Goal: Task Accomplishment & Management: Use online tool/utility

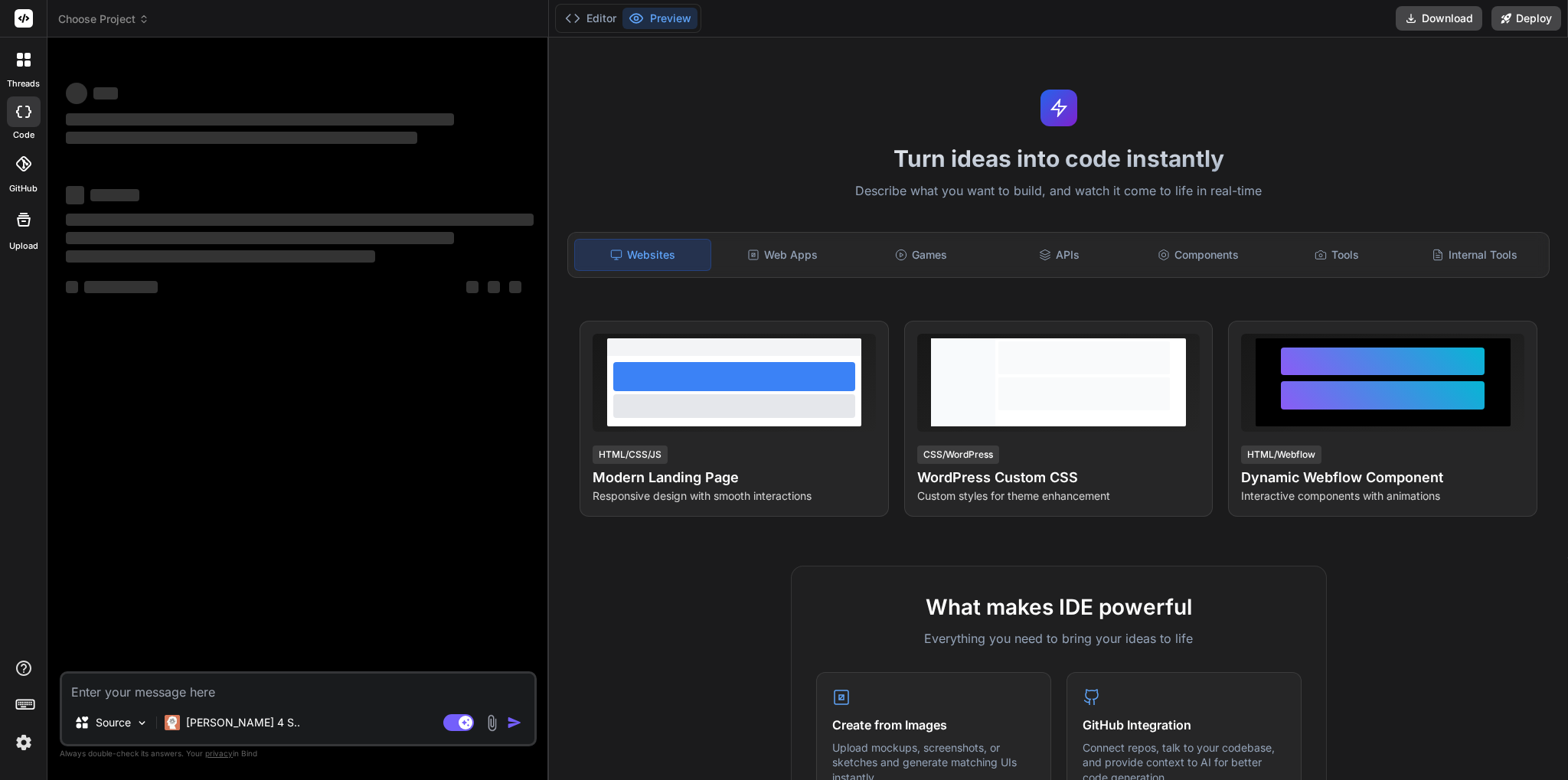
click at [21, 742] on img at bounding box center [23, 743] width 26 height 26
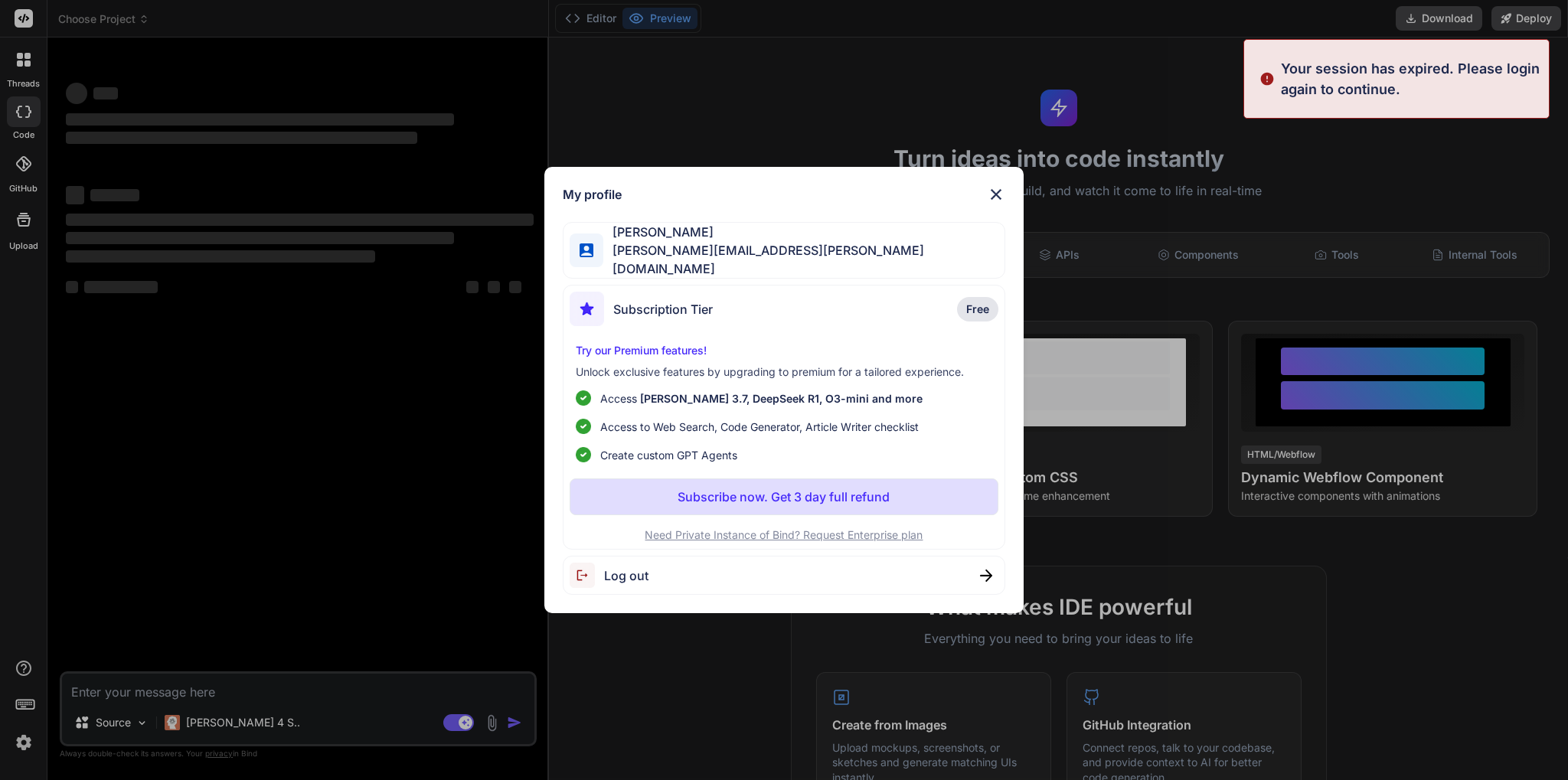
click at [23, 573] on div "My profile [PERSON_NAME] [PERSON_NAME][EMAIL_ADDRESS][PERSON_NAME][DOMAIN_NAME]…" at bounding box center [784, 390] width 1568 height 780
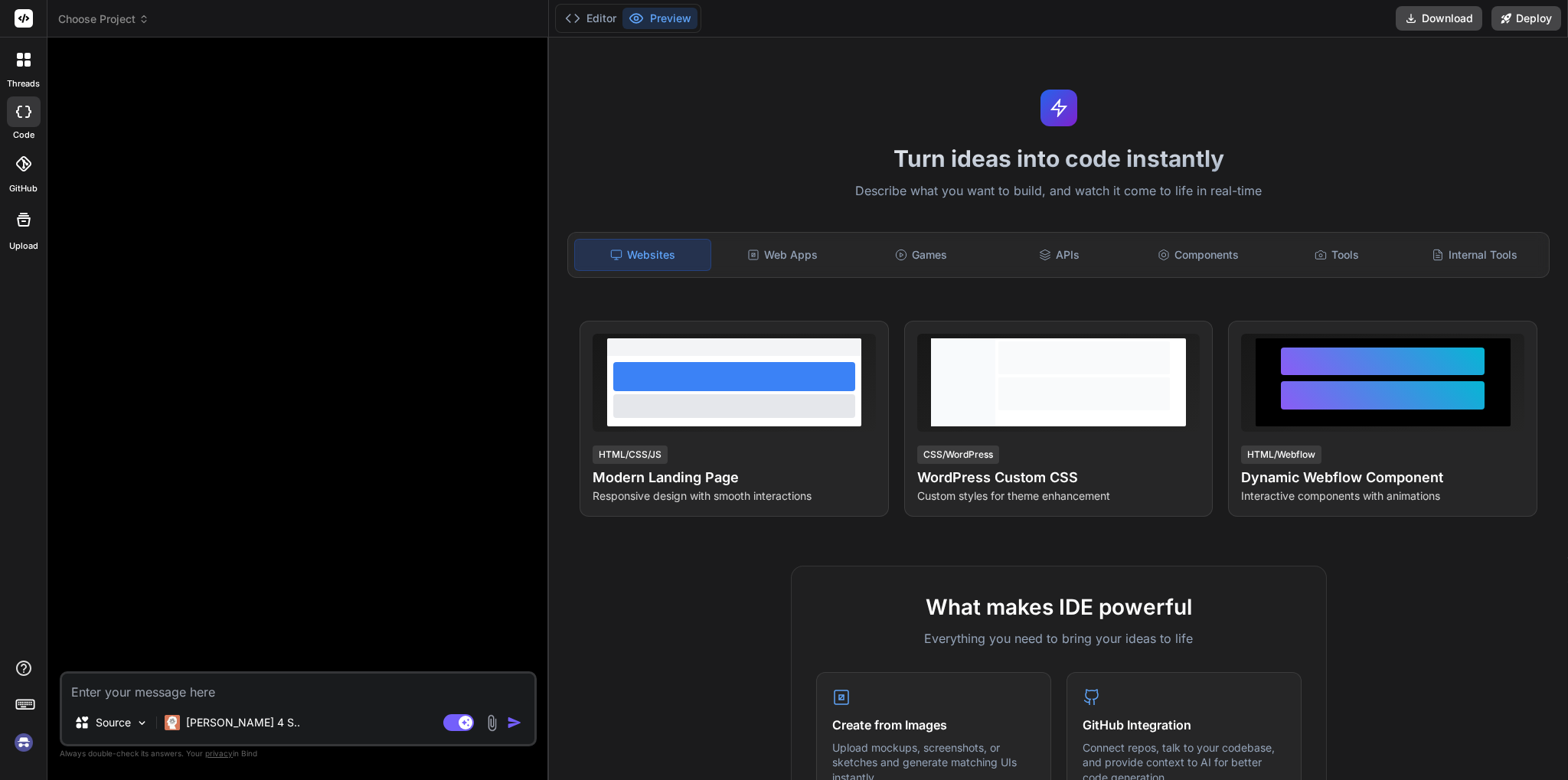
click at [483, 723] on div "Agent Mode. When this toggle is activated, AI automatically makes decisions, re…" at bounding box center [484, 723] width 88 height 18
click at [487, 723] on img at bounding box center [492, 724] width 17 height 17
click at [494, 723] on img at bounding box center [492, 724] width 17 height 17
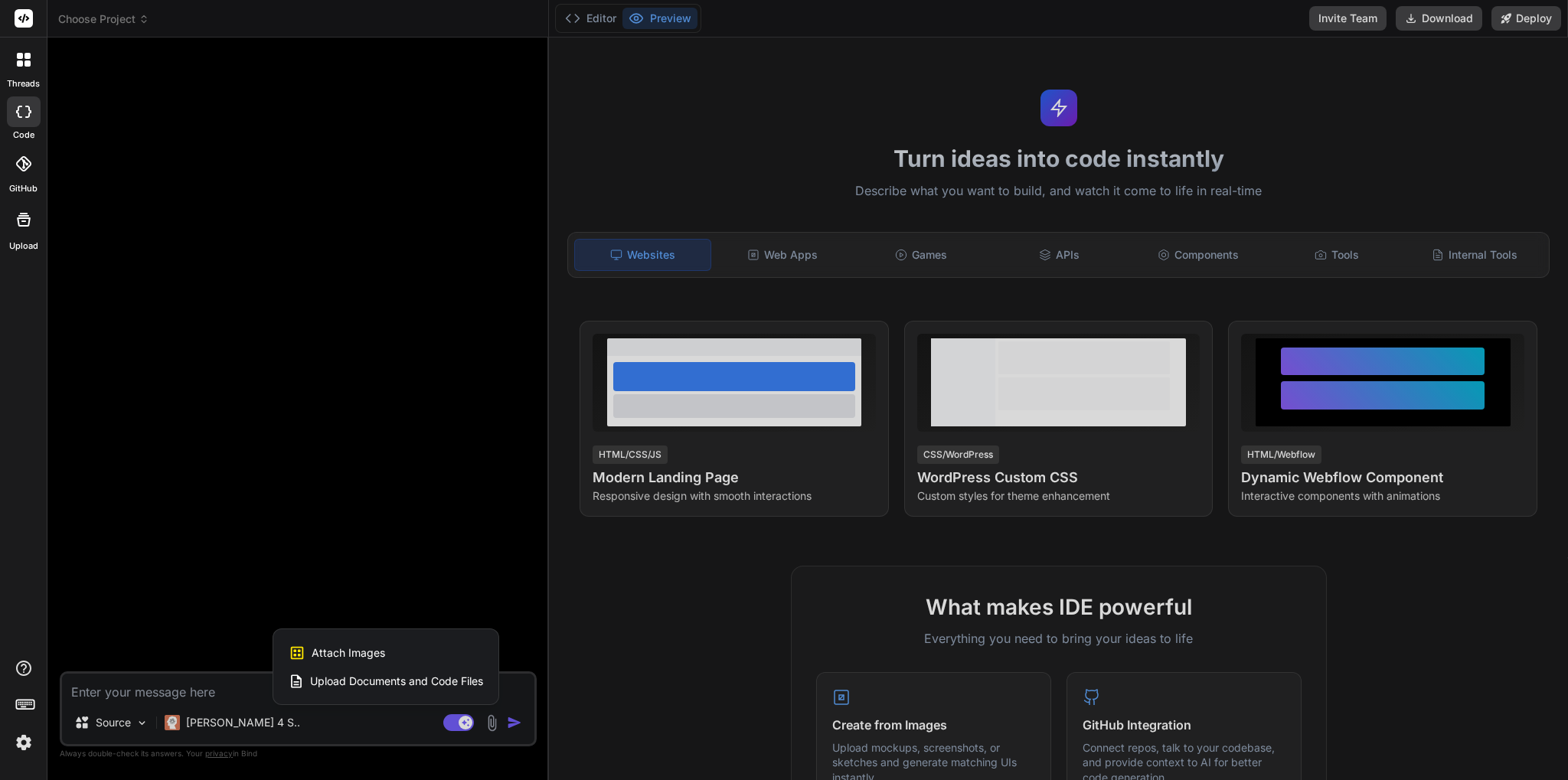
click at [376, 647] on span "Attach Images" at bounding box center [348, 653] width 74 height 15
type textarea "x"
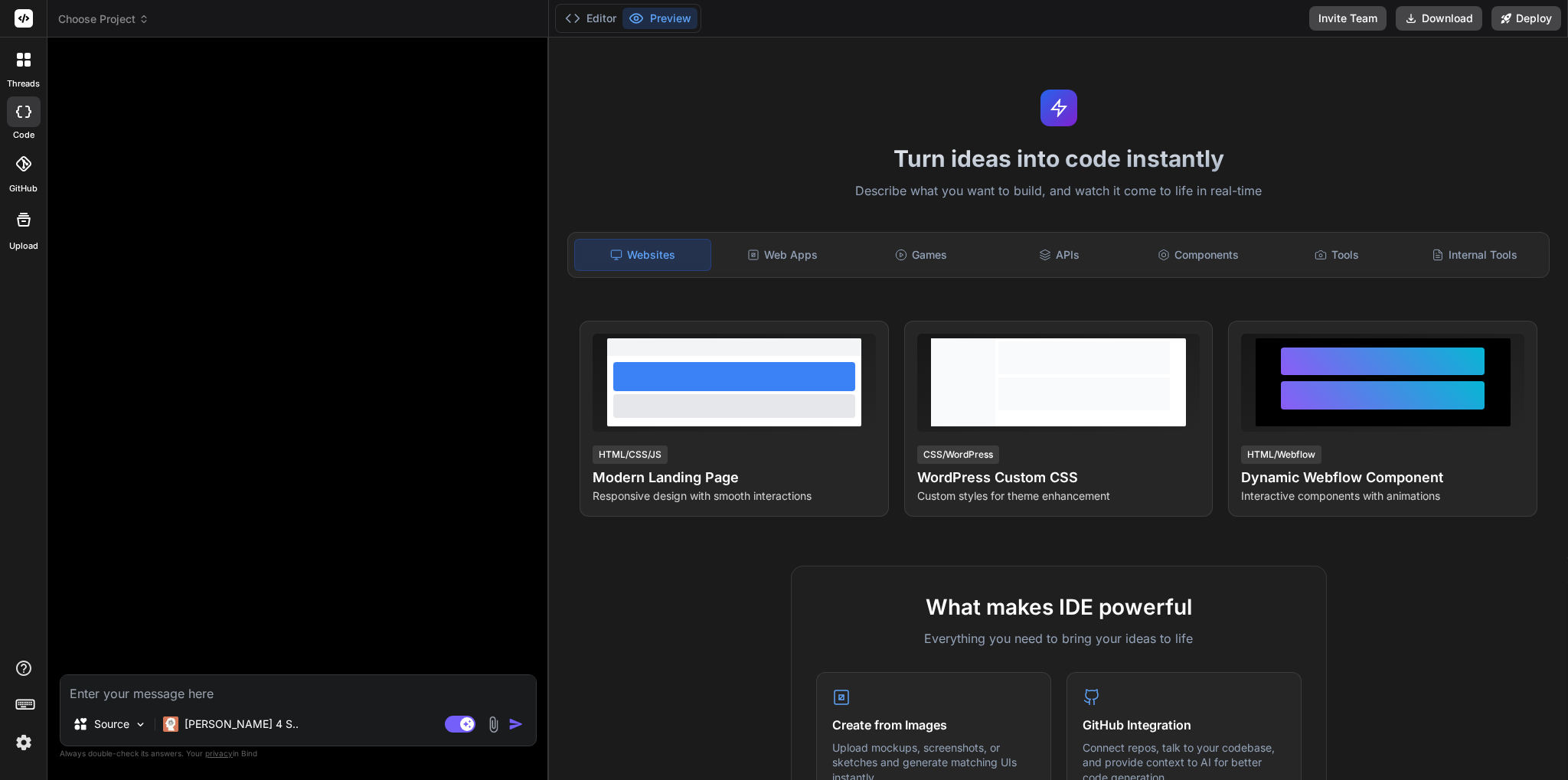
type input "C:\fakepath\Screenshot [DATE] at [DATE] Firearm Range and Gun Shop POS (Point O…"
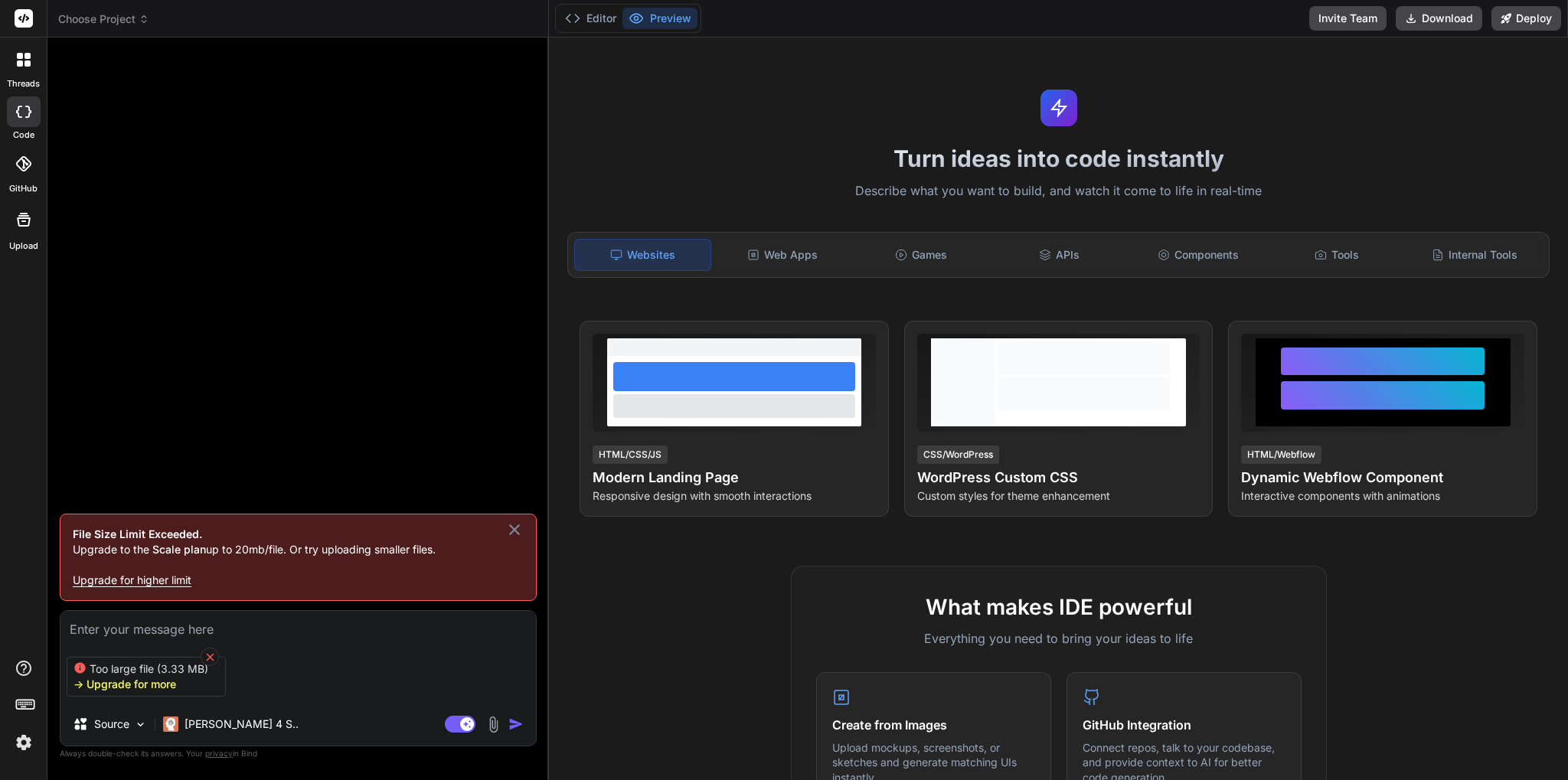
click at [207, 649] on div at bounding box center [209, 657] width 18 height 18
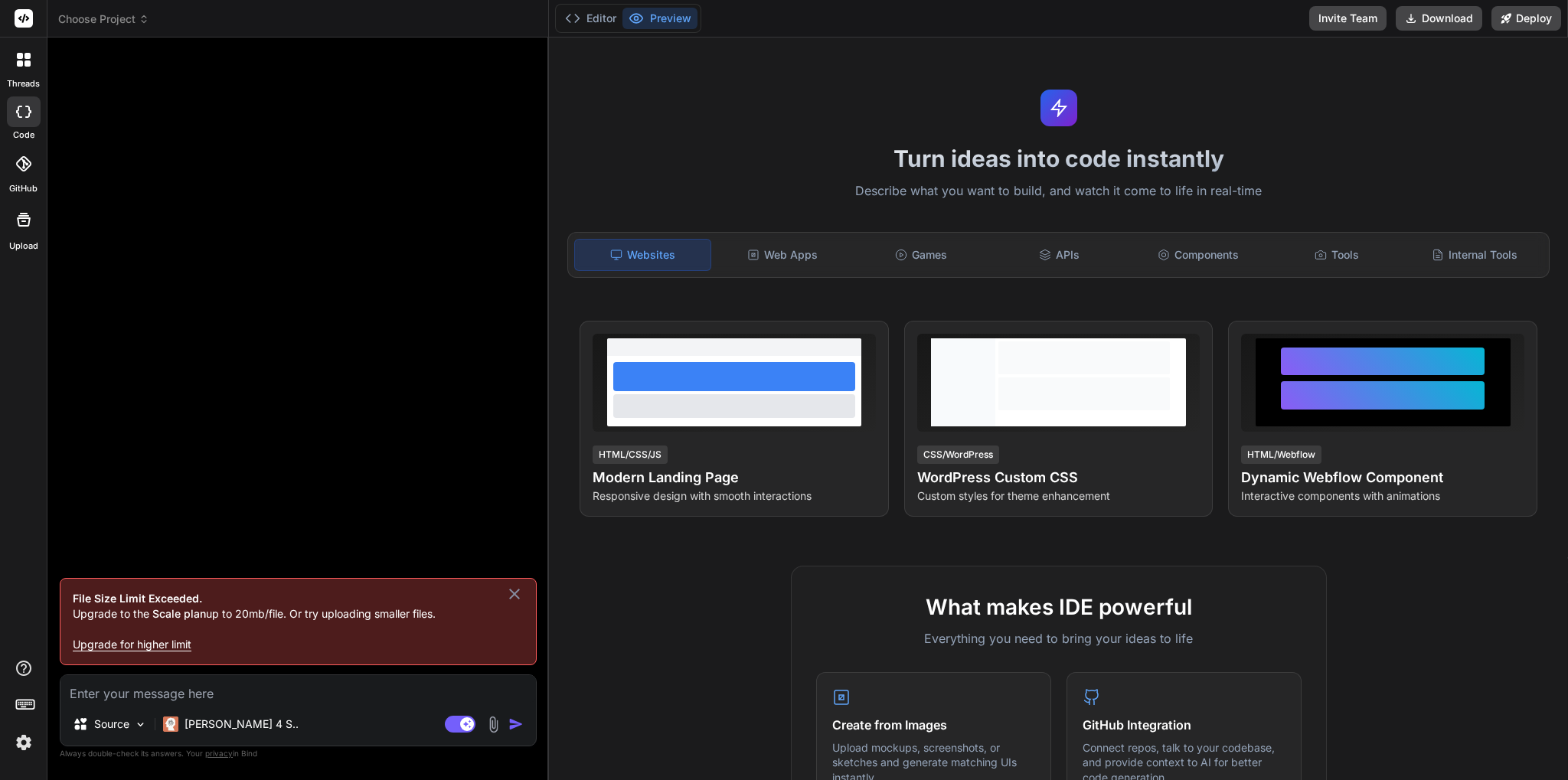
click at [491, 726] on img at bounding box center [493, 725] width 17 height 17
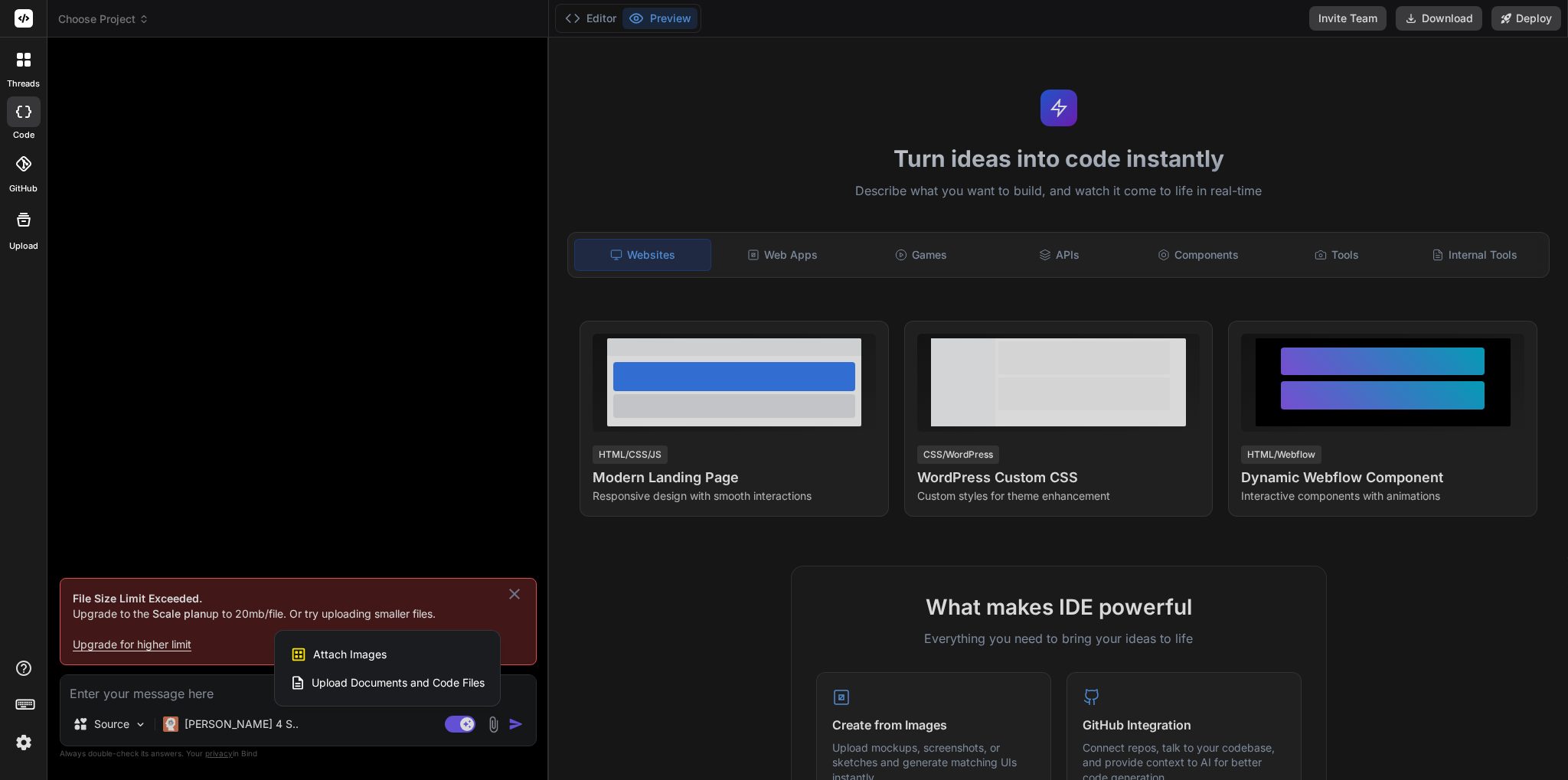
click at [449, 649] on div "Attach Images Image attachments are only supported in Claude and Gemini models." at bounding box center [388, 655] width 195 height 29
type textarea "x"
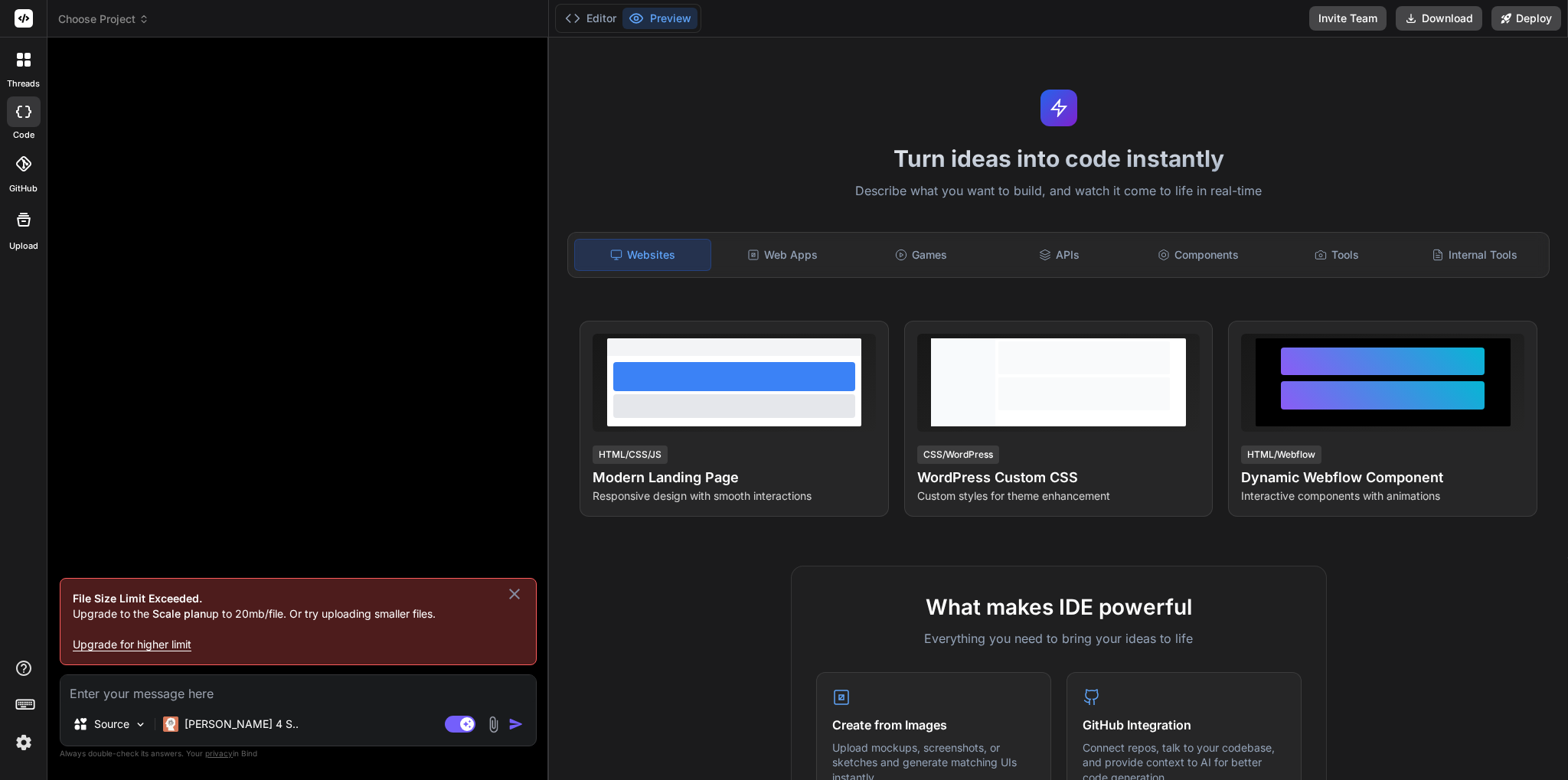
type input "C:\fakepath\Screenshot [DATE] at [DATE] Firearm Range and Gun Shop POS (Point O…"
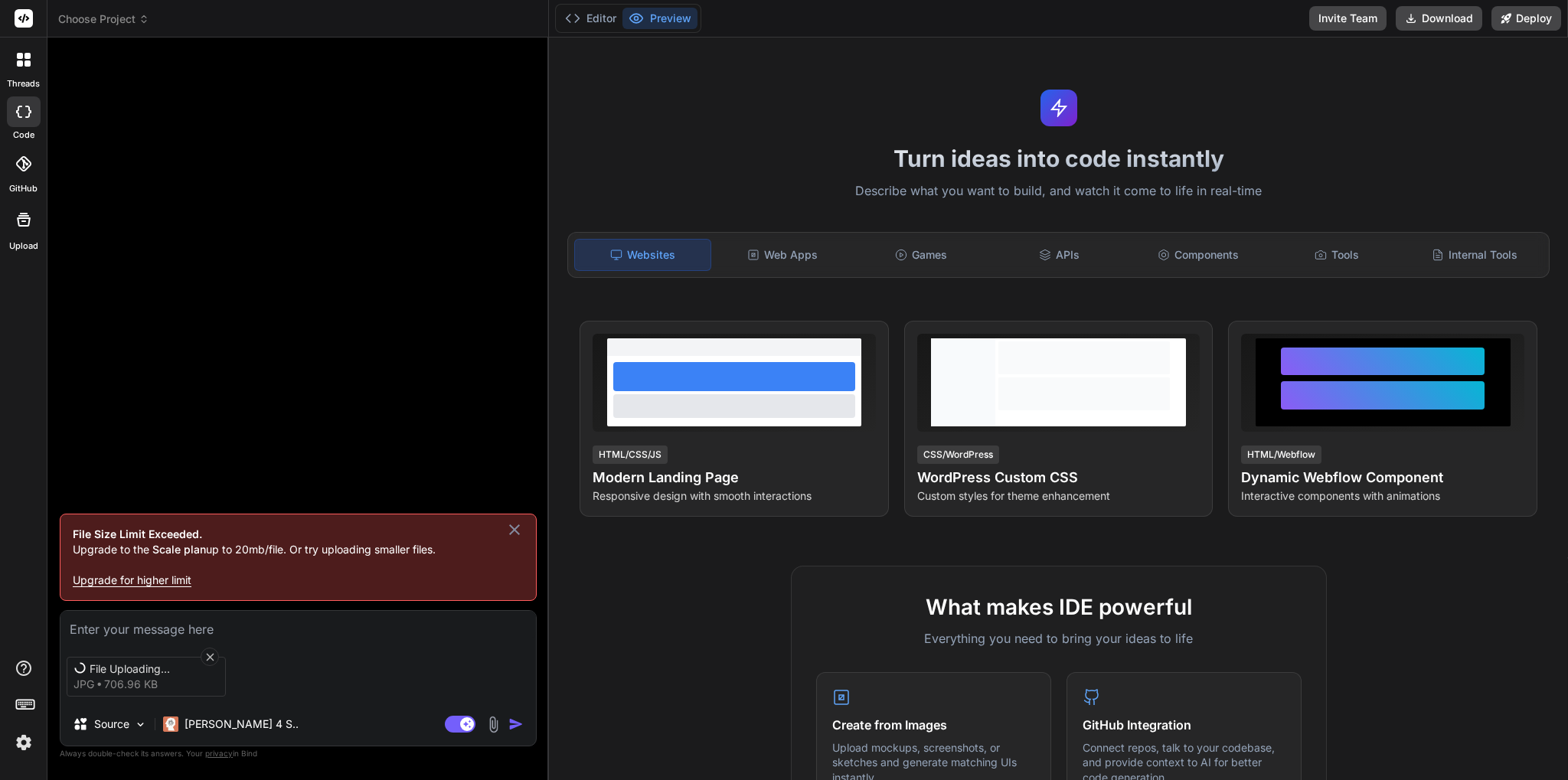
click at [510, 528] on icon at bounding box center [514, 530] width 18 height 18
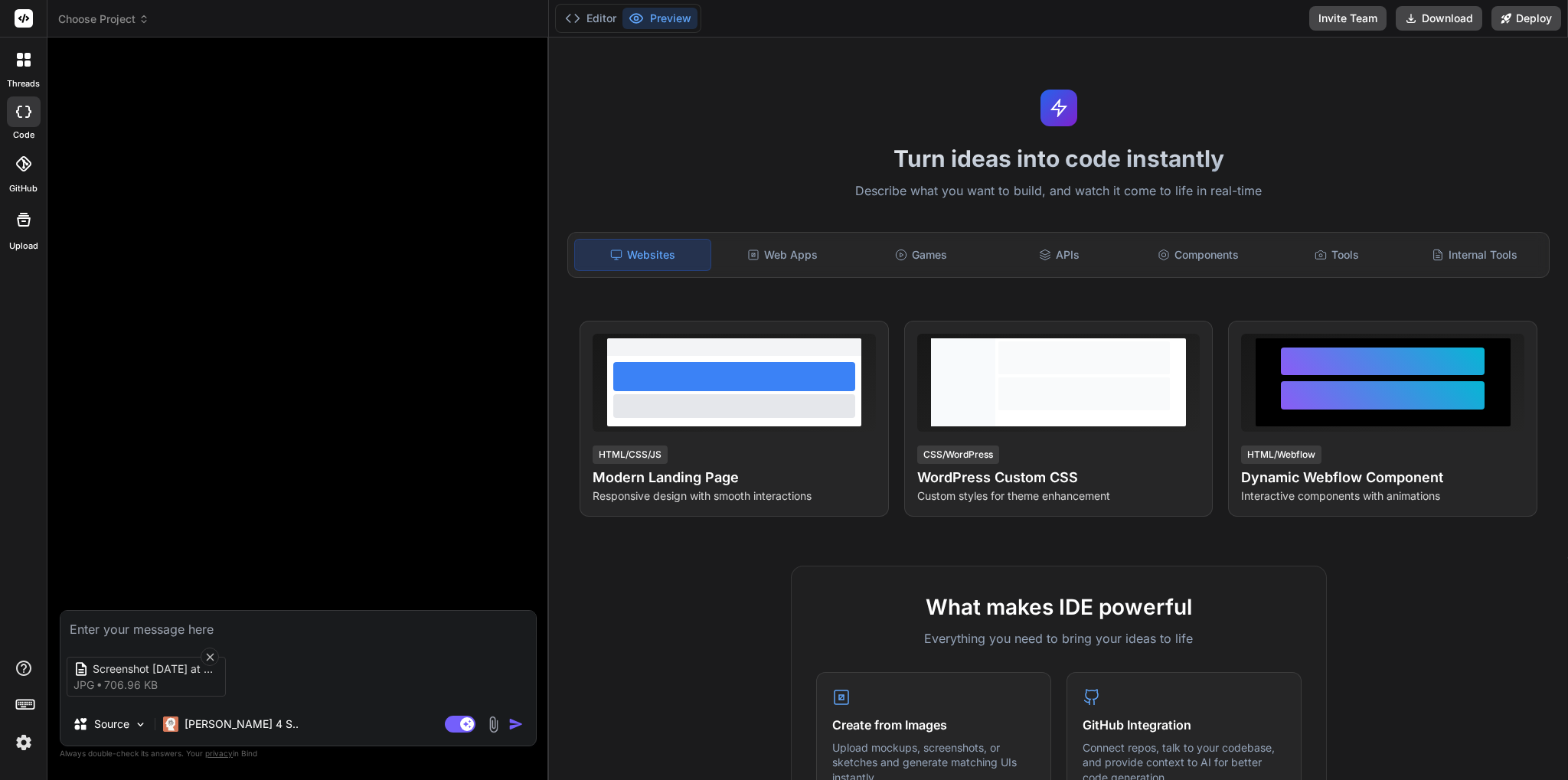
type textarea "x"
click at [398, 633] on textarea at bounding box center [298, 624] width 476 height 28
type textarea "c"
type textarea "x"
type textarea "cr"
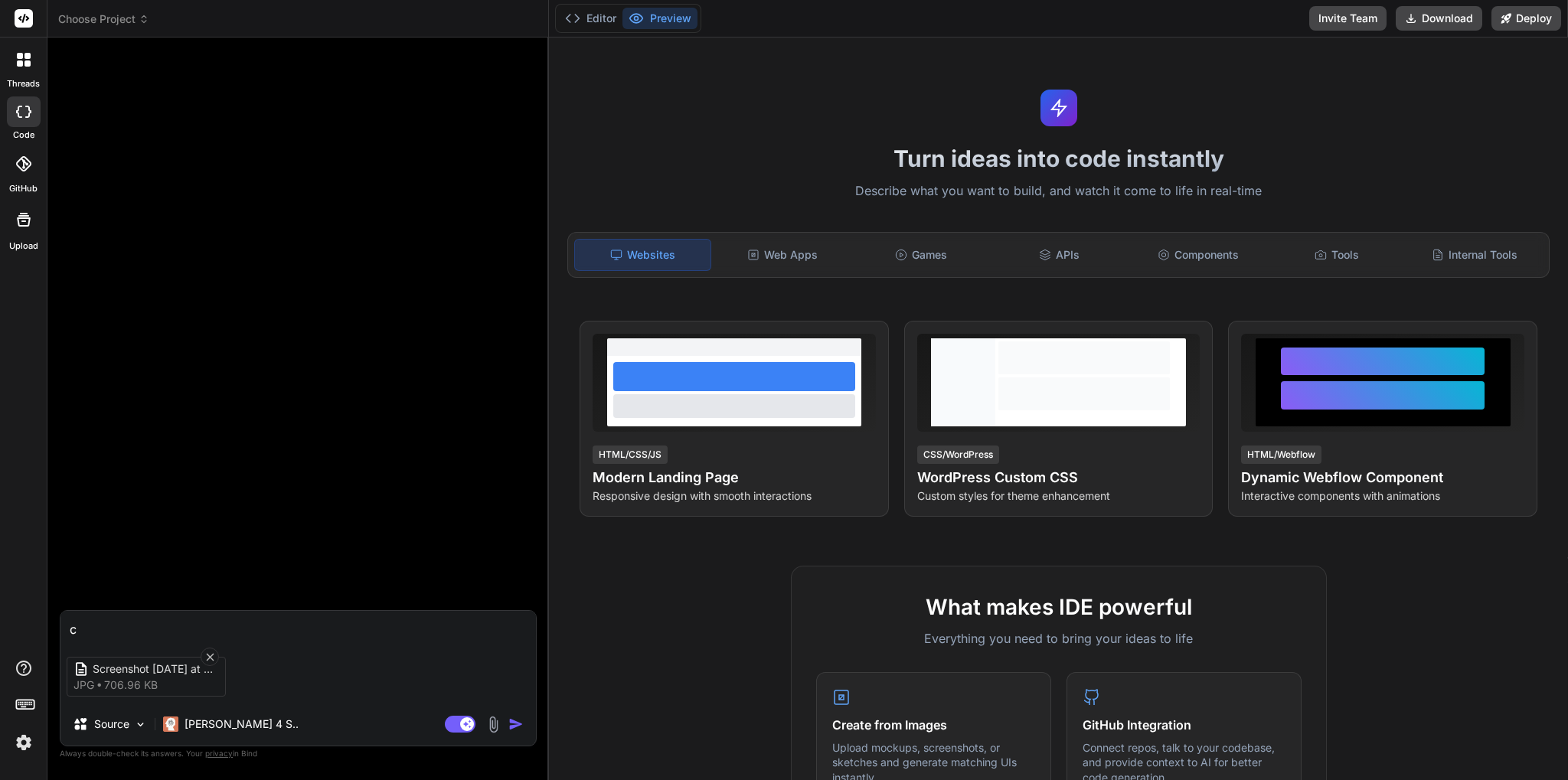
type textarea "x"
type textarea "cre"
type textarea "x"
type textarea "crea"
type textarea "x"
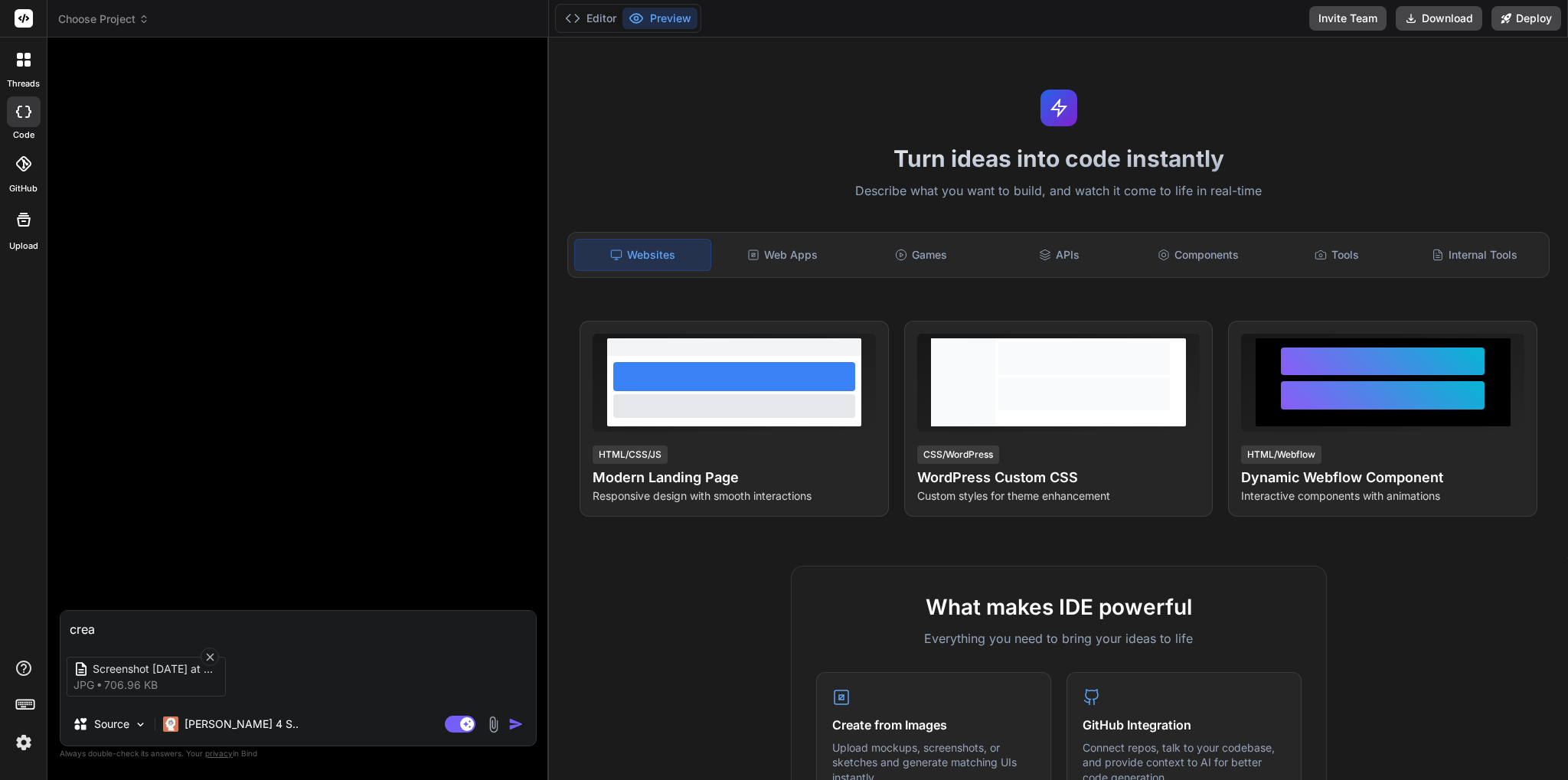
type textarea "creat"
type textarea "x"
type textarea "create"
type textarea "x"
type textarea "create"
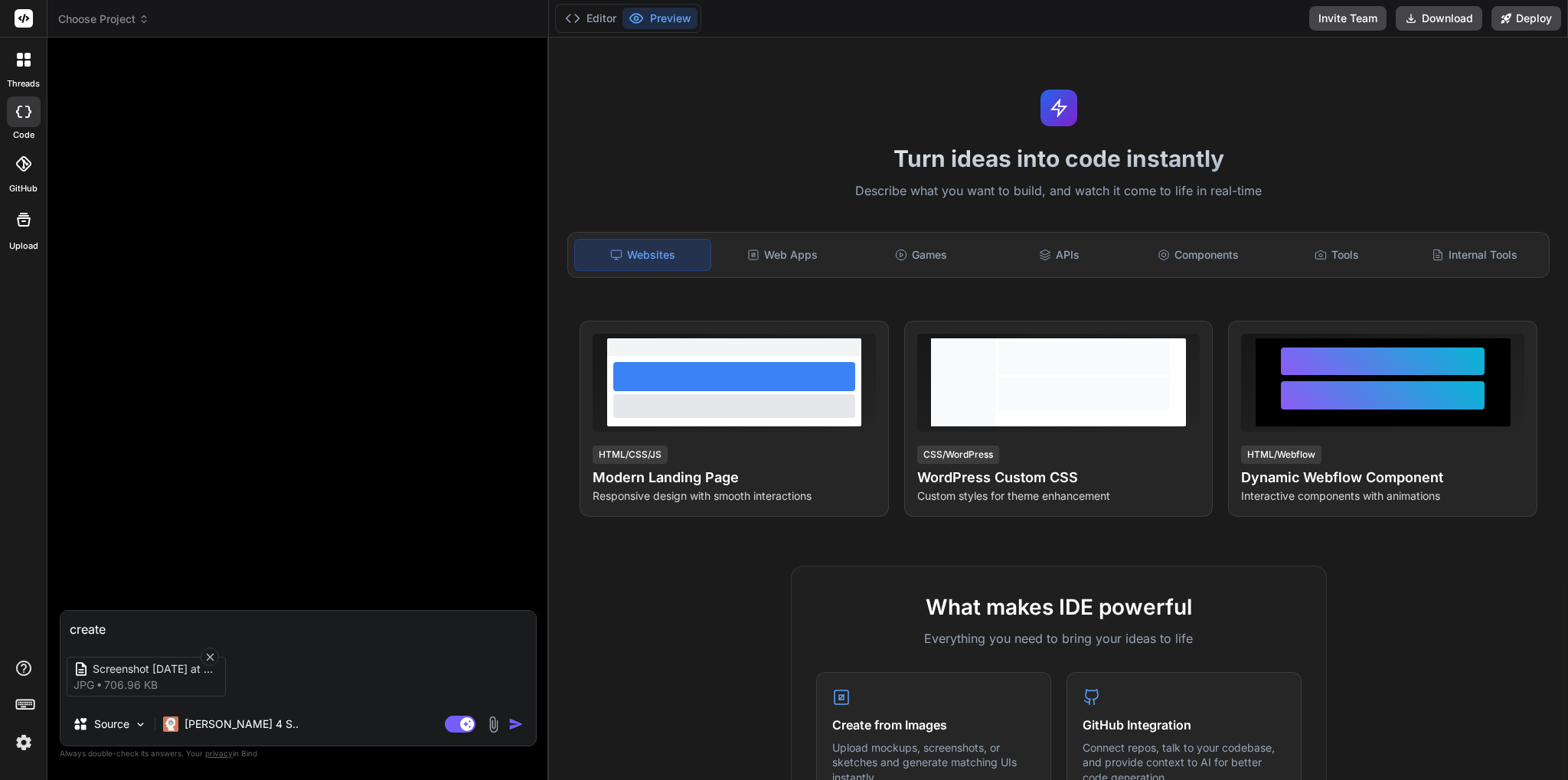
type textarea "x"
type textarea "create a"
type textarea "x"
type textarea "create a"
type textarea "x"
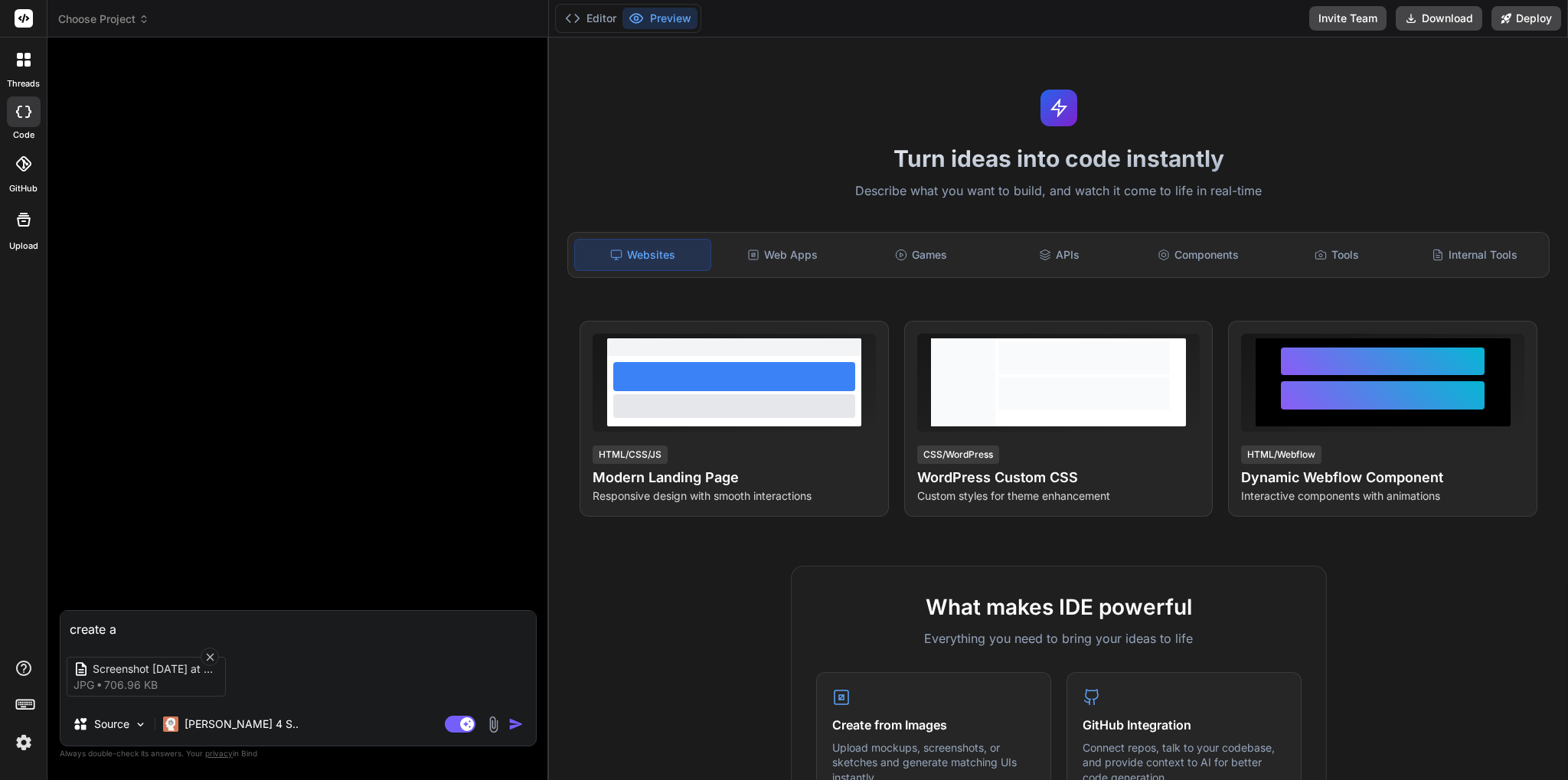
type textarea "create a o"
type textarea "x"
type textarea "create a on"
type textarea "x"
type textarea "create a one"
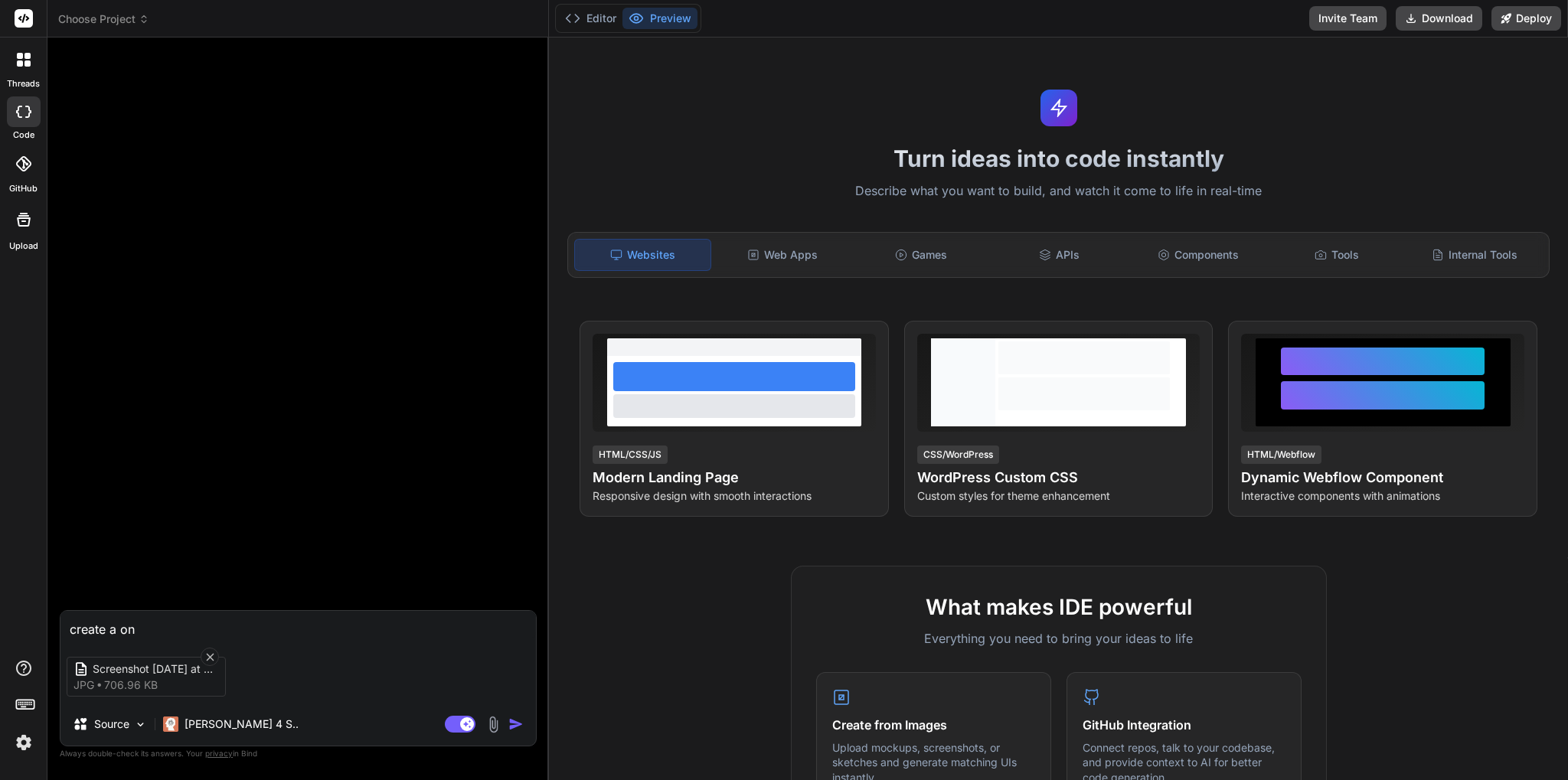
type textarea "x"
type textarea "create a one"
type textarea "x"
type textarea "create a one p"
type textarea "x"
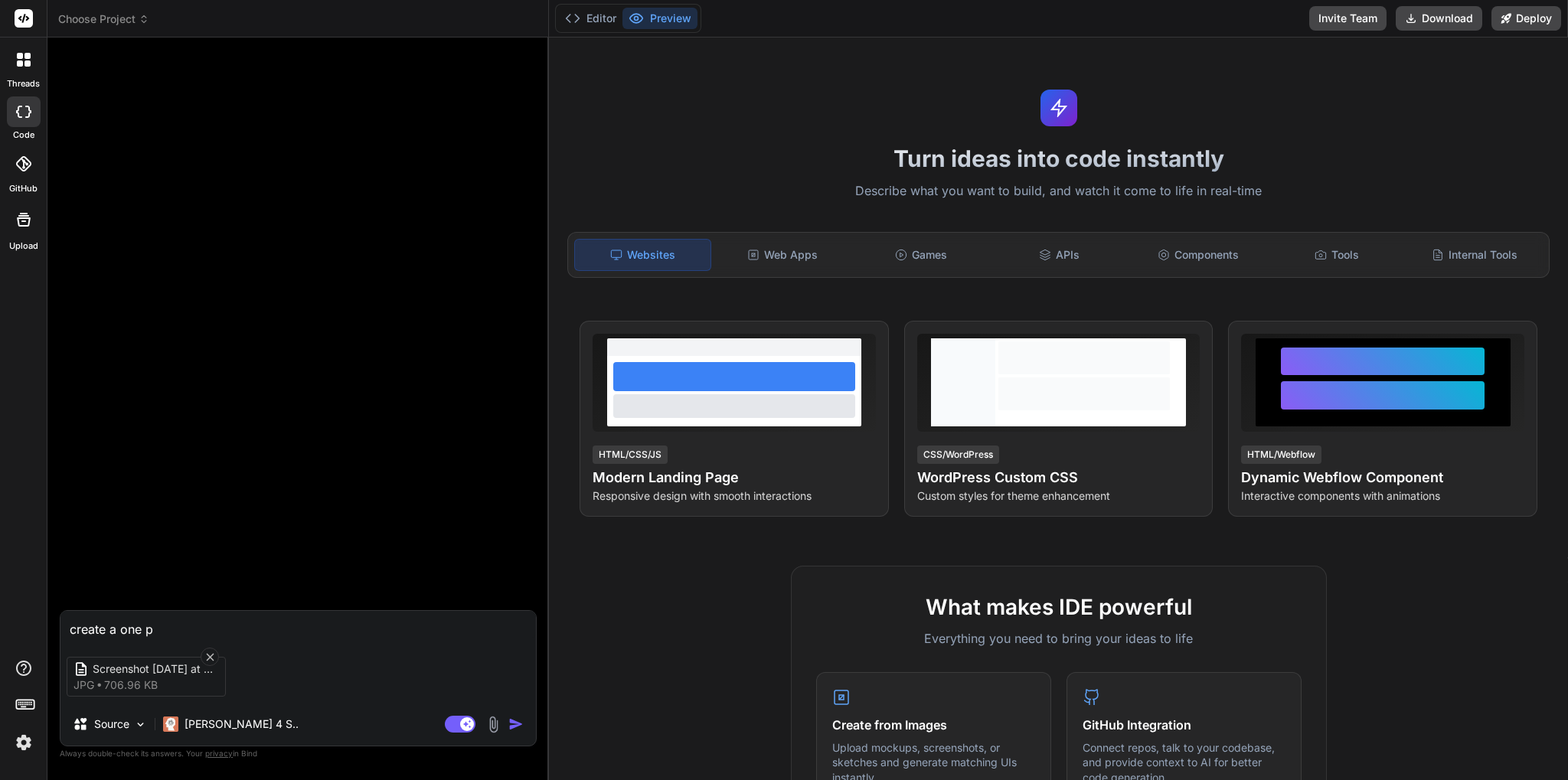
type textarea "create a one pa"
type textarea "x"
type textarea "create a one pag"
type textarea "x"
type textarea "create a one page"
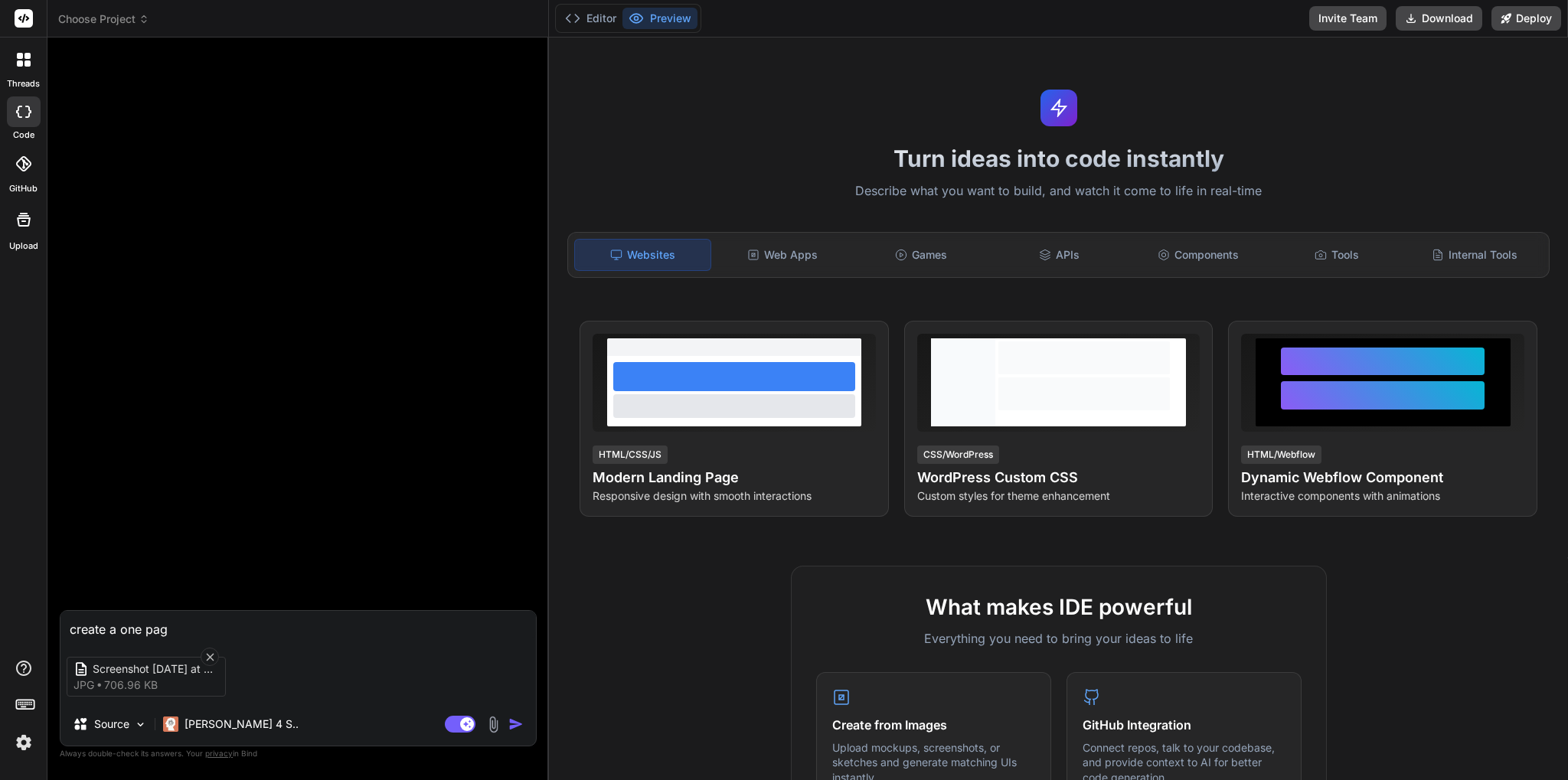
type textarea "x"
type textarea "create a one page"
type textarea "x"
type textarea "create a one page w"
type textarea "x"
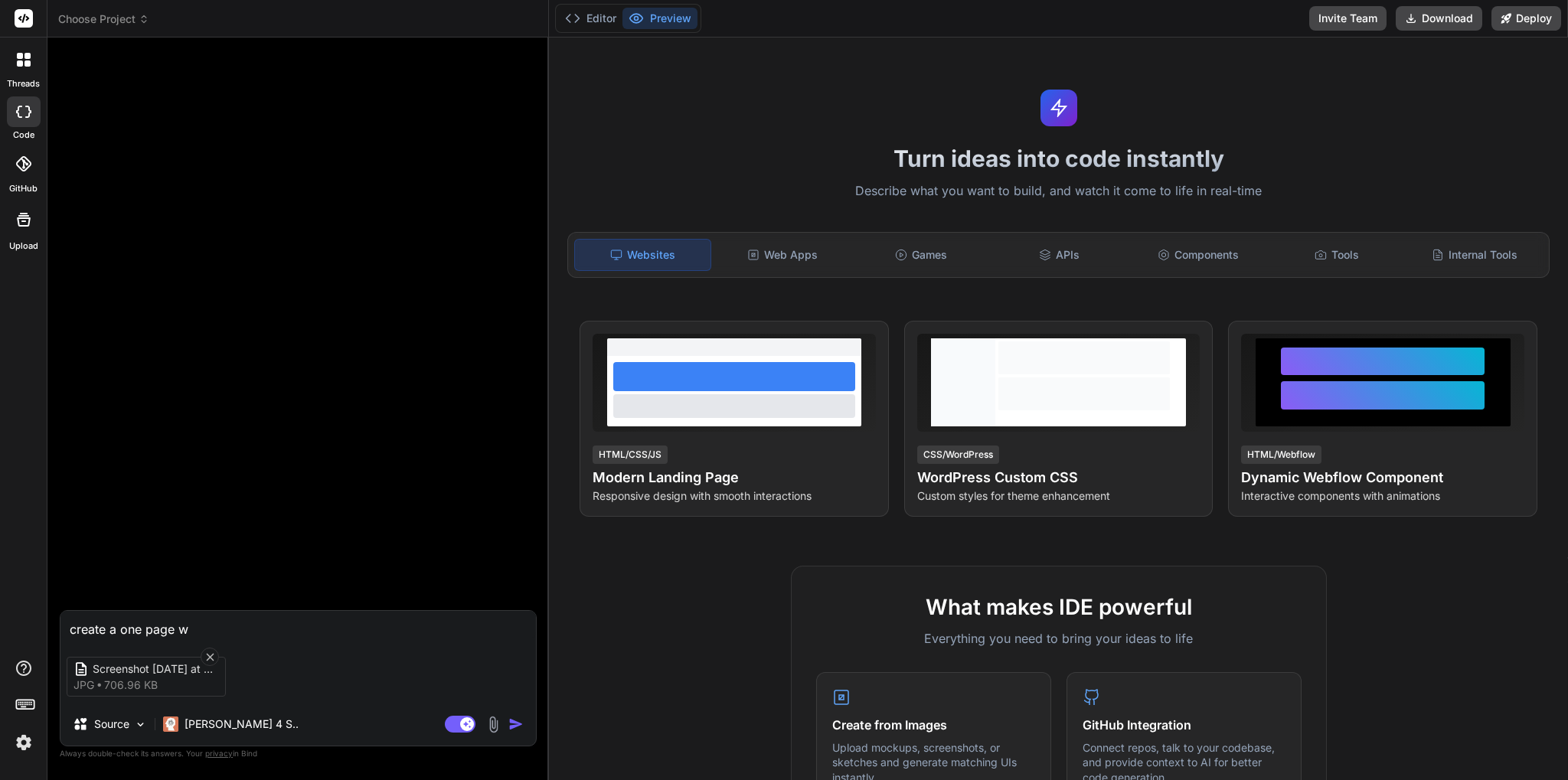
type textarea "create a one page ws"
type textarea "x"
type textarea "create a one page wse"
type textarea "x"
type textarea "create a one page wseb"
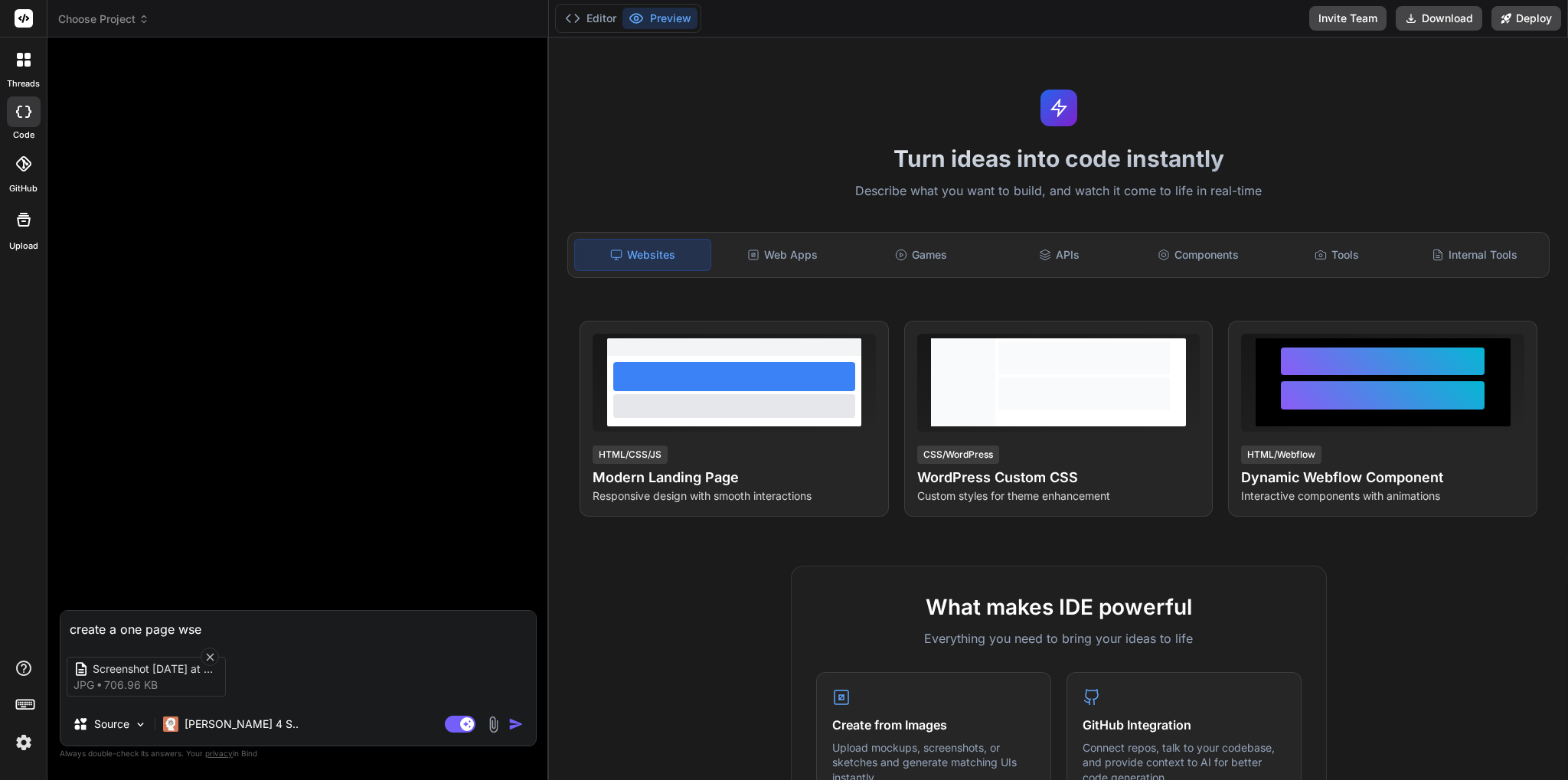
type textarea "x"
type textarea "create a one page wse"
type textarea "x"
type textarea "create a one page ws"
type textarea "x"
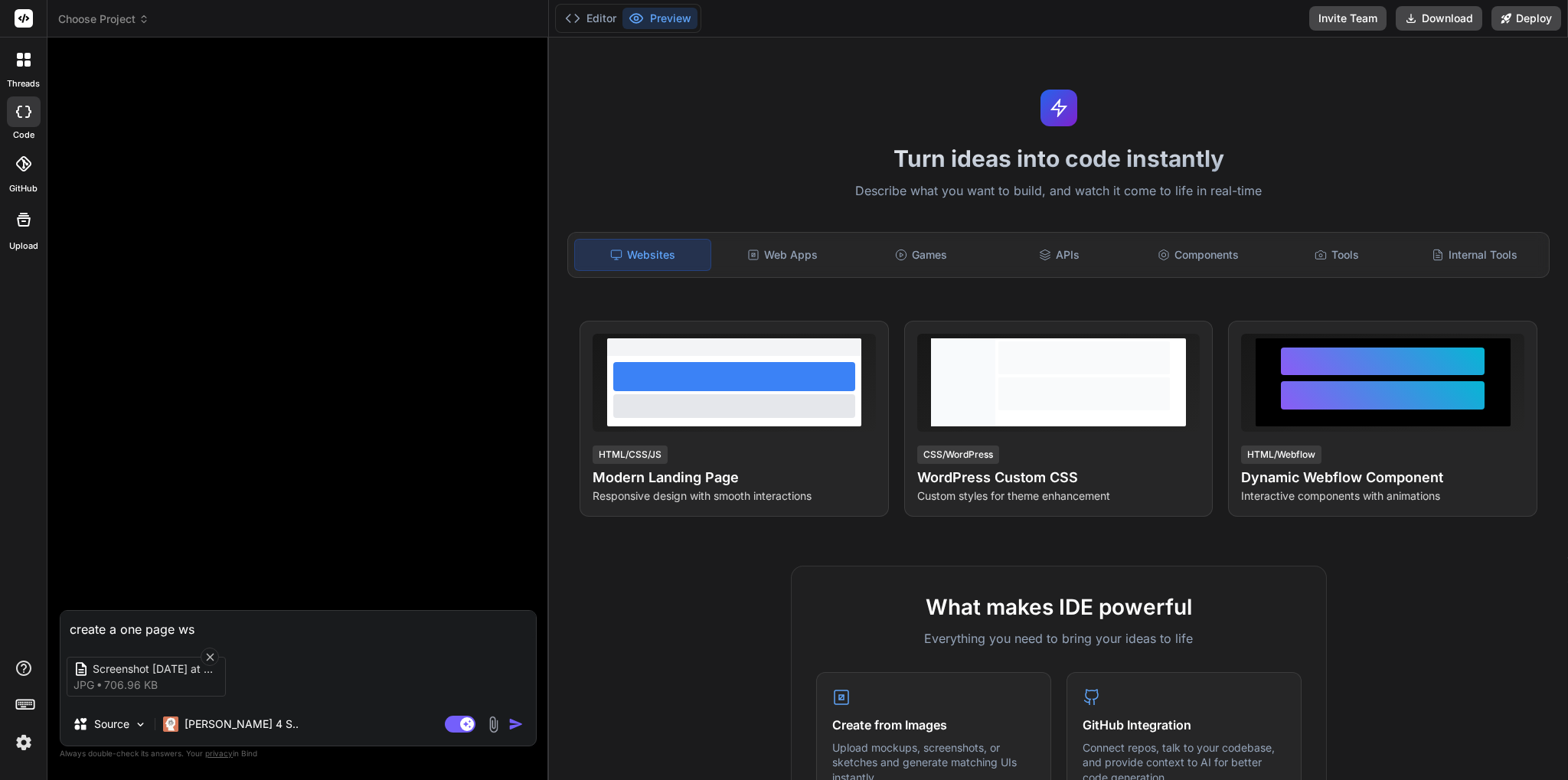
type textarea "create a one page w"
type textarea "x"
type textarea "create a one page we"
type textarea "x"
type textarea "create a one page web"
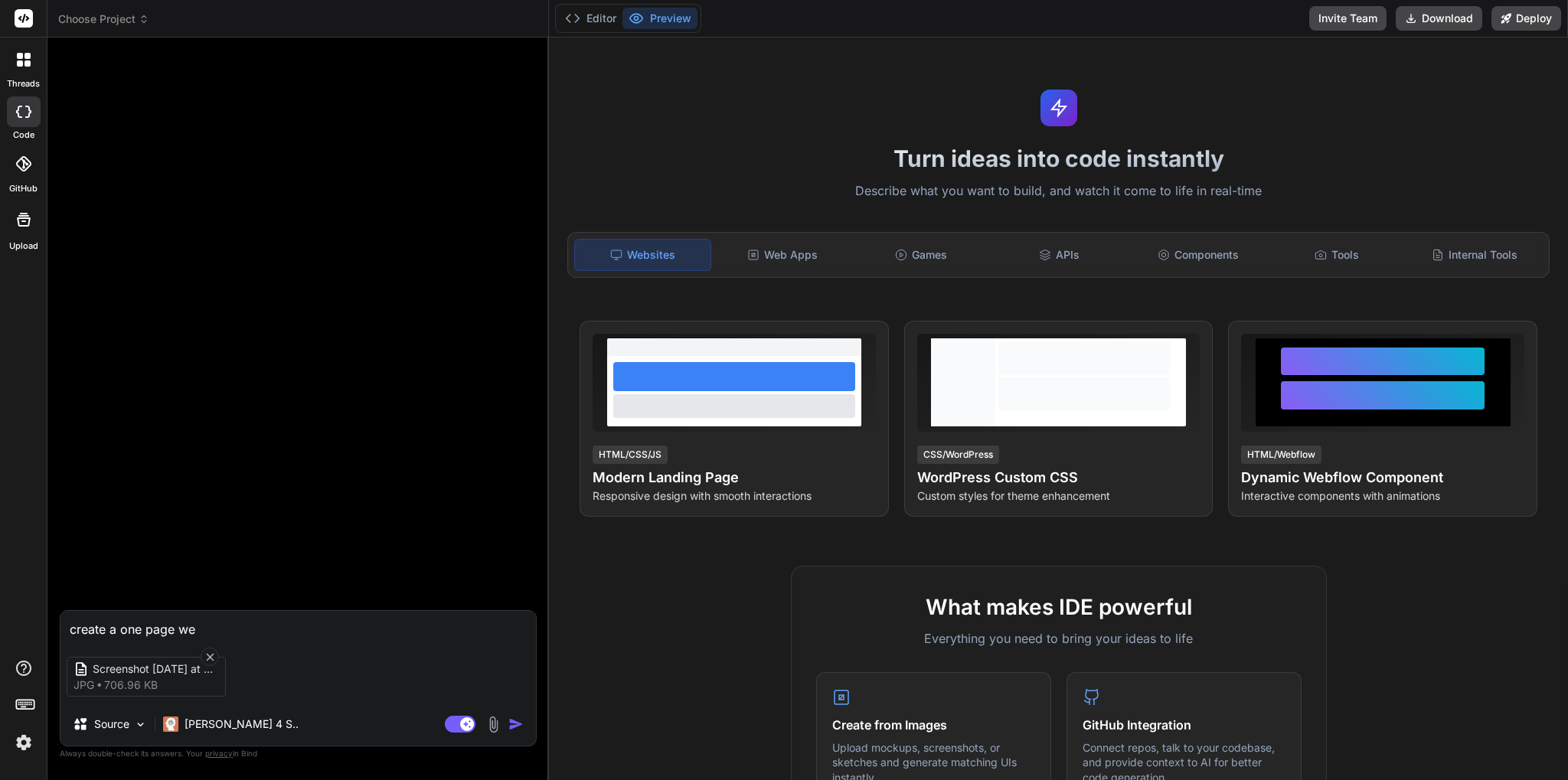
type textarea "x"
type textarea "create a one page web"
type textarea "x"
type textarea "create a one page web p"
type textarea "x"
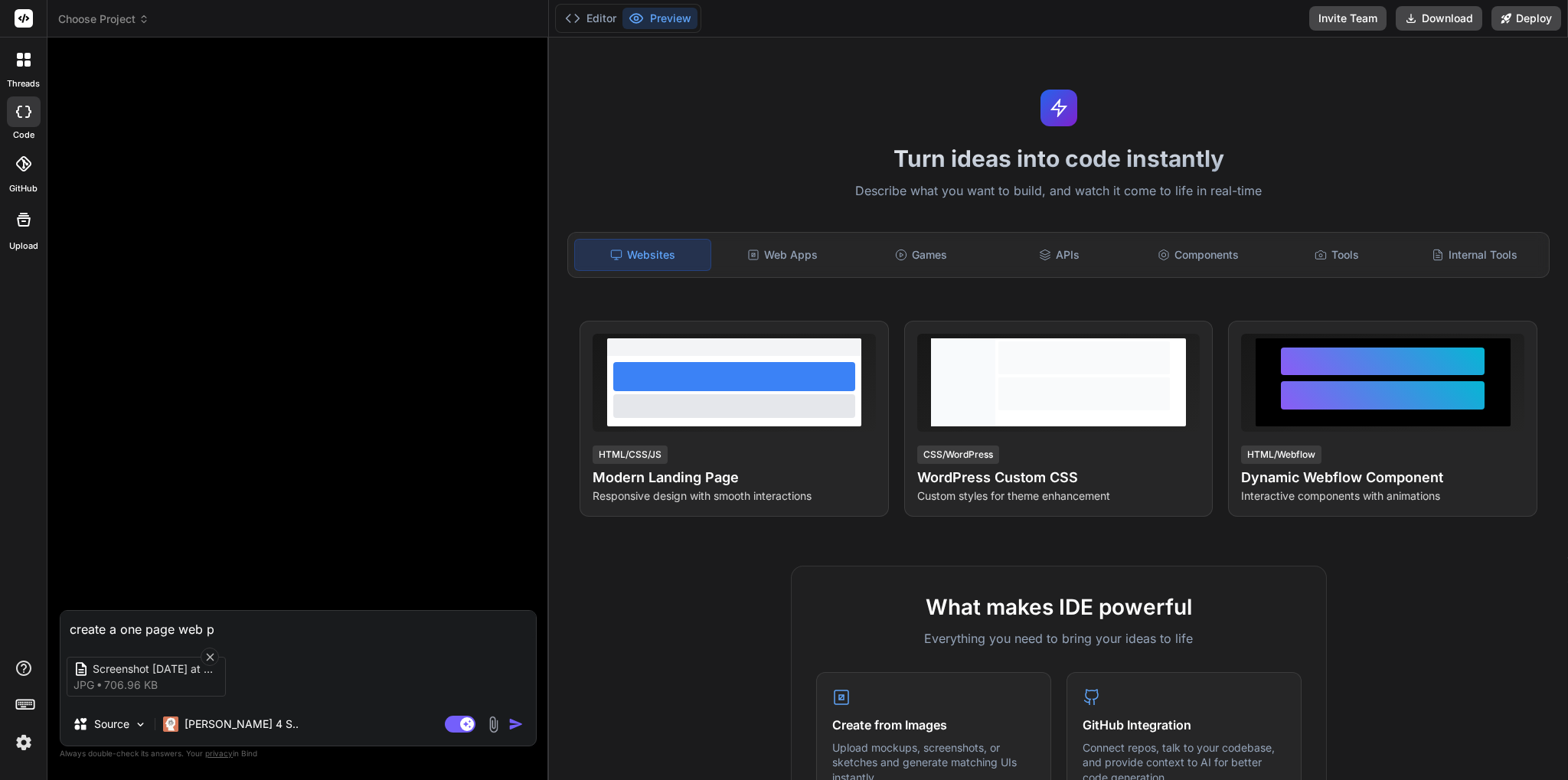
type textarea "create a one page web pa"
type textarea "x"
type textarea "create a one page web pag"
type textarea "x"
type textarea "create a one page web page"
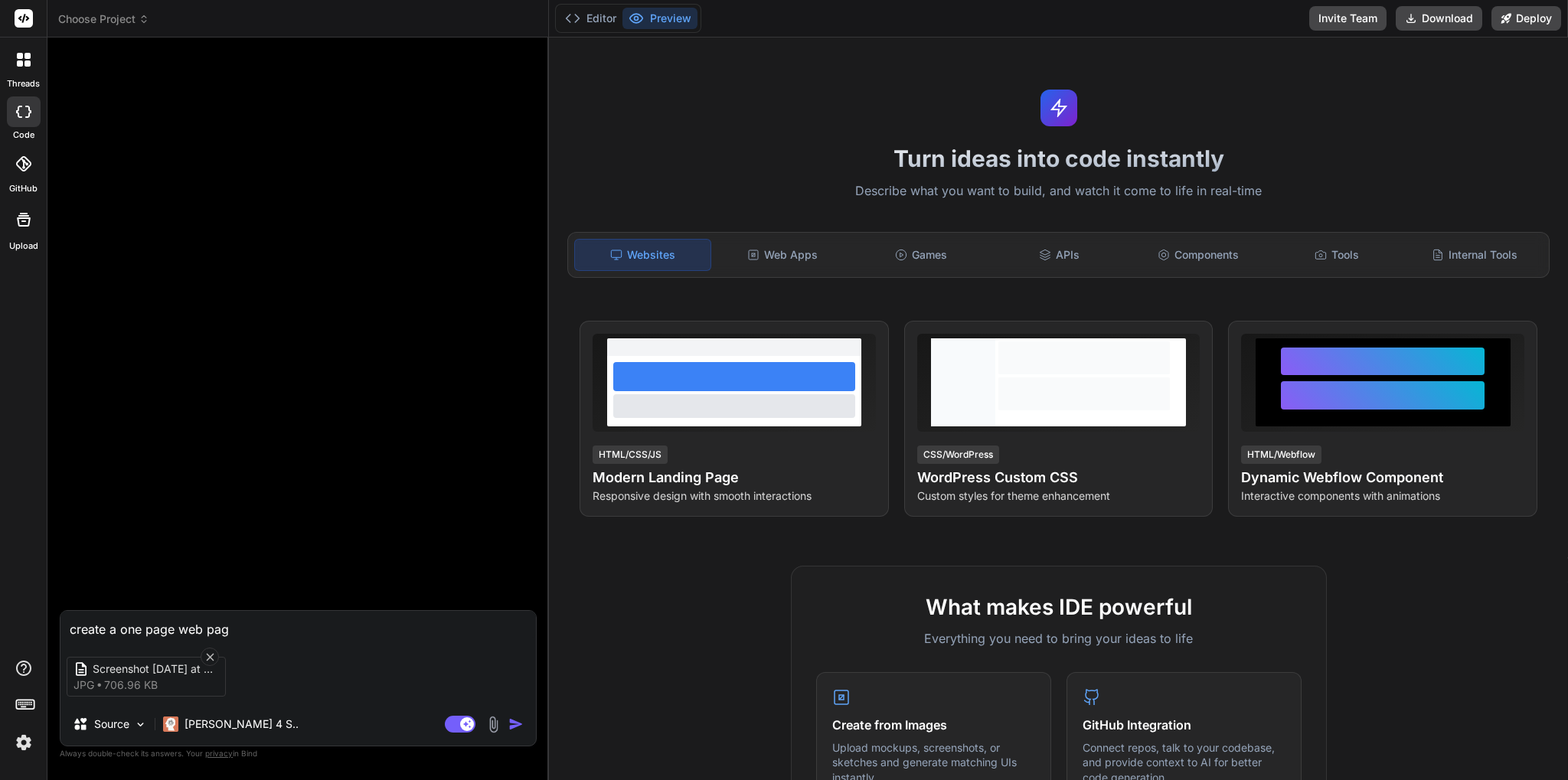
type textarea "x"
type textarea "create a one page web page"
type textarea "x"
type textarea "create a one page web page u"
type textarea "x"
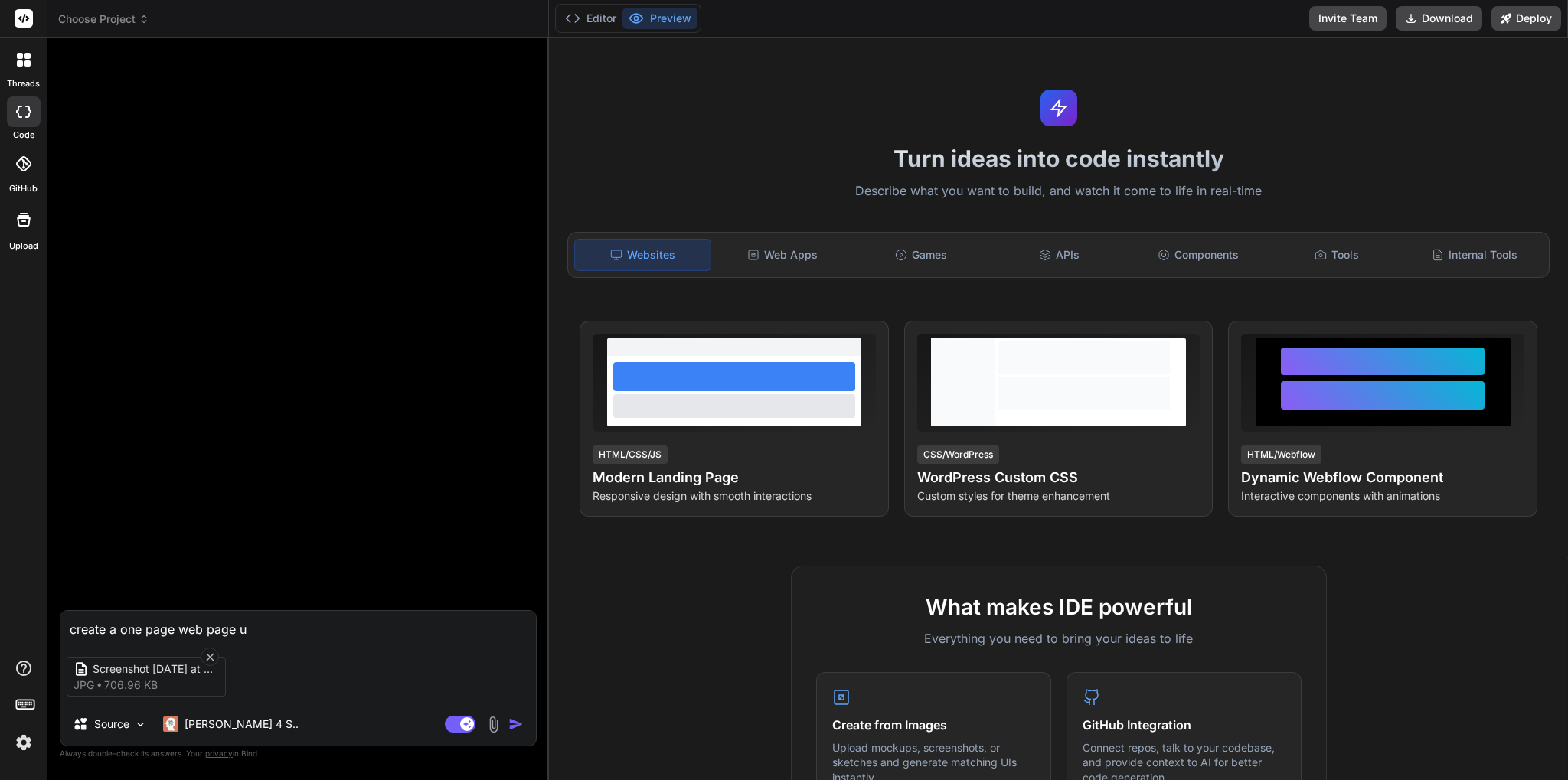
type textarea "create a one page web page us"
type textarea "x"
type textarea "create a one page web page usi"
type textarea "x"
type textarea "create a one page web page usin"
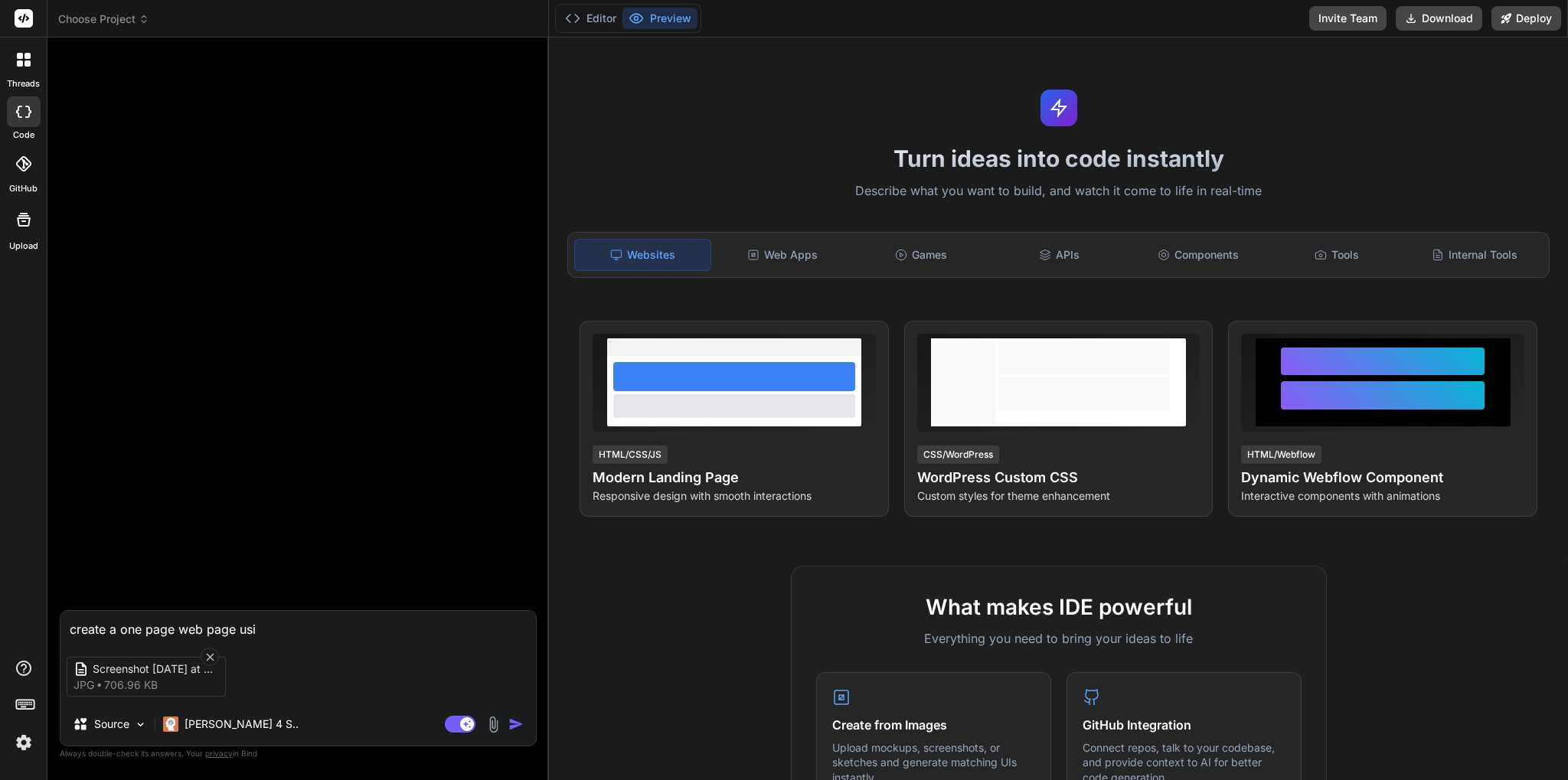
type textarea "x"
type textarea "create a one page web page using"
type textarea "x"
type textarea "create a one page web page using"
type textarea "x"
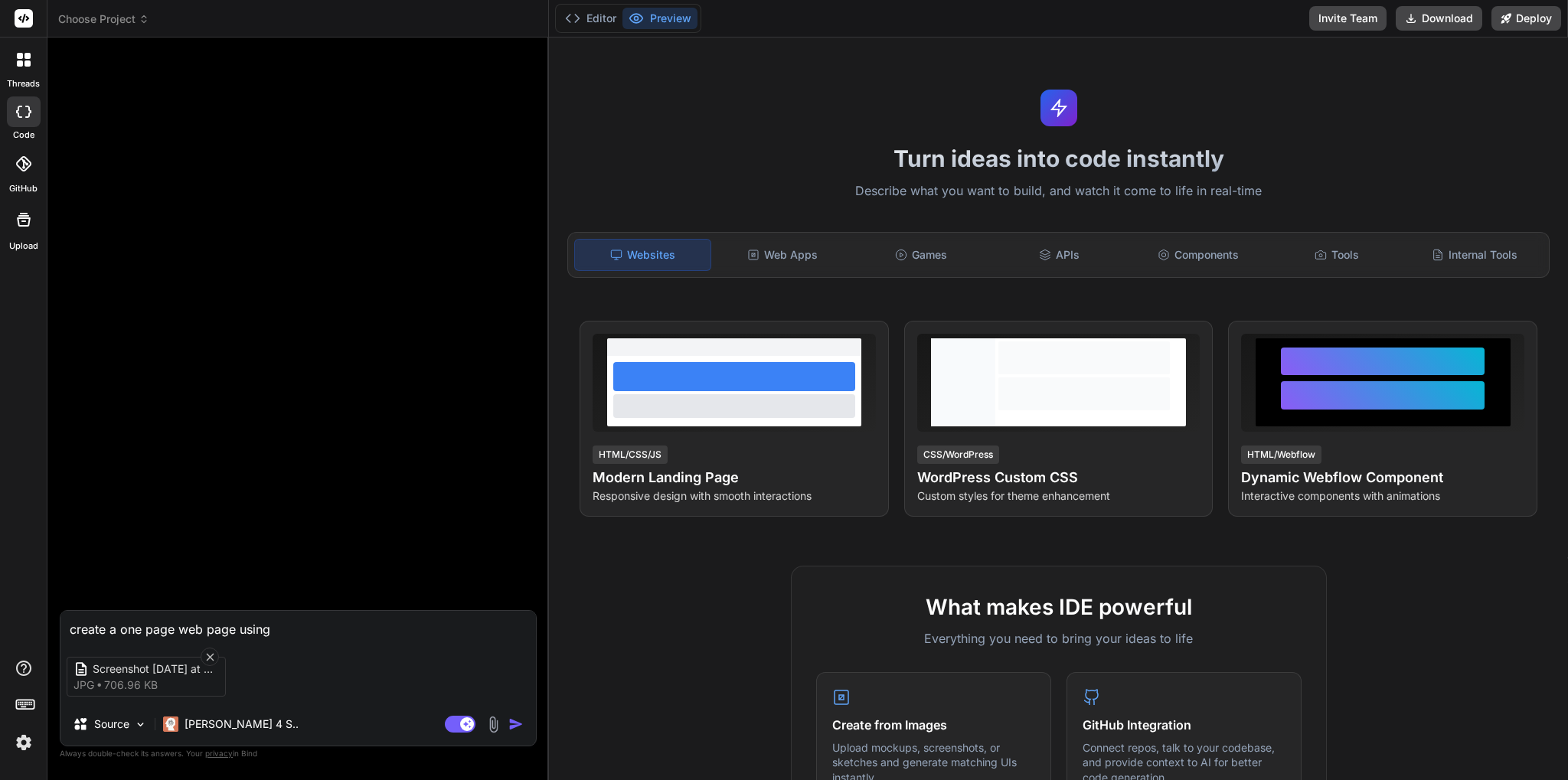
type textarea "create a one page web page using b"
type textarea "x"
type textarea "create a one page web page using bo"
type textarea "x"
type textarea "create a one page web page using boo"
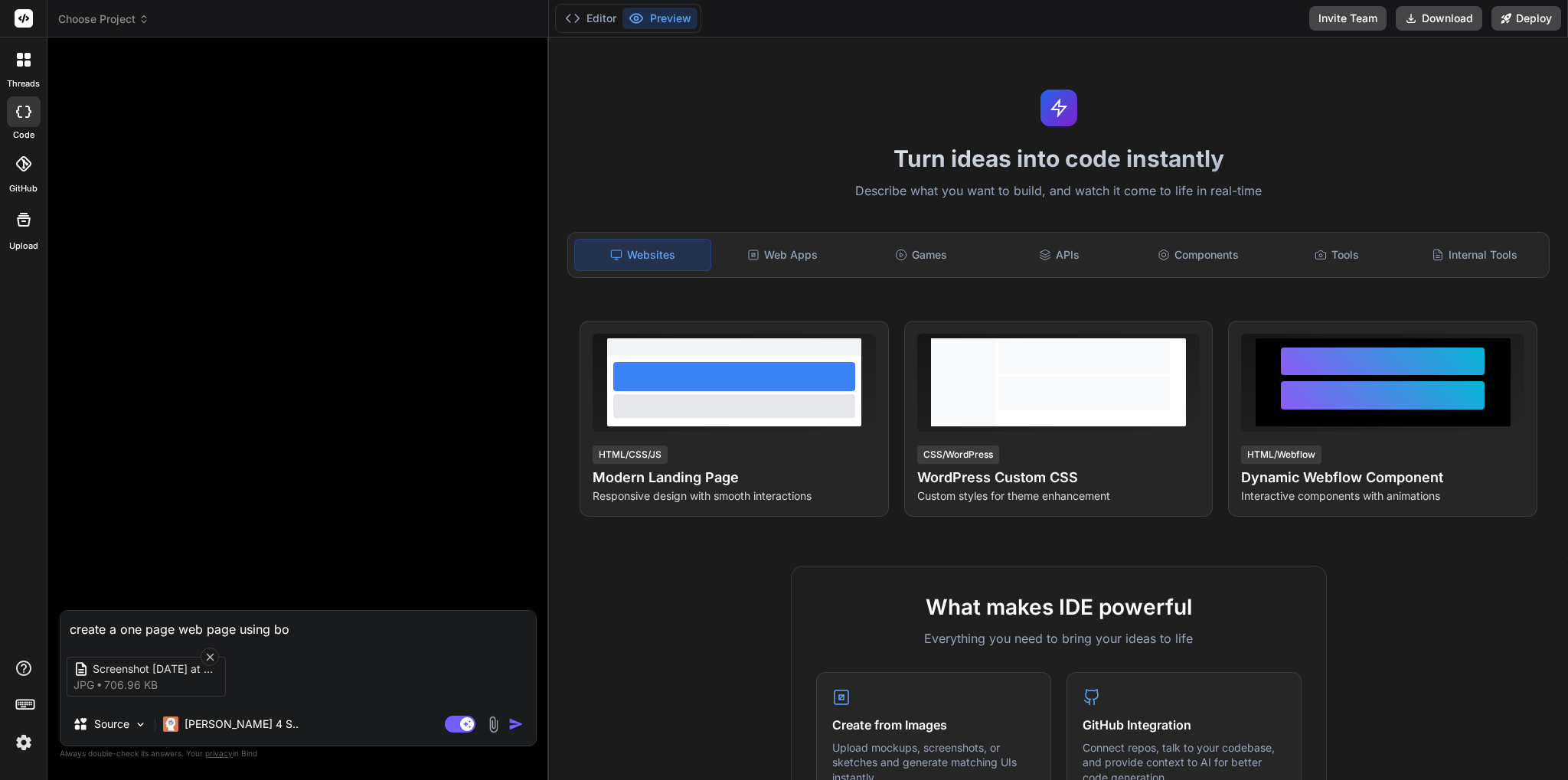
type textarea "x"
type textarea "create a one page web page using boot"
type textarea "x"
type textarea "create a one page web page using boots"
type textarea "x"
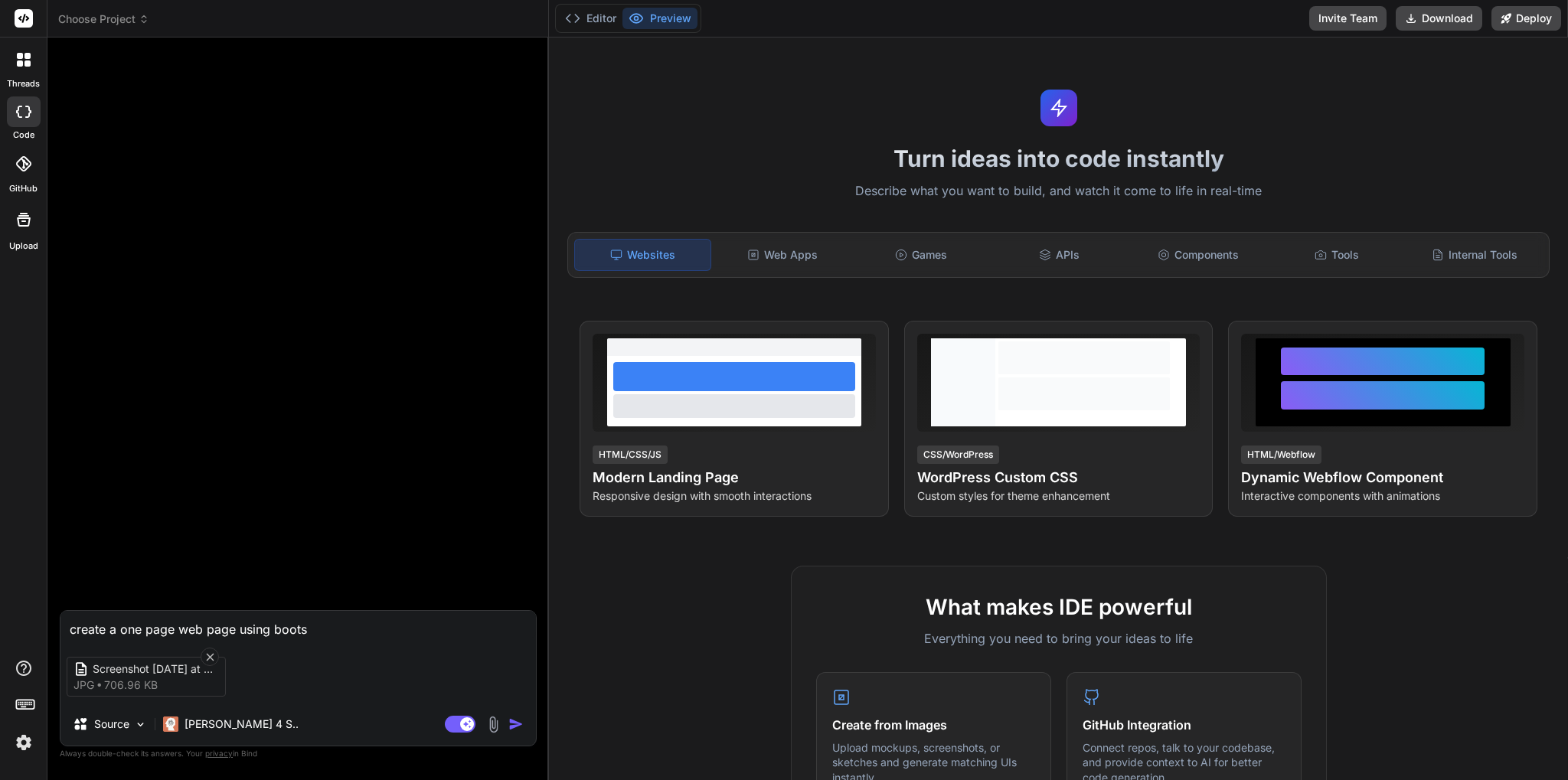
type textarea "create a one page web page using bootst"
type textarea "x"
type textarea "create a one page web page using bootstr"
type textarea "x"
type textarea "create a one page web page using bootstra"
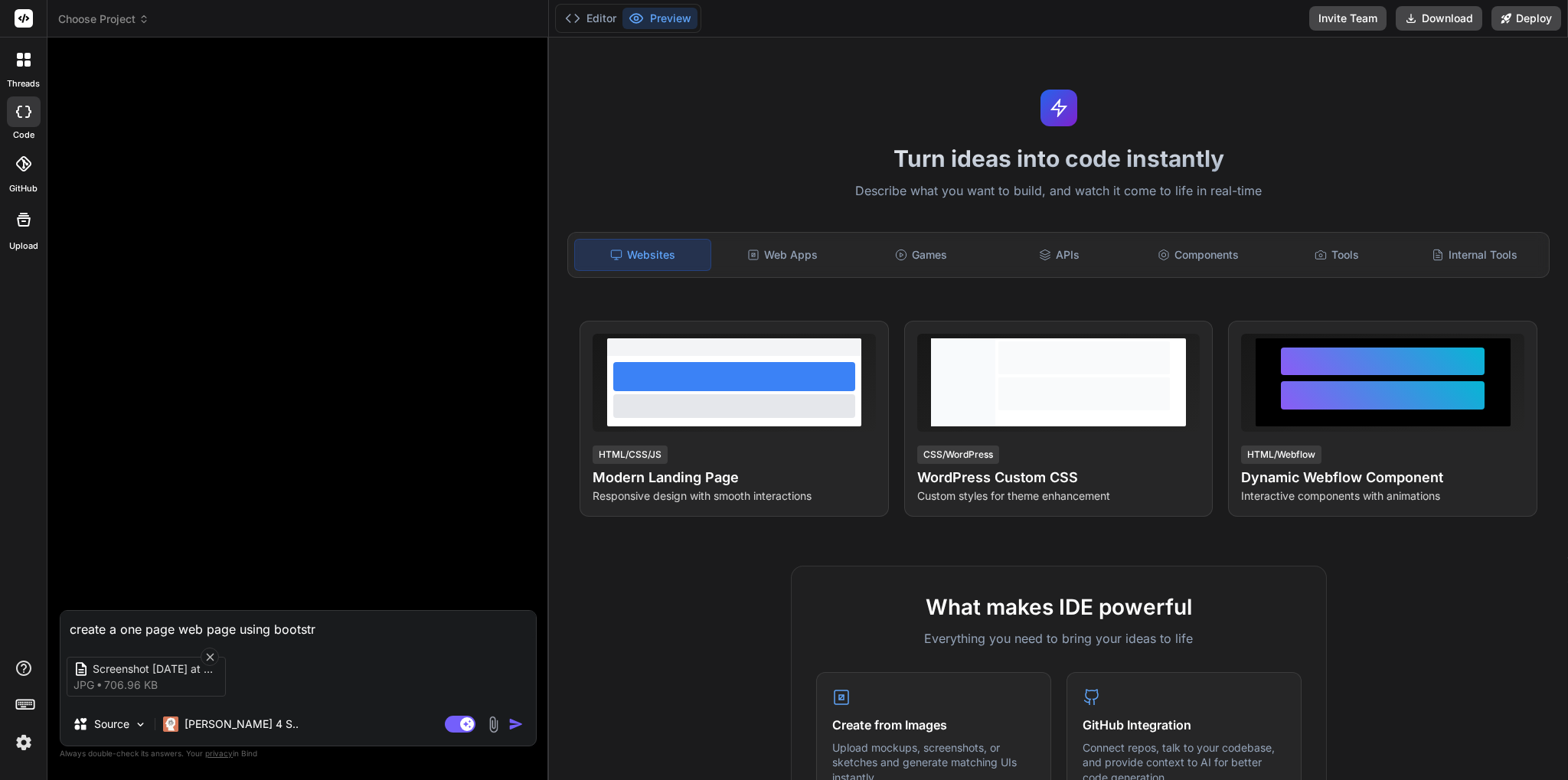
type textarea "x"
type textarea "create a one page web page using bootstrap"
type textarea "x"
type textarea "create a one page web page using bootstrap"
type textarea "x"
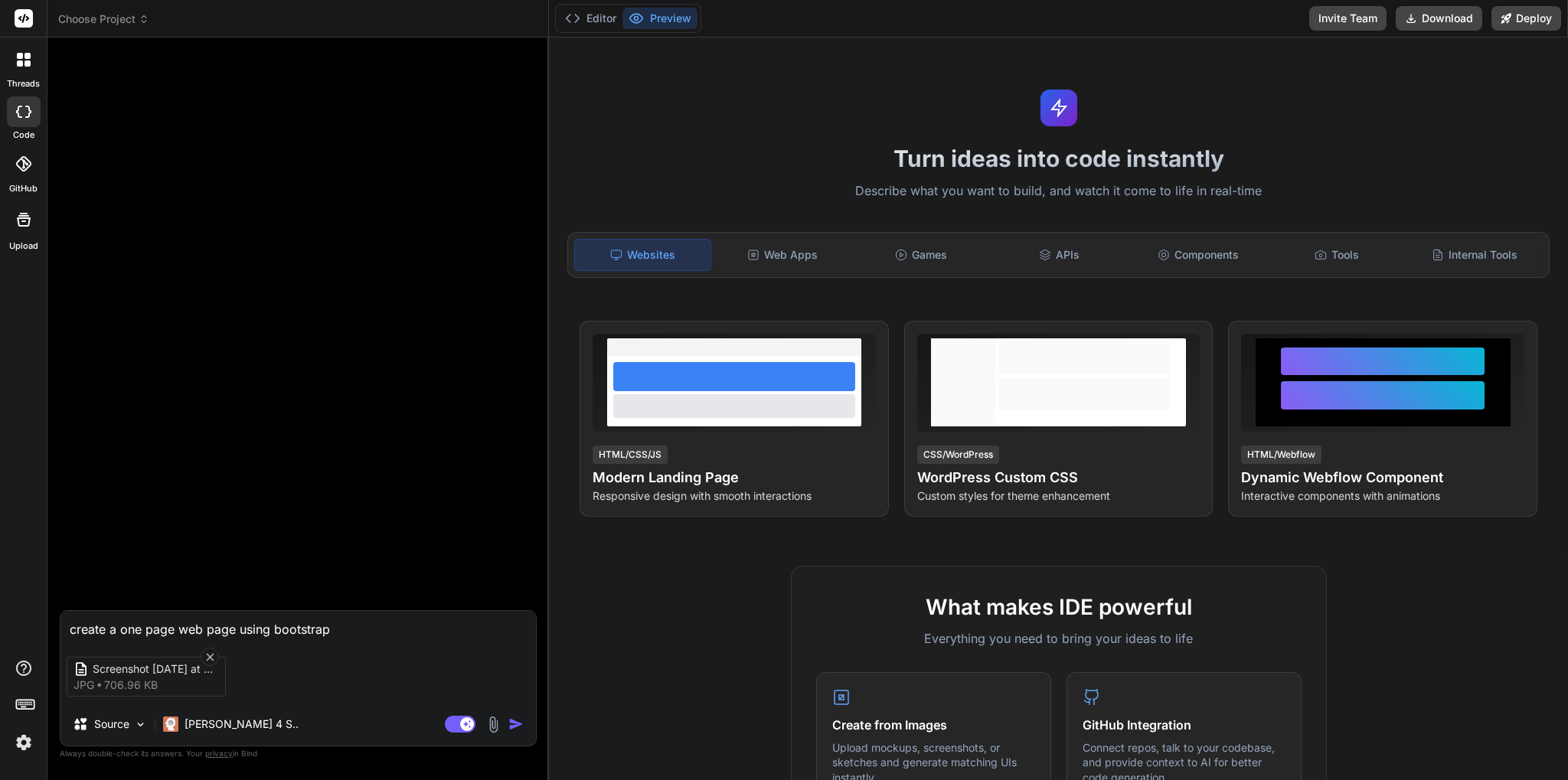
type textarea "create a one page web page using bootstrap 5"
type textarea "x"
type textarea "create a one page web page using bootstrap 5"
type textarea "x"
type textarea "create a one page web page using bootstrap 5 u"
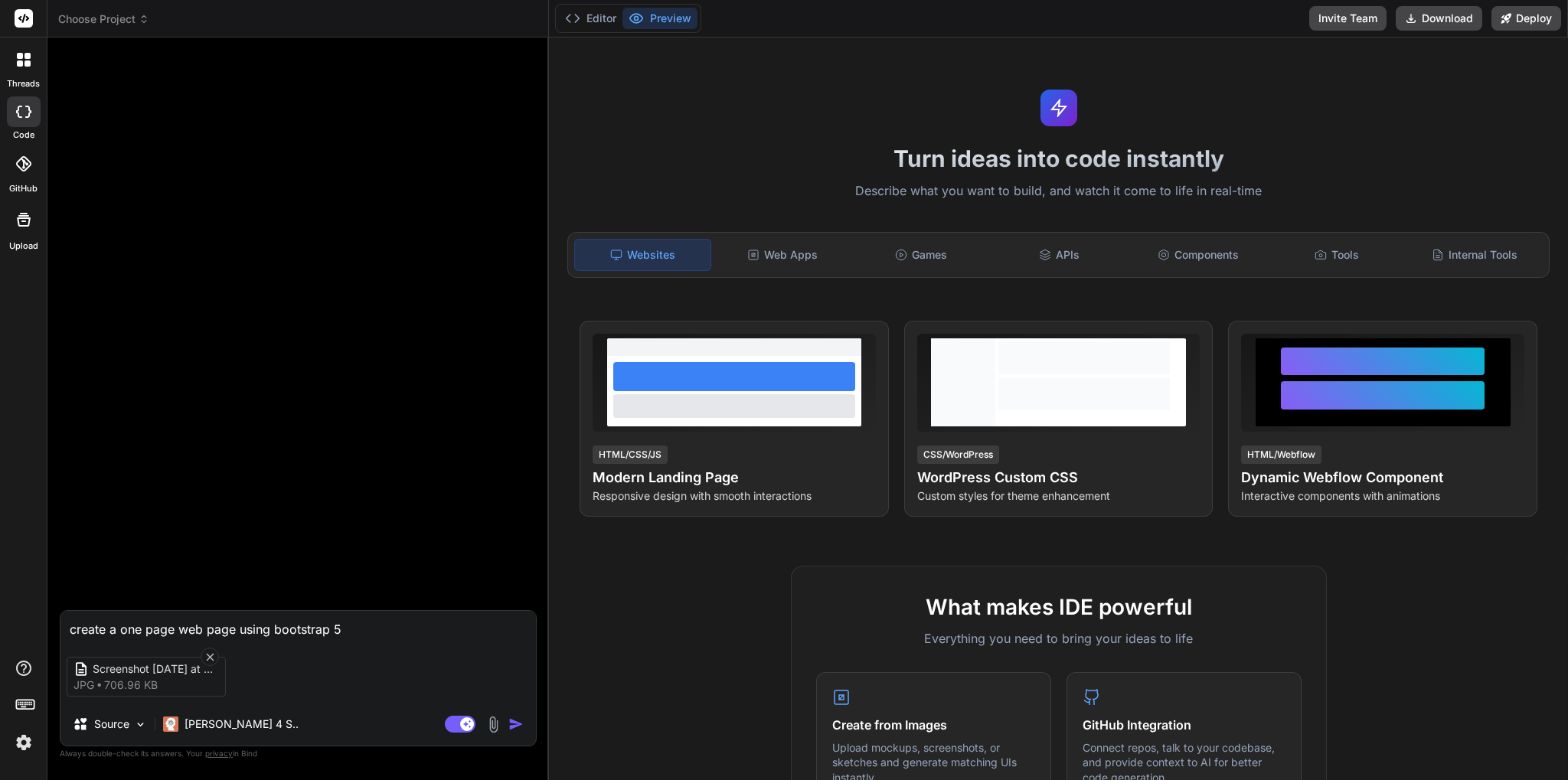
type textarea "x"
type textarea "create a one page web page using bootstrap 5 us"
type textarea "x"
type textarea "create a one page web page using bootstrap 5 usi"
type textarea "x"
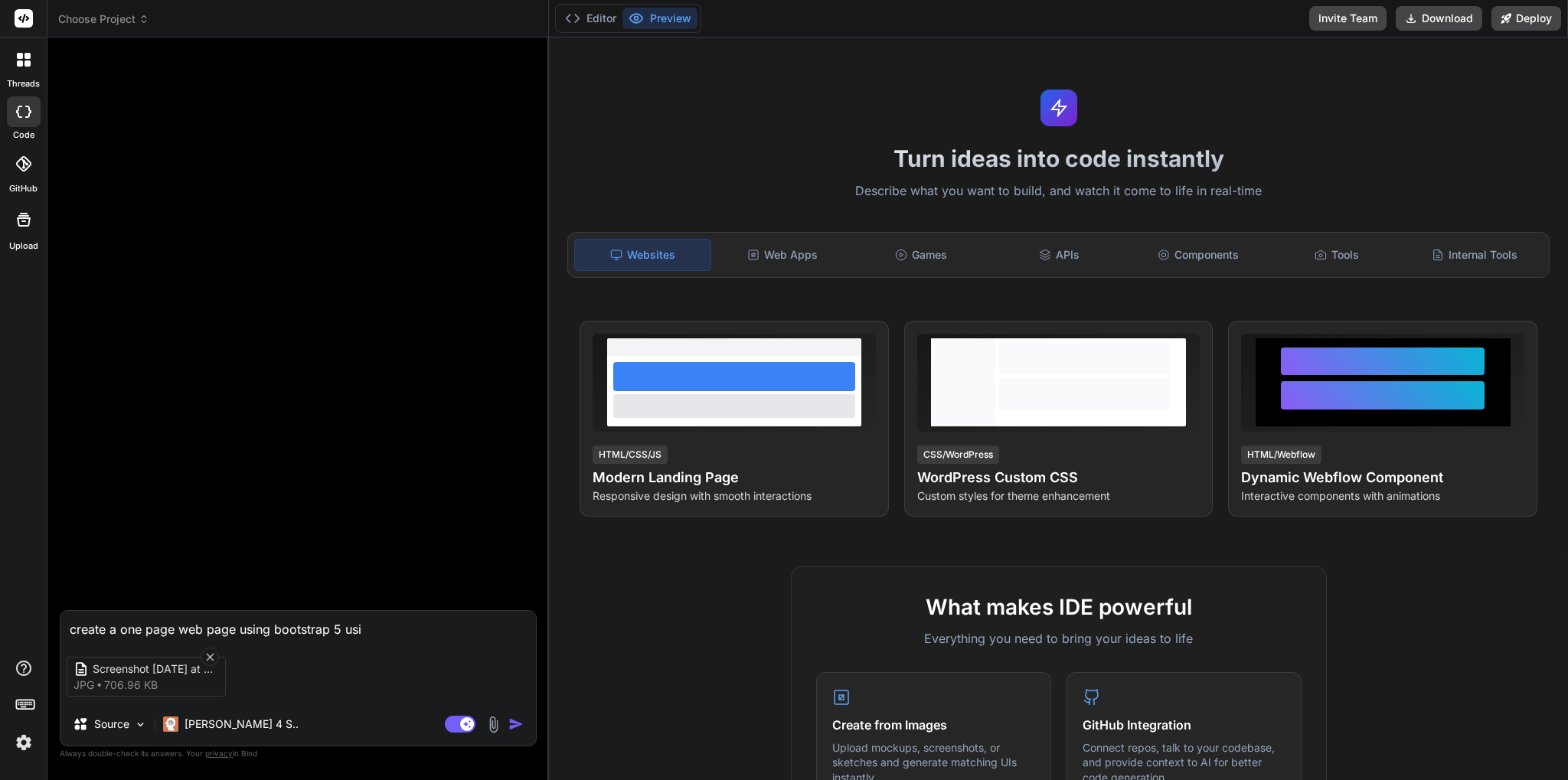
type textarea "create a one page web page using bootstrap 5 usin"
type textarea "x"
type textarea "create a one page web page using bootstrap 5 using"
type textarea "x"
type textarea "create a one page web page using bootstrap 5 using"
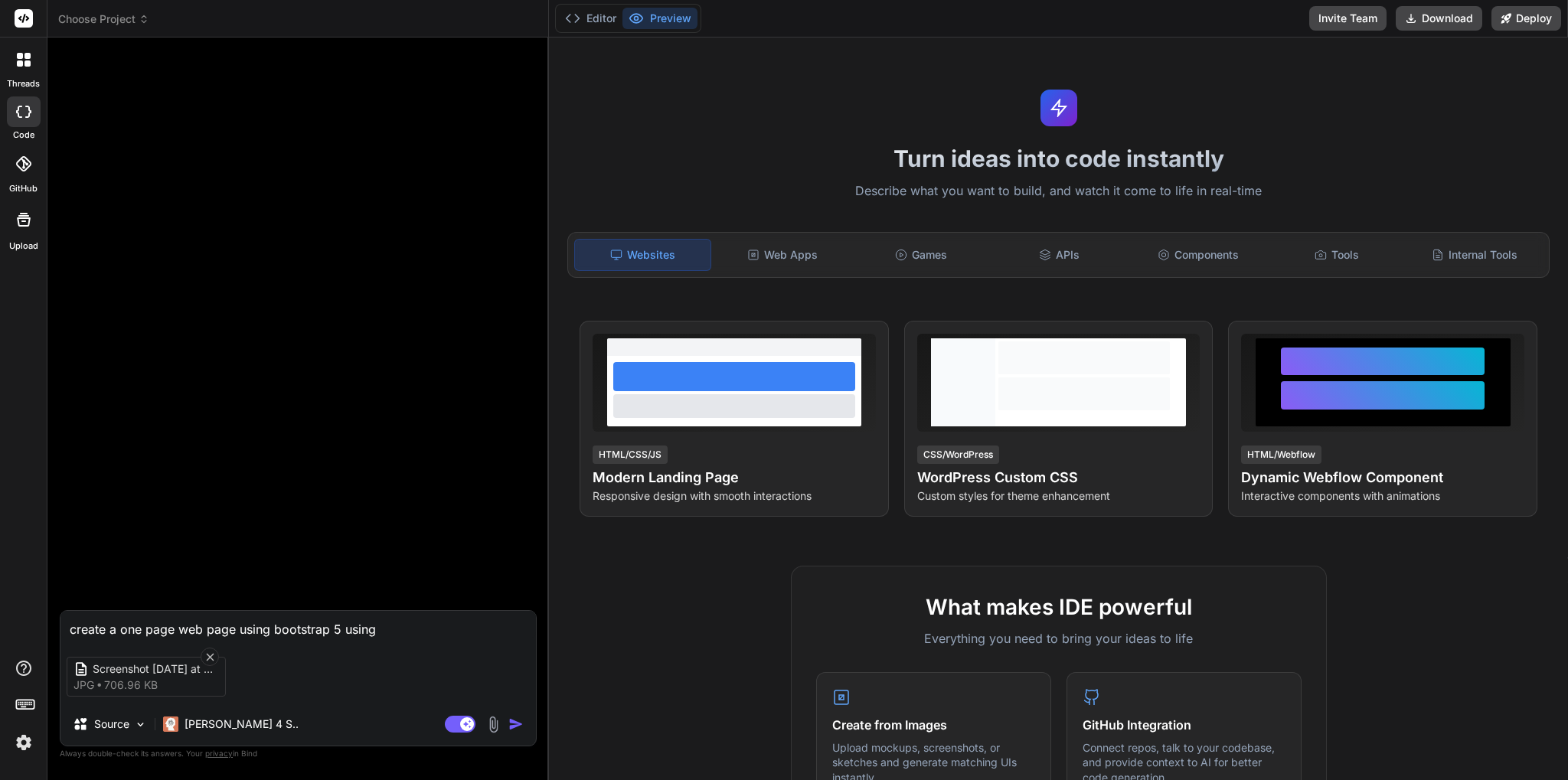
type textarea "x"
type textarea "create a one page web page using bootstrap 5 using a"
type textarea "x"
type textarea "create a one page web page using bootstrap 5 using at"
type textarea "x"
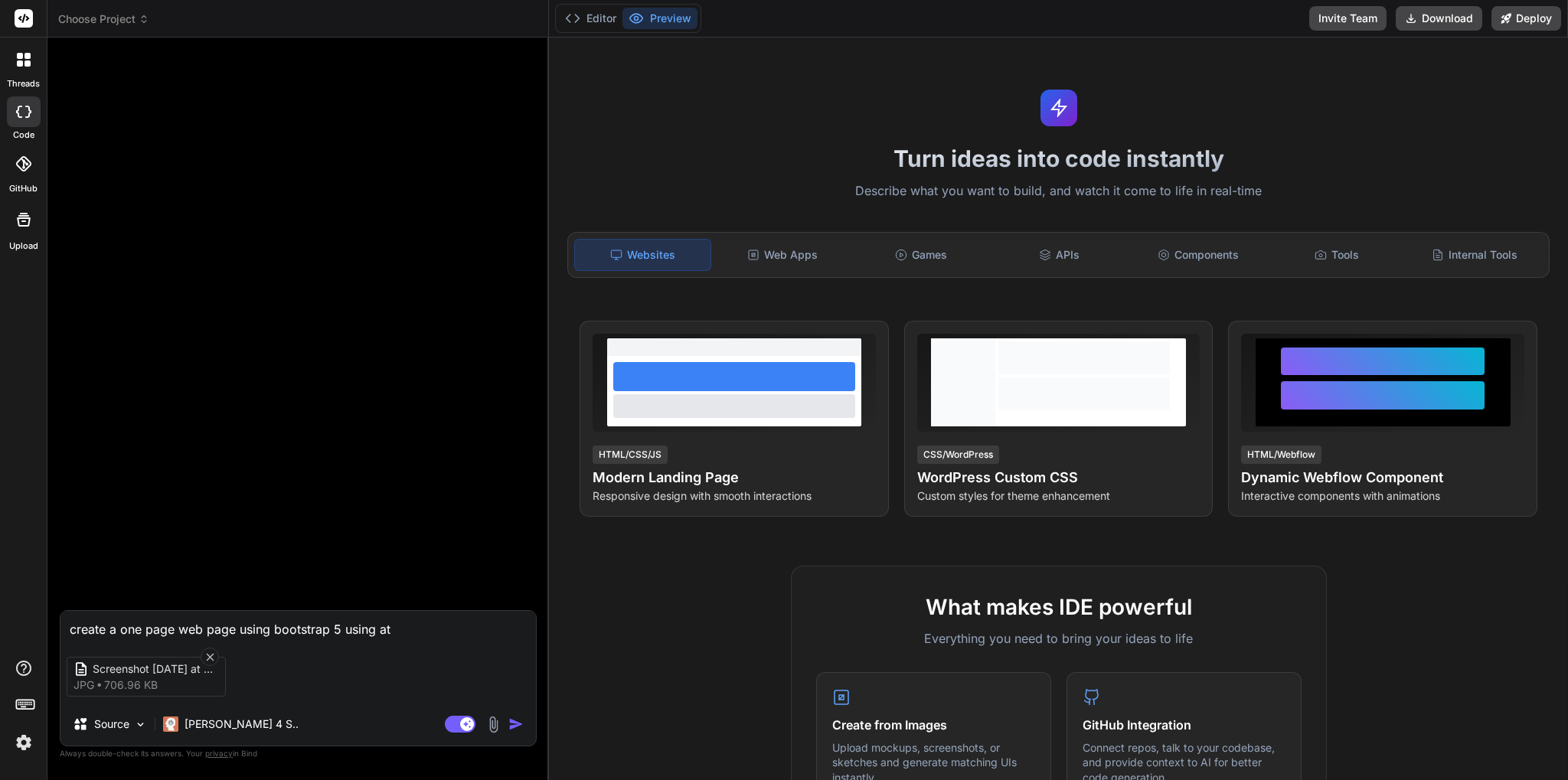
type textarea "create a one page web page using bootstrap 5 using att"
type textarea "x"
type textarea "create a one page web page using bootstrap 5 using atta"
type textarea "x"
type textarea "create a one page web page using bootstrap 5 using attac"
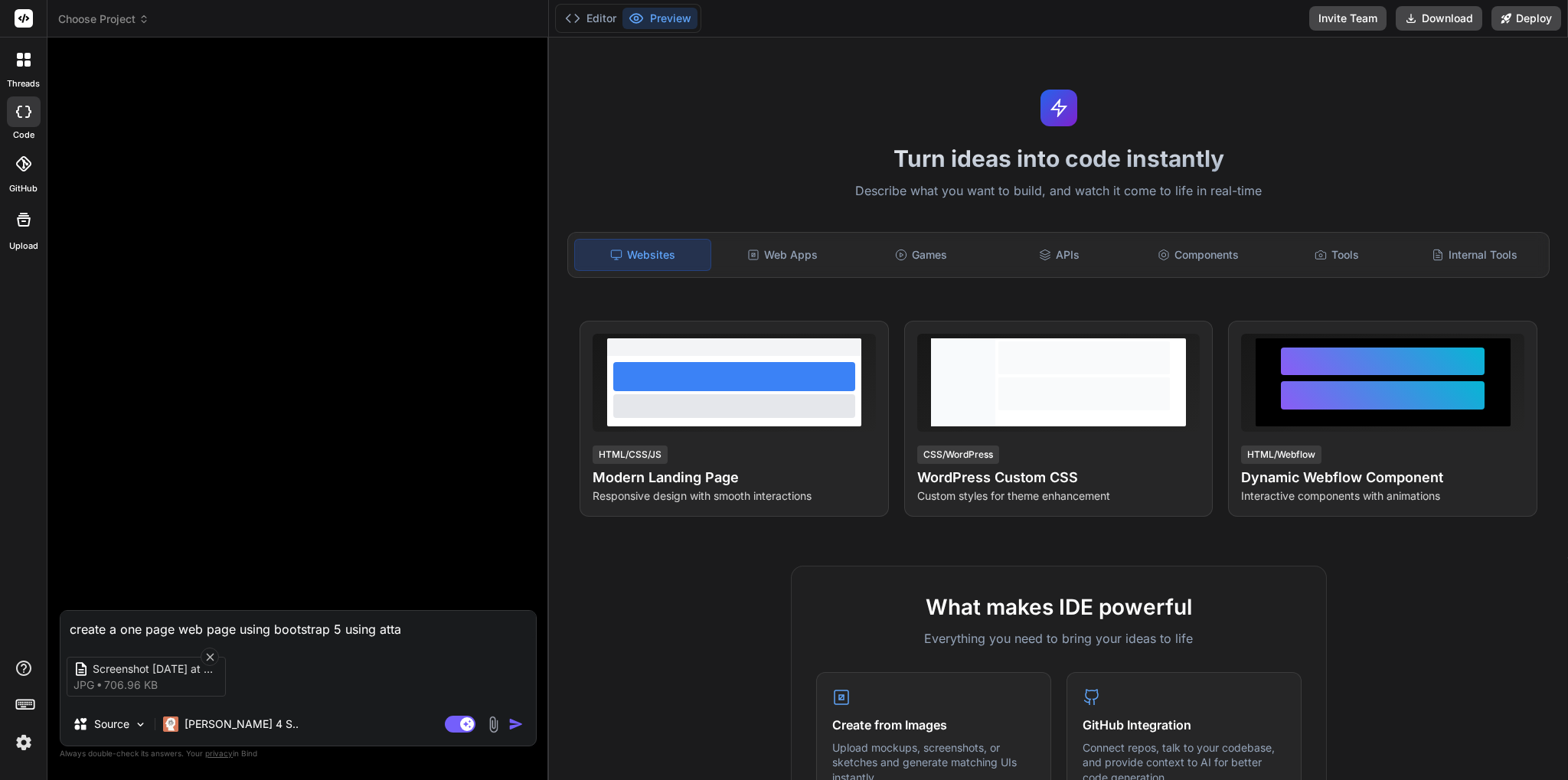
type textarea "x"
type textarea "create a one page web page using bootstrap 5 using attach"
type textarea "x"
type textarea "create a one page web page using bootstrap 5 using attache"
type textarea "x"
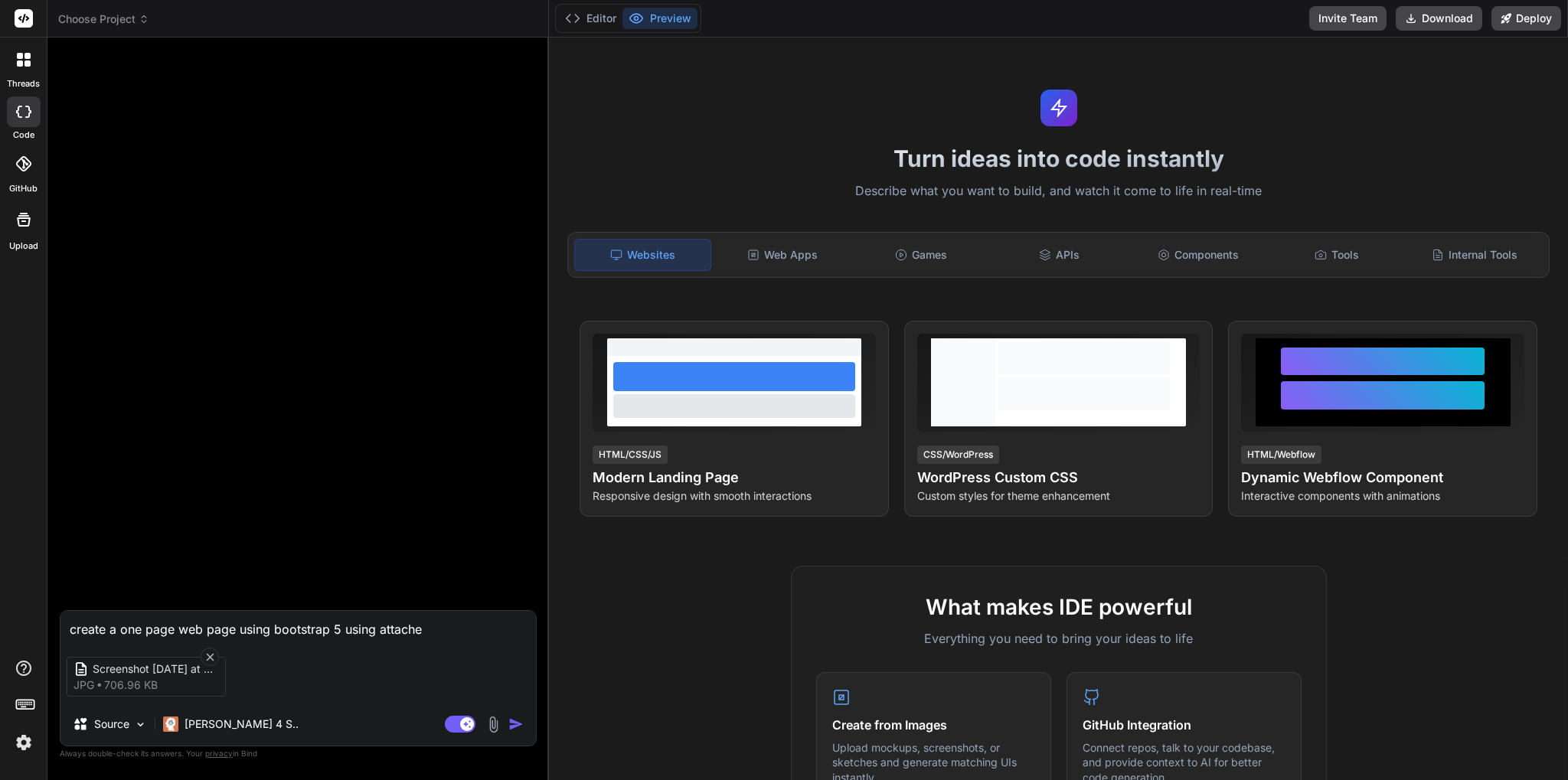
type textarea "create a one page web page using bootstrap 5 using attached"
type textarea "x"
type textarea "create a one page web page using bootstrap 5 using attached"
type textarea "x"
type textarea "create a one page web page using bootstrap 5 using attached i"
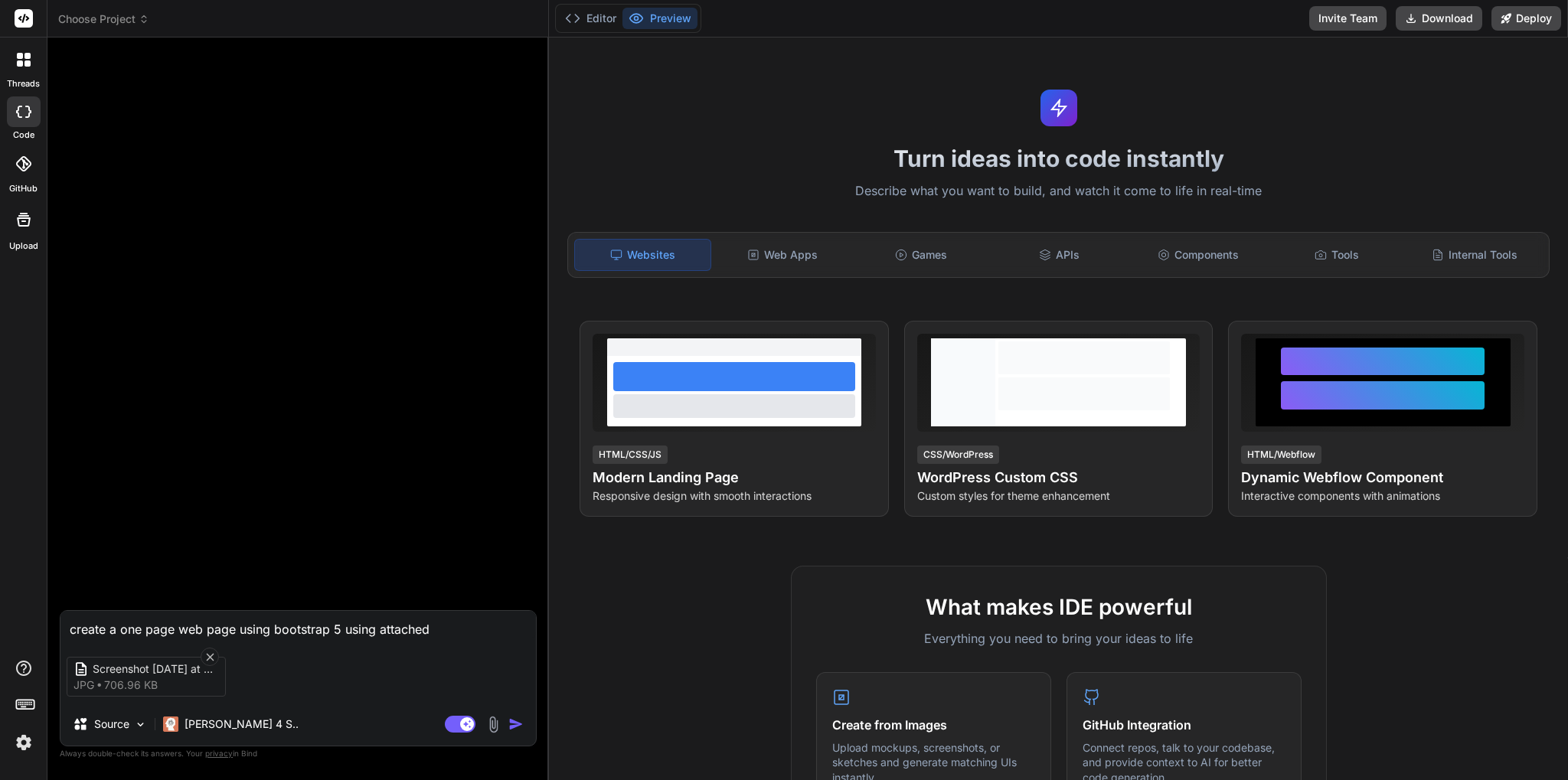
type textarea "x"
type textarea "create a one page web page using bootstrap 5 using attached im"
type textarea "x"
type textarea "create a one page web page using bootstrap 5 using attached ima"
type textarea "x"
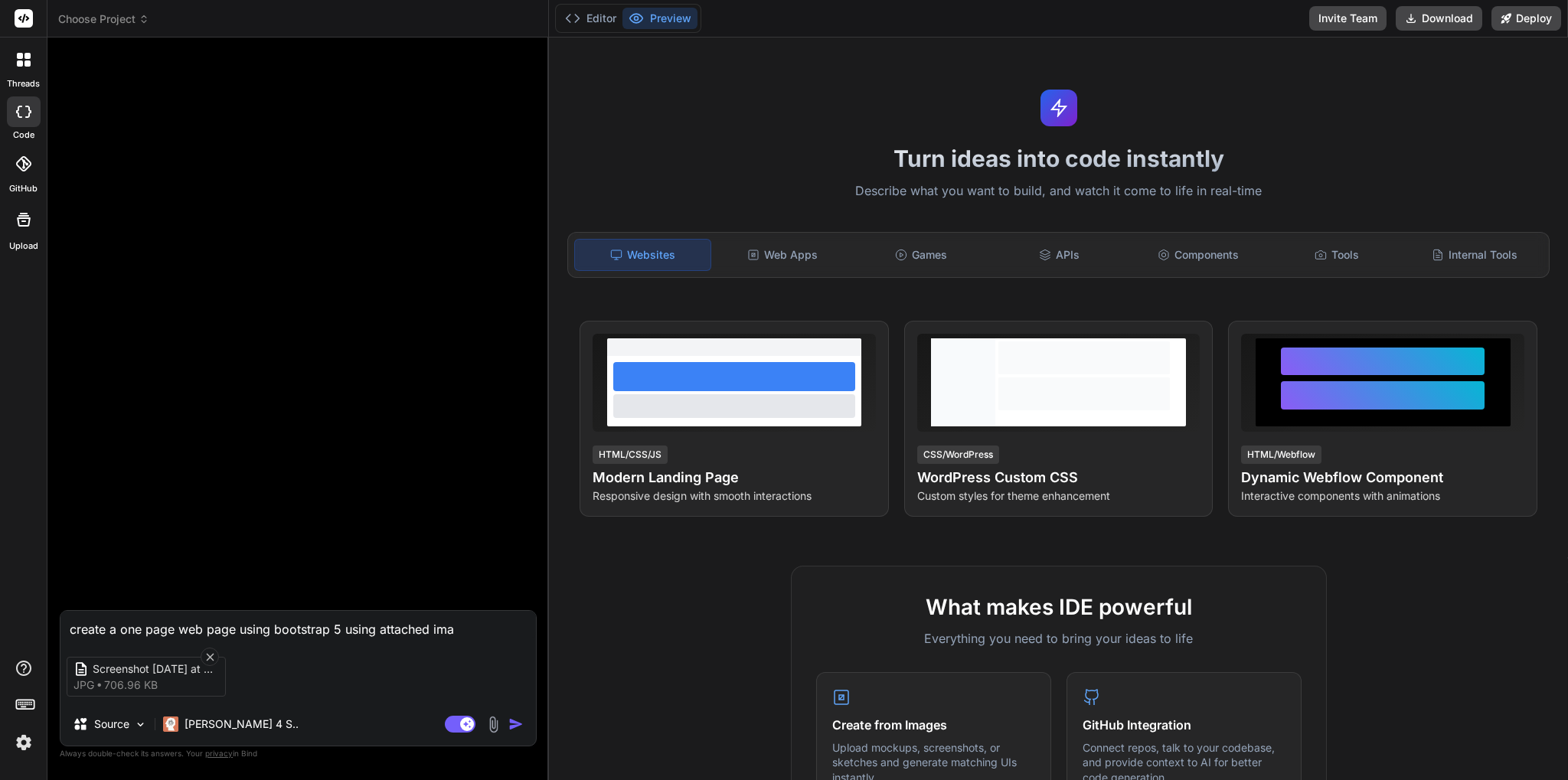
type textarea "create a one page web page using bootstrap 5 using attached imag"
type textarea "x"
type textarea "create a one page web page using bootstrap 5 using attached image"
type textarea "x"
type textarea "create a one page web page using bootstrap 5 using attached image"
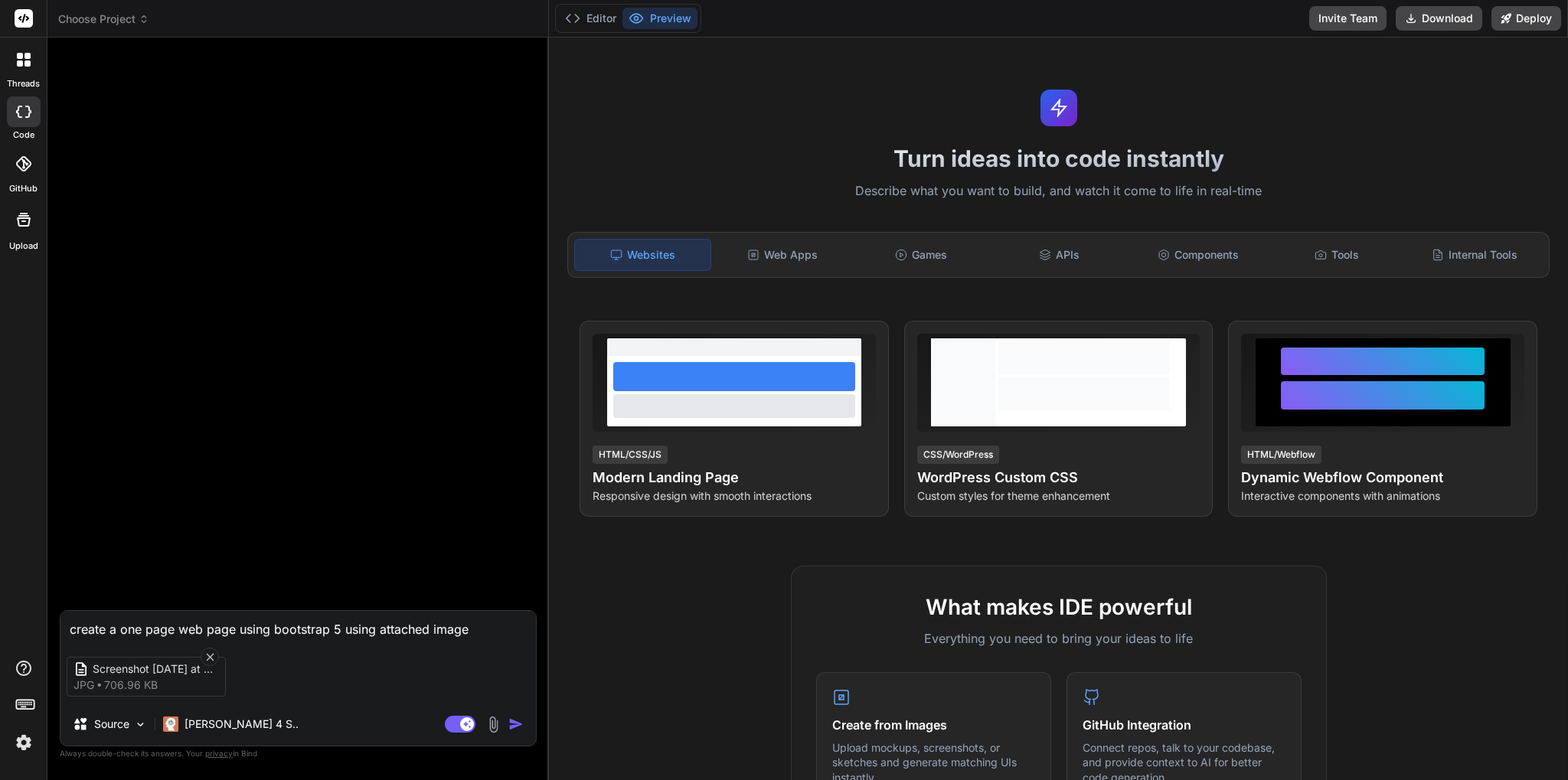
type textarea "x"
type textarea "create a one page web page using bootstrap 5 using attached image u"
type textarea "x"
type textarea "create a one page web page using bootstrap 5 using attached image us"
type textarea "x"
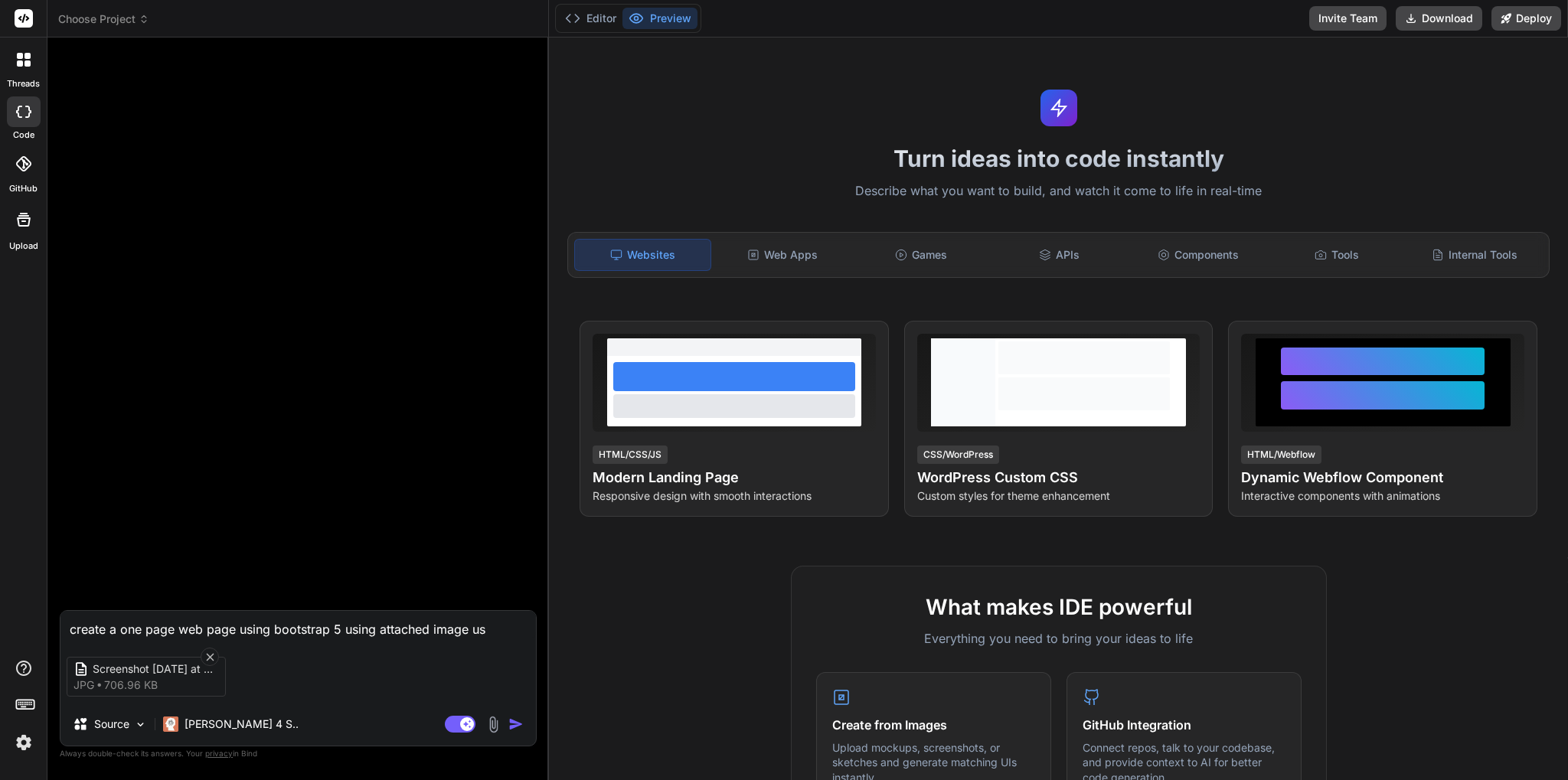
type textarea "create a one page web page using bootstrap 5 using attached image use"
type textarea "x"
type textarea "create a one page web page using bootstrap 5 using attached image user"
type textarea "x"
type textarea "create a one page web page using bootstrap 5 using attached image use"
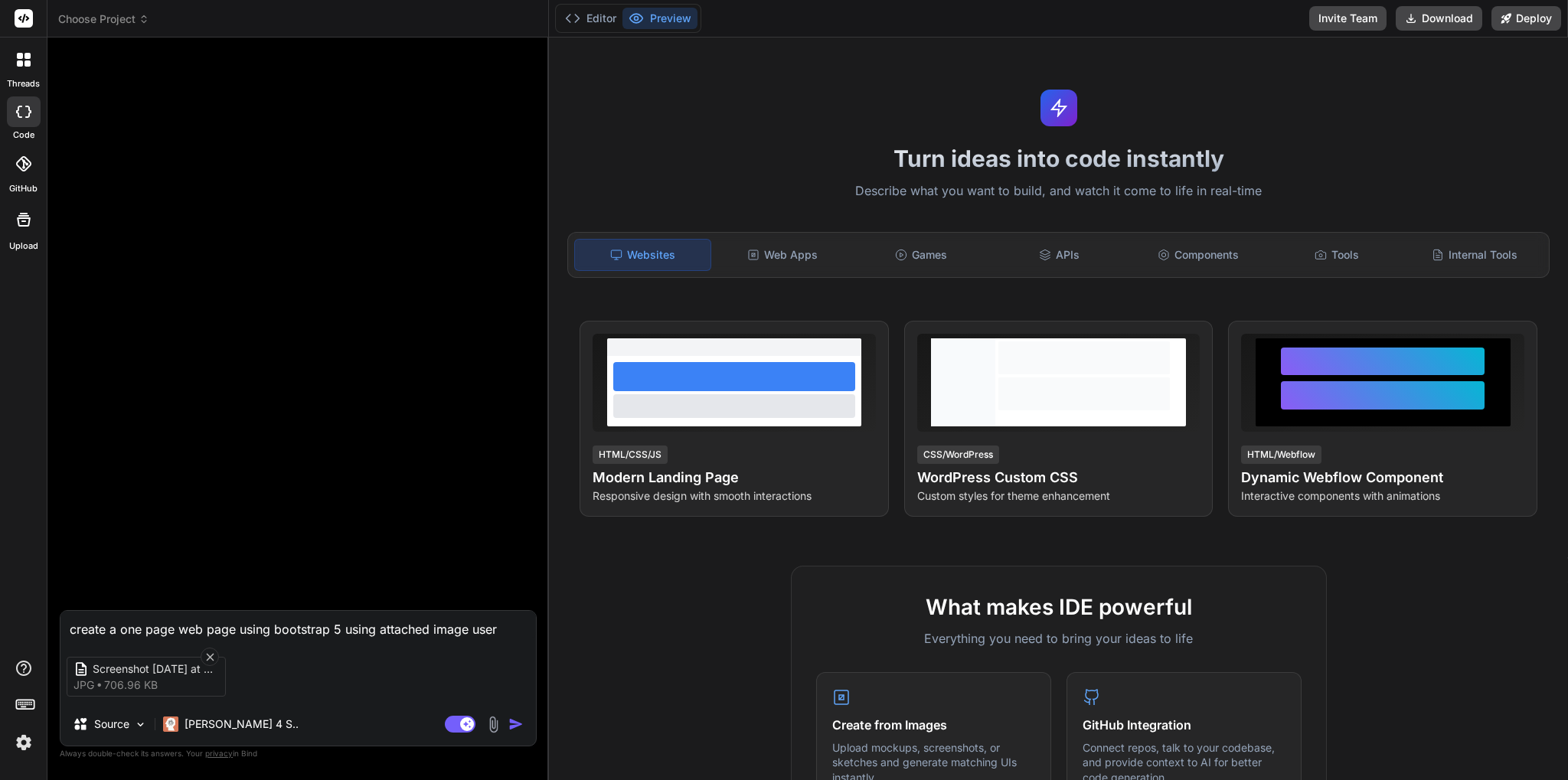
type textarea "x"
type textarea "create a one page web page using bootstrap 5 using attached image use"
type textarea "x"
type textarea "create a one page web page using bootstrap 5 using attached image use p"
type textarea "x"
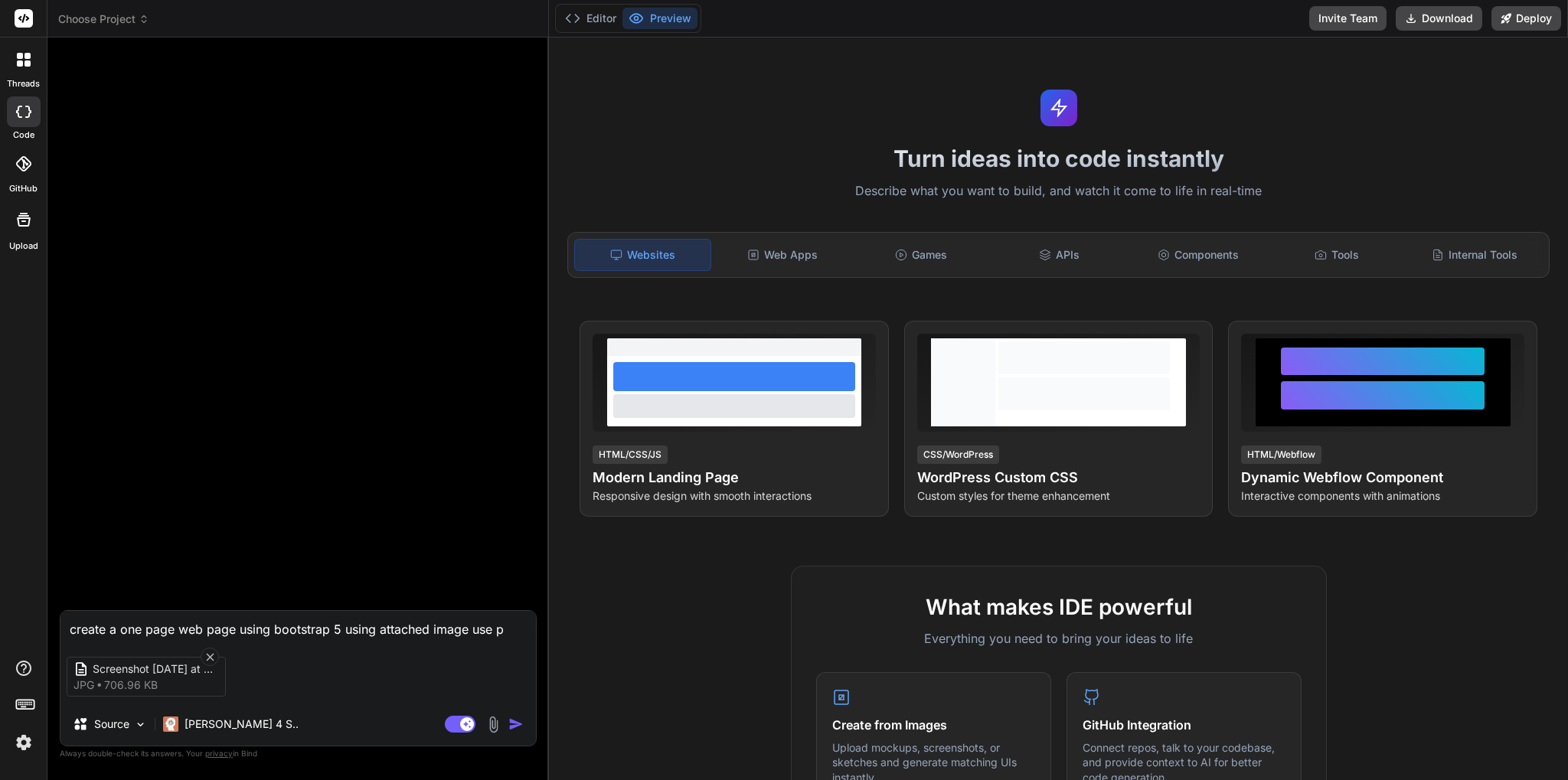
type textarea "create a one page web page using bootstrap 5 using attached image use pl"
type textarea "x"
type textarea "create a one page web page using bootstrap 5 using attached image use pla"
type textarea "x"
type textarea "create a one page web page using bootstrap 5 using attached image use plac"
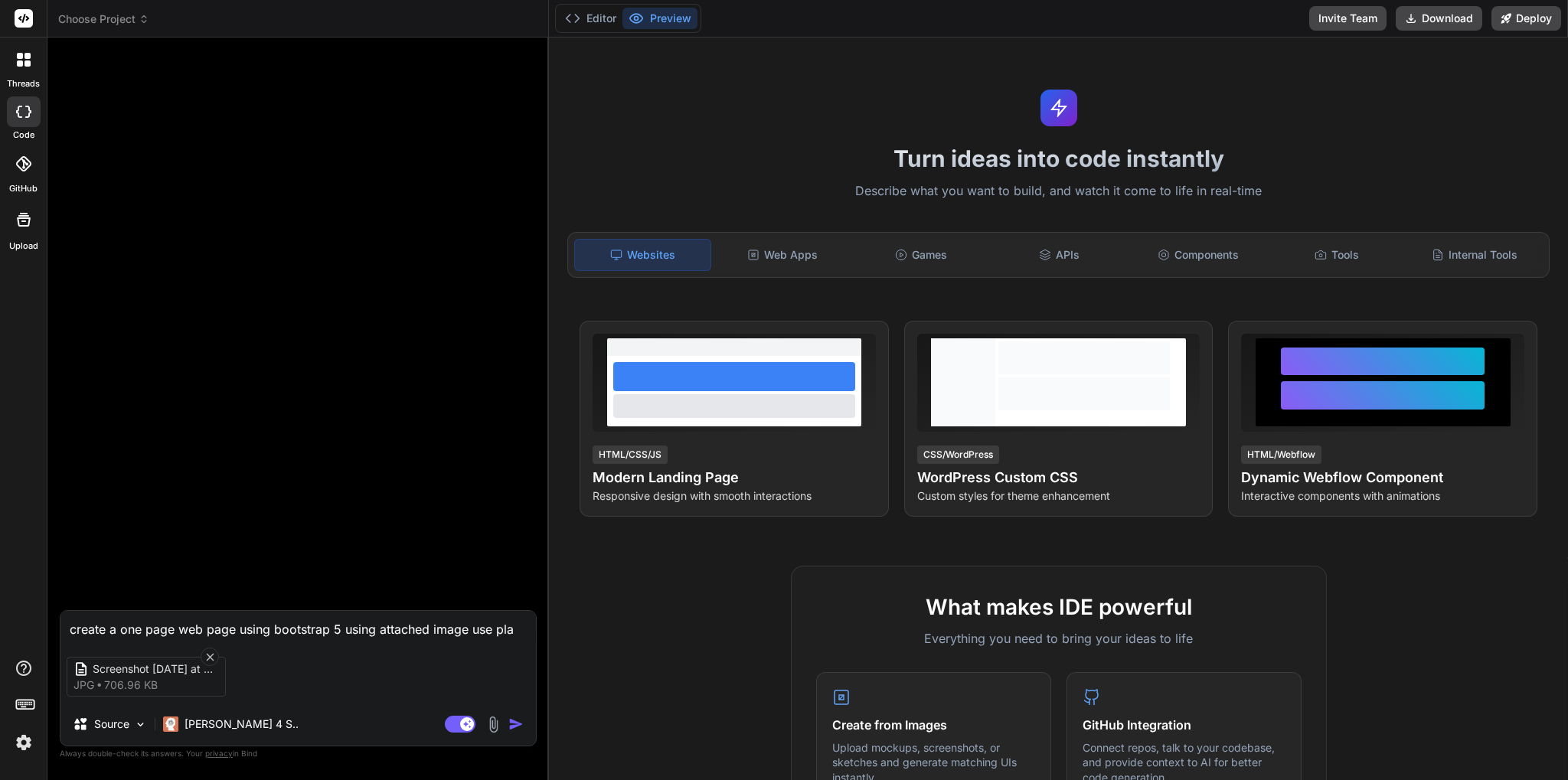
type textarea "x"
type textarea "create a one page web page using bootstrap 5 using attached image use place"
type textarea "x"
type textarea "create a one page web page using bootstrap 5 using attached image use place"
type textarea "x"
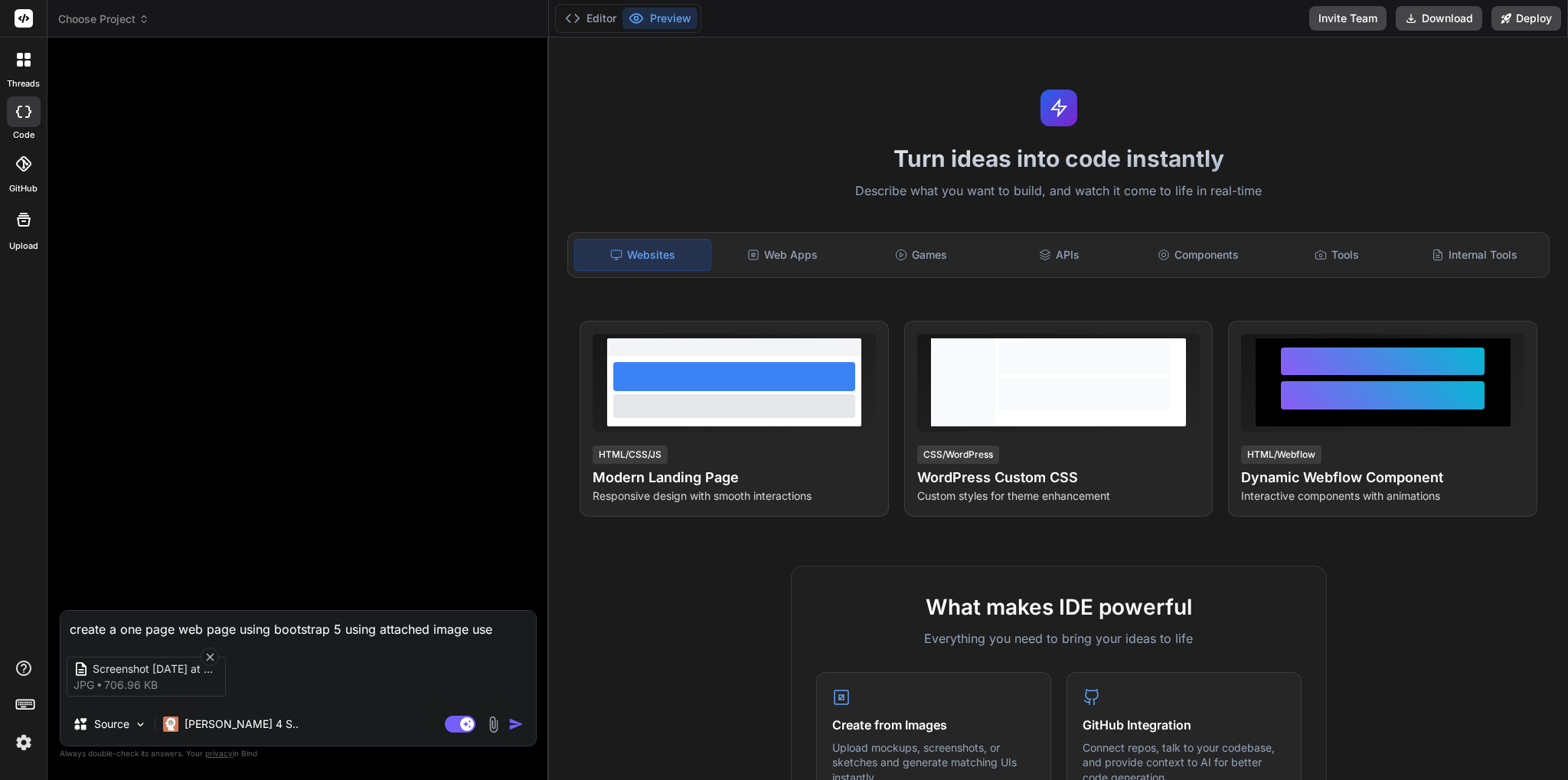
type textarea "create a one page web page using bootstrap 5 using attached image use place"
type textarea "x"
type textarea "create a one page web page using bootstrap 5 using attached image use placeh"
type textarea "x"
type textarea "create a one page web page using bootstrap 5 using attached image use placeho"
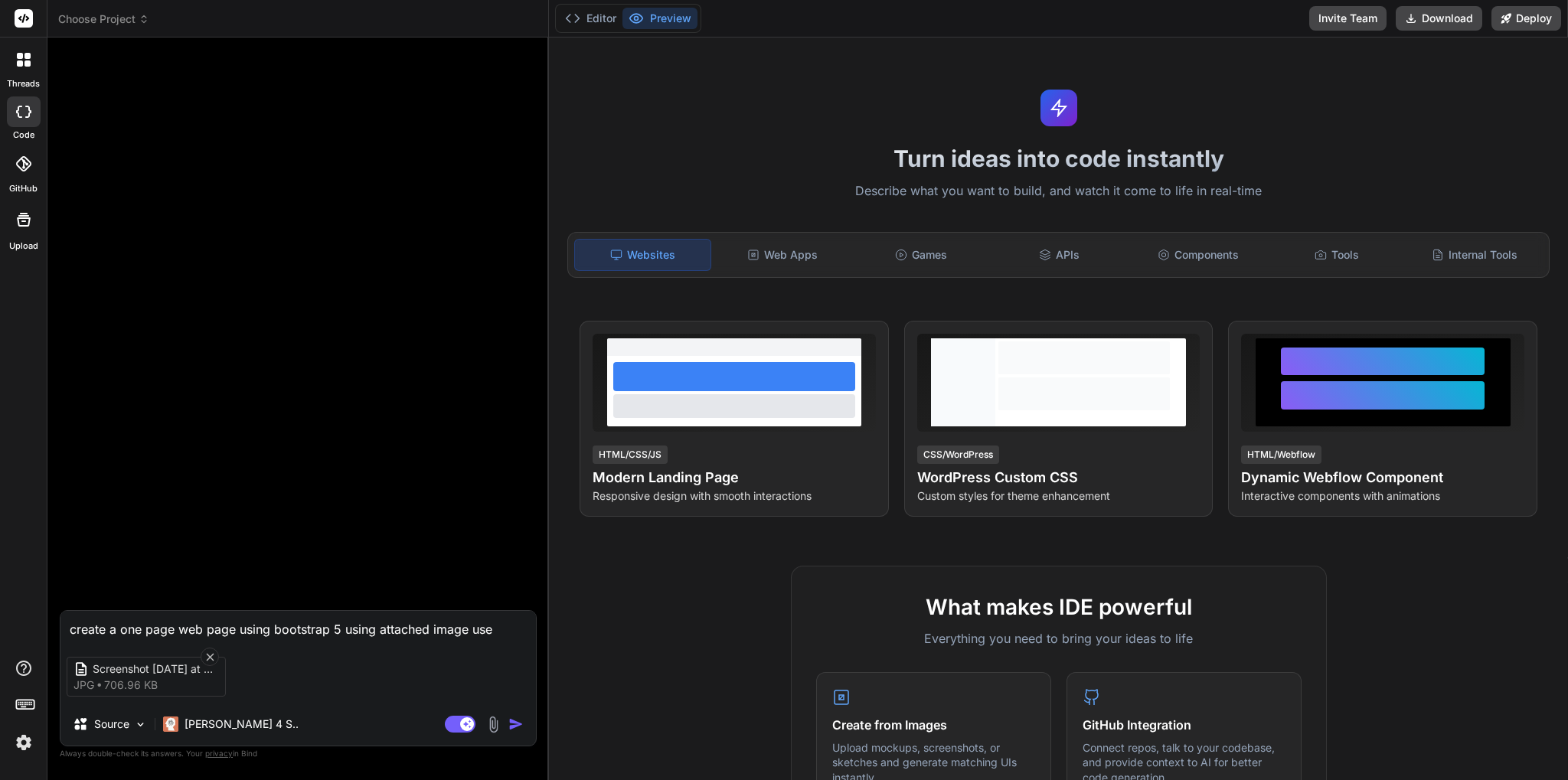
type textarea "x"
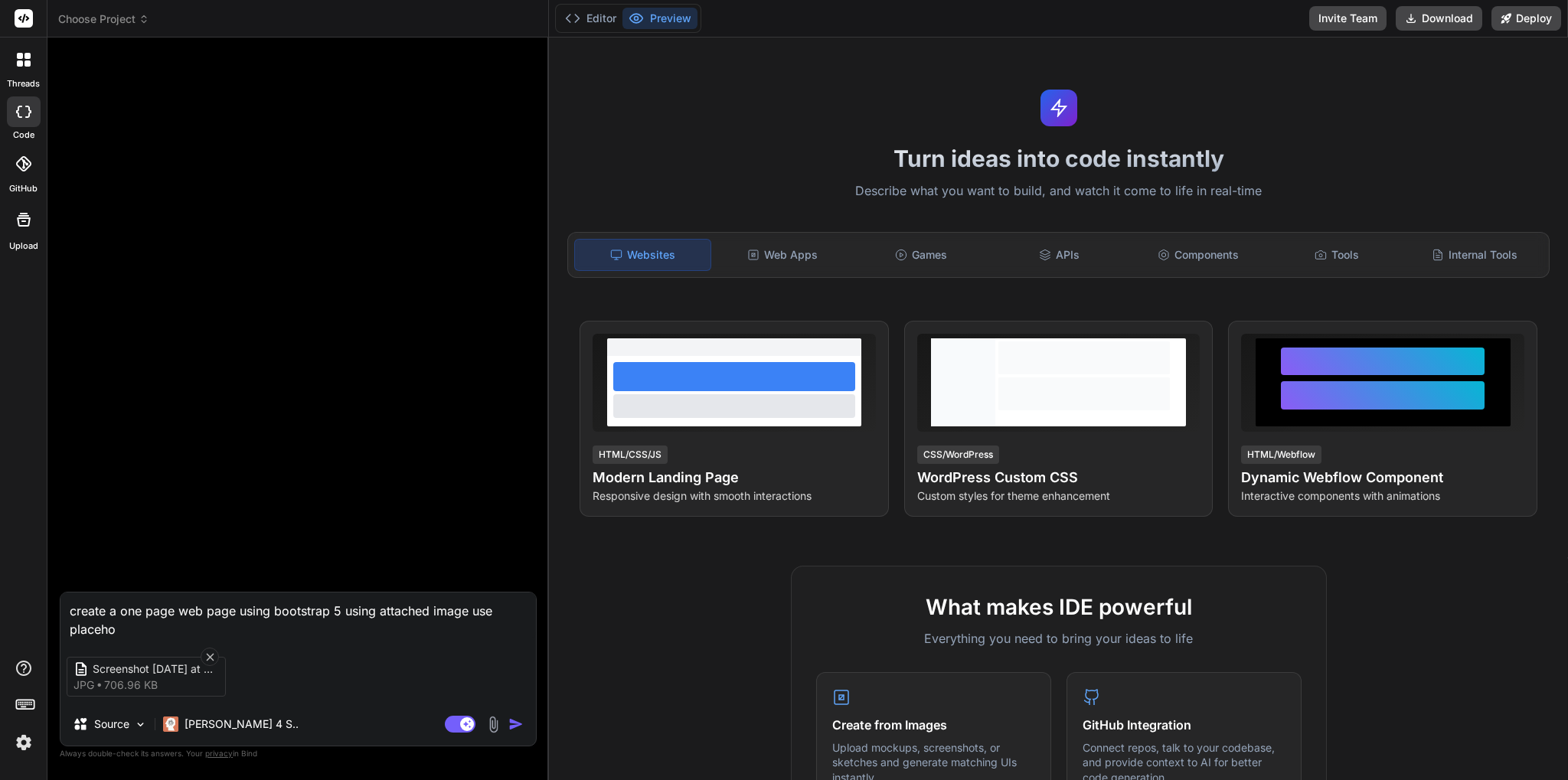
type textarea "create a one page web page using bootstrap 5 using attached image use placehol"
type textarea "x"
type textarea "create a one page web page using bootstrap 5 using attached image use placehold"
type textarea "x"
type textarea "create a one page web page using bootstrap 5 using attached image use placeholde"
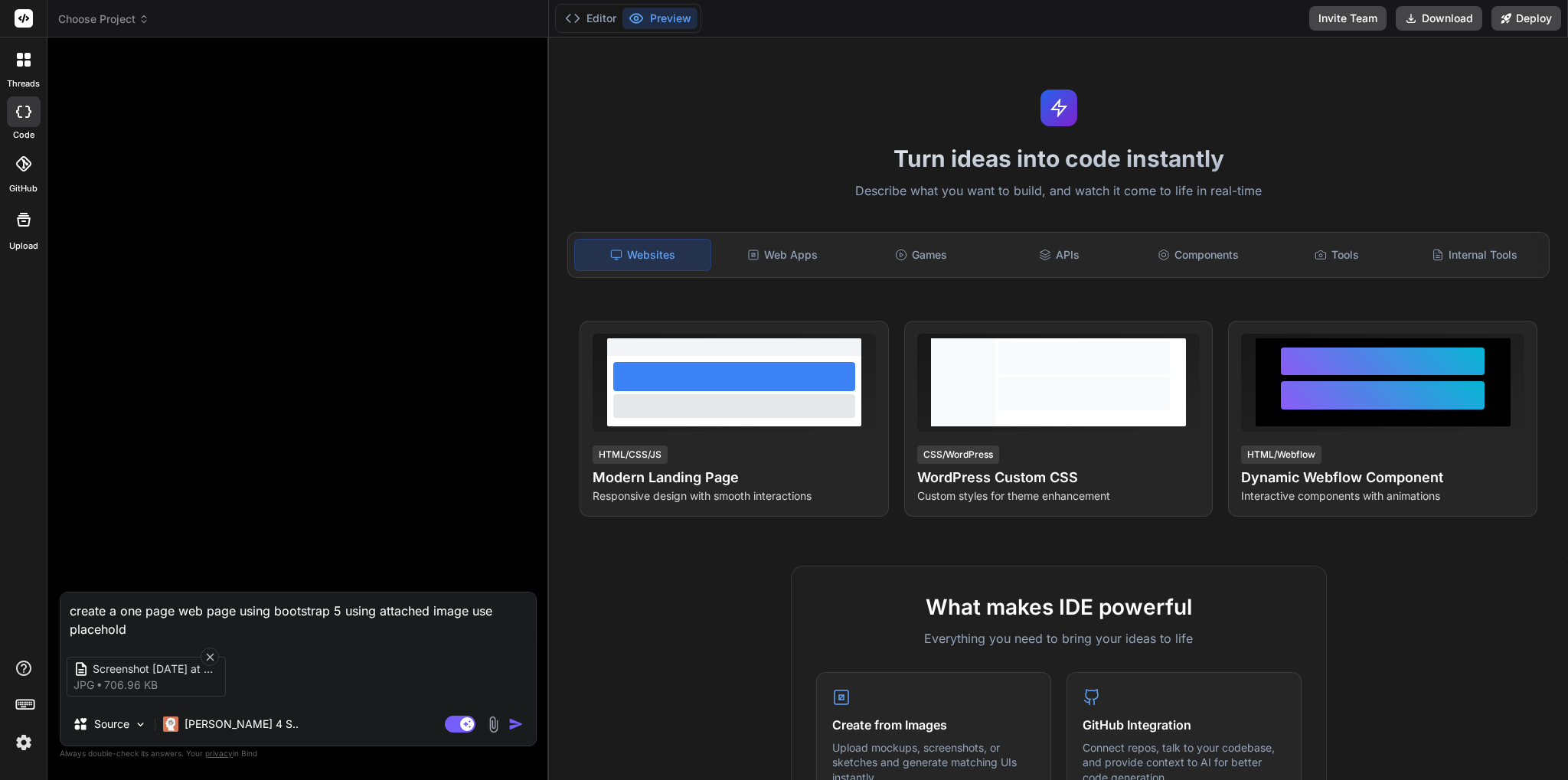
type textarea "x"
type textarea "create a one page web page using bootstrap 5 using attached image use placehold…"
type textarea "x"
type textarea "create a one page web page using bootstrap 5 using attached image use placehold…"
type textarea "x"
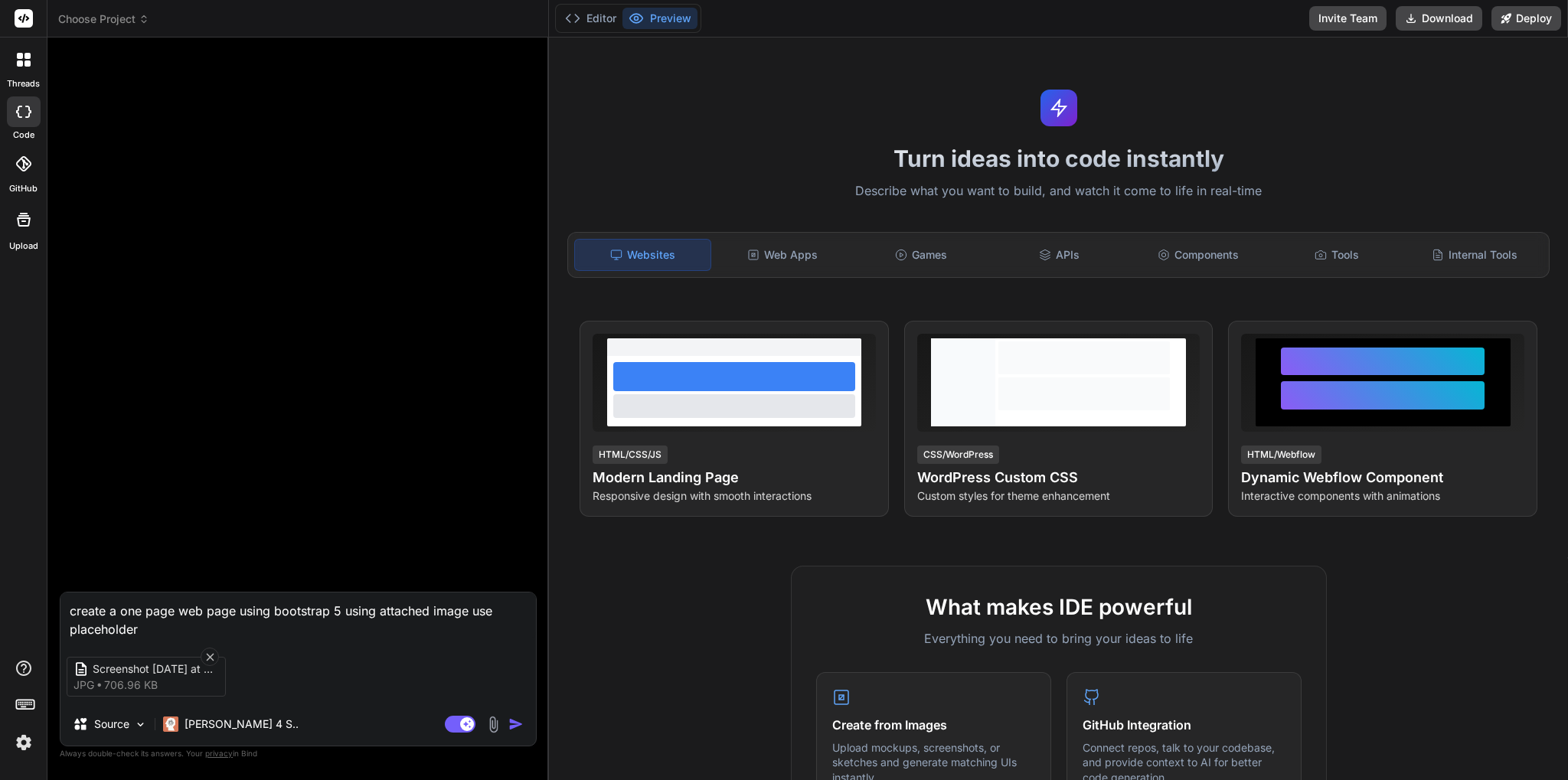
type textarea "create a one page web page using bootstrap 5 using attached image use placehold…"
type textarea "x"
type textarea "create a one page web page using bootstrap 5 using attached image use placehold…"
type textarea "x"
type textarea "create a one page web page using bootstrap 5 using attached image use placehold…"
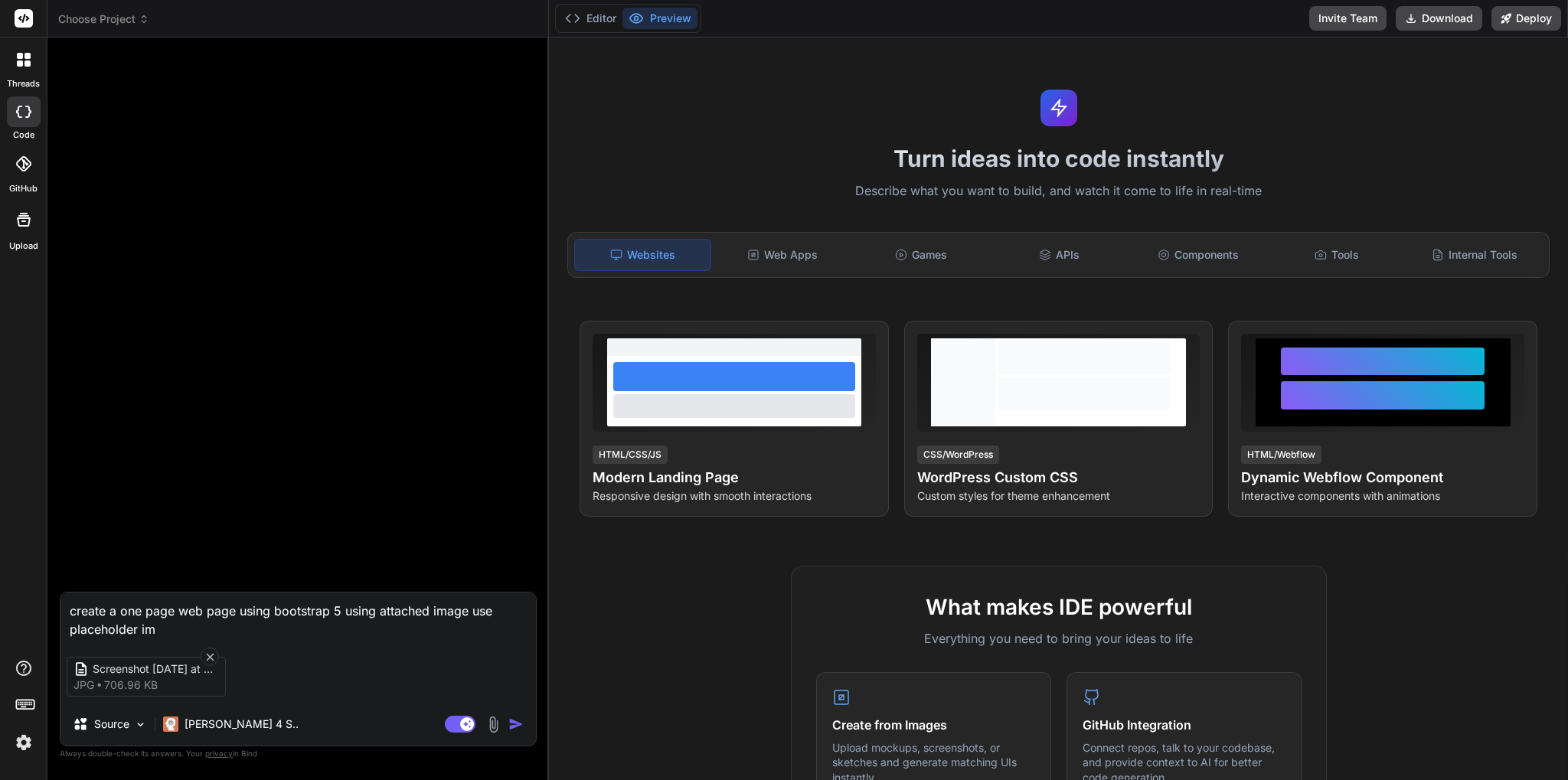
type textarea "x"
type textarea "create a one page web page using bootstrap 5 using attached image use placehold…"
type textarea "x"
type textarea "create a one page web page using bootstrap 5 using attached image use placehold…"
type textarea "x"
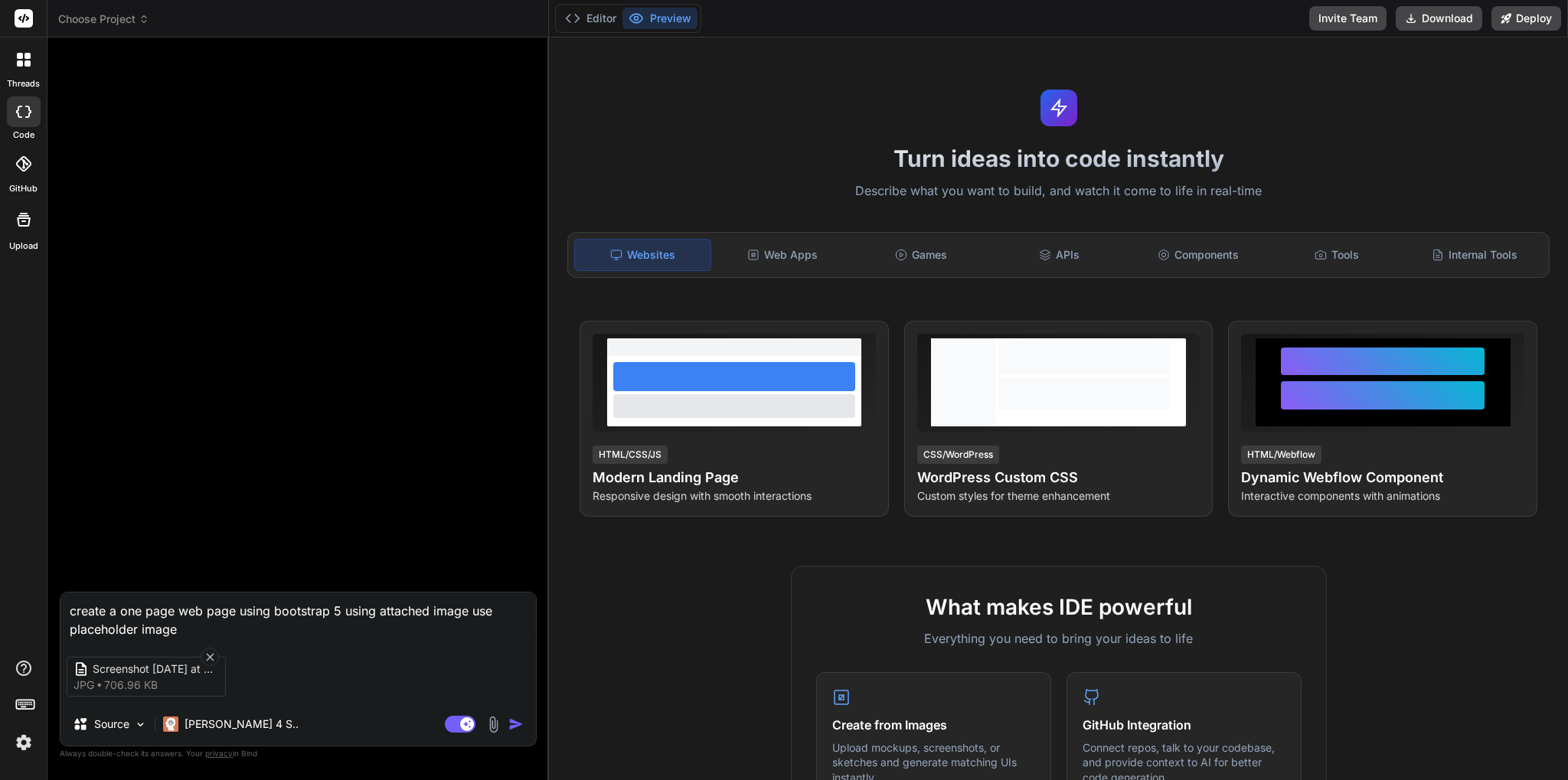
type textarea "create a one page web page using bootstrap 5 using attached image use placehold…"
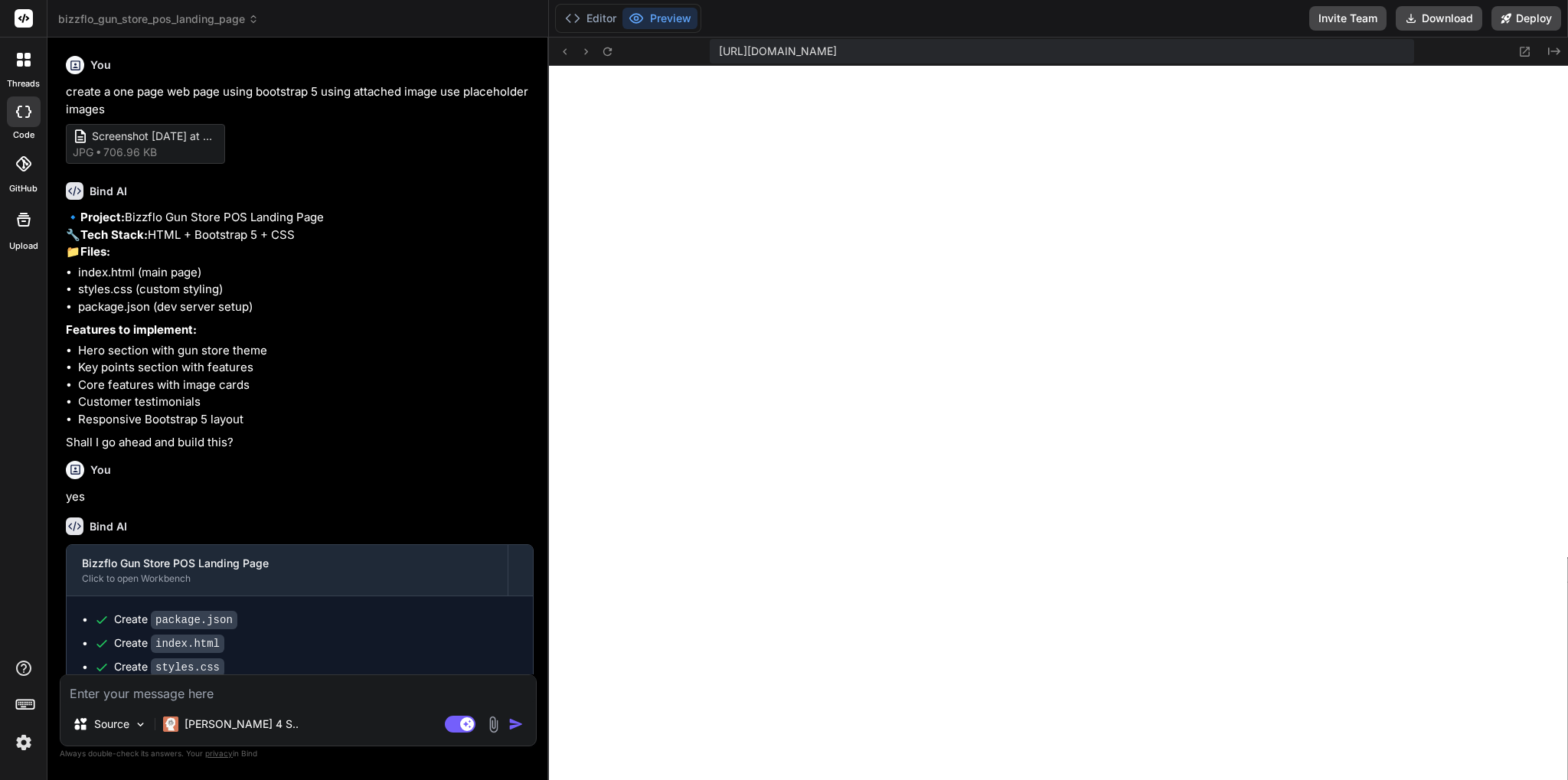
scroll to position [655, 0]
click at [1557, 52] on icon "Created with Pixso." at bounding box center [1554, 51] width 12 height 12
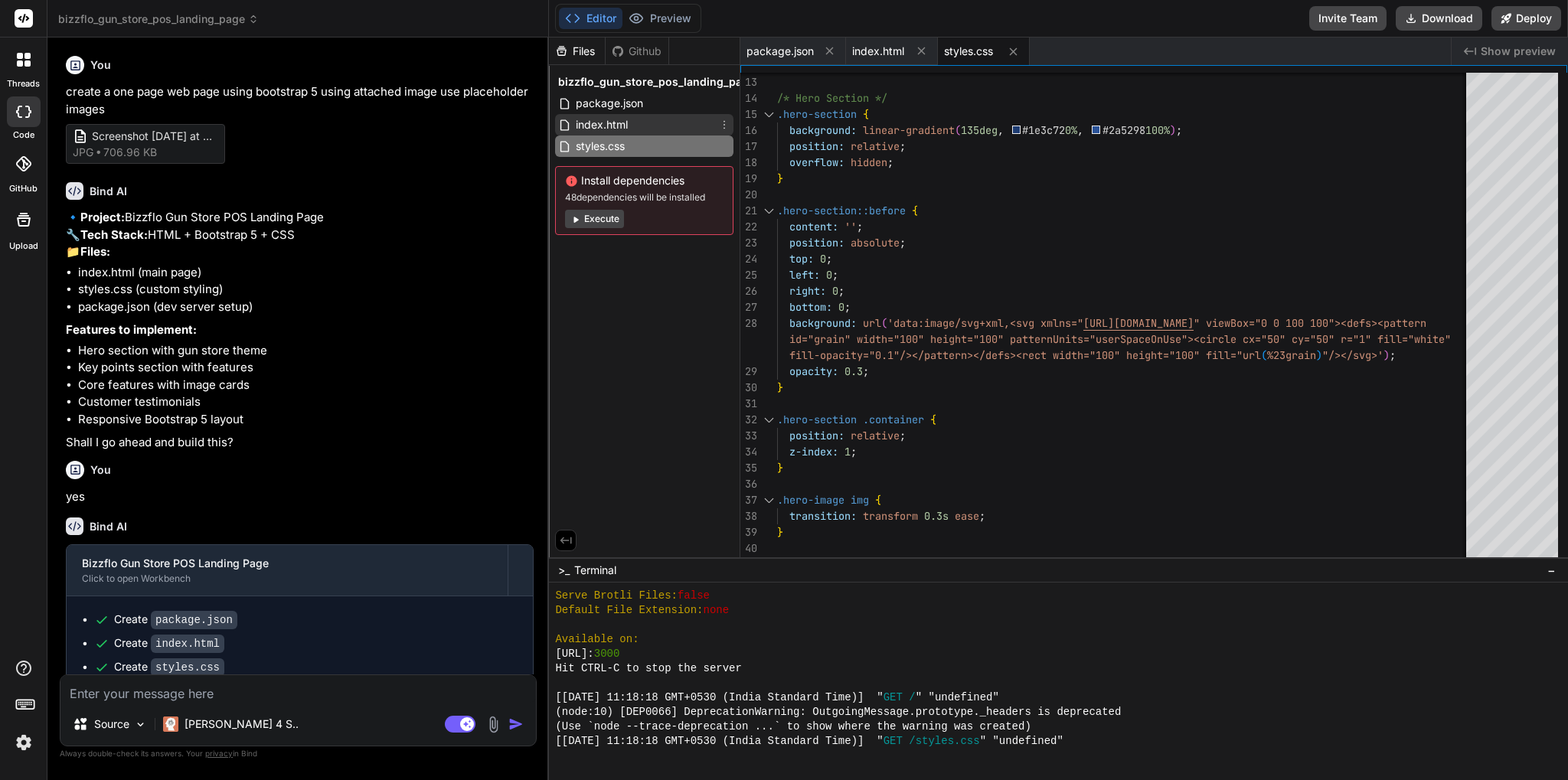
click at [639, 124] on div "index.html" at bounding box center [644, 124] width 179 height 21
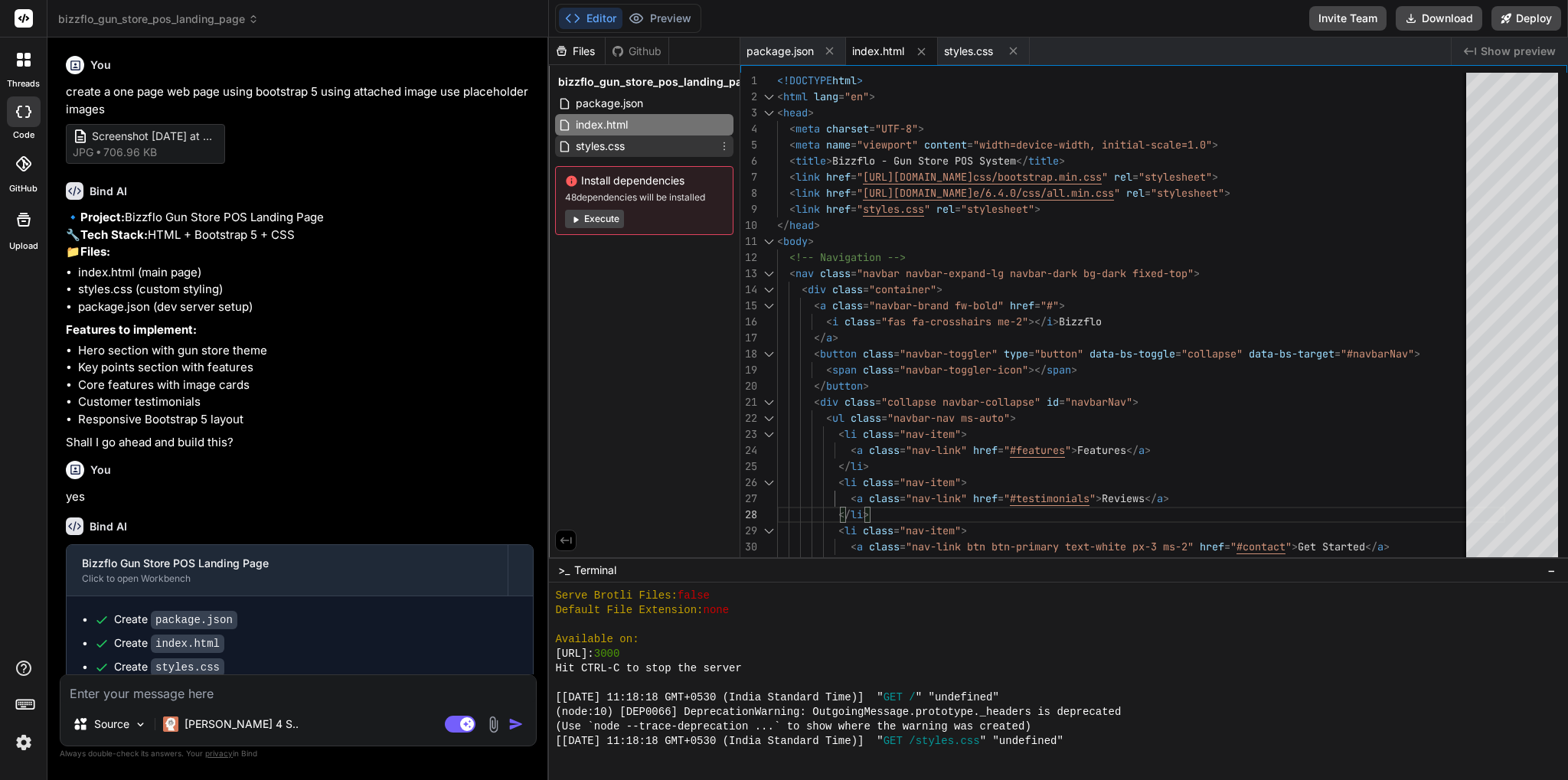
click at [612, 145] on span "styles.css" at bounding box center [600, 145] width 52 height 18
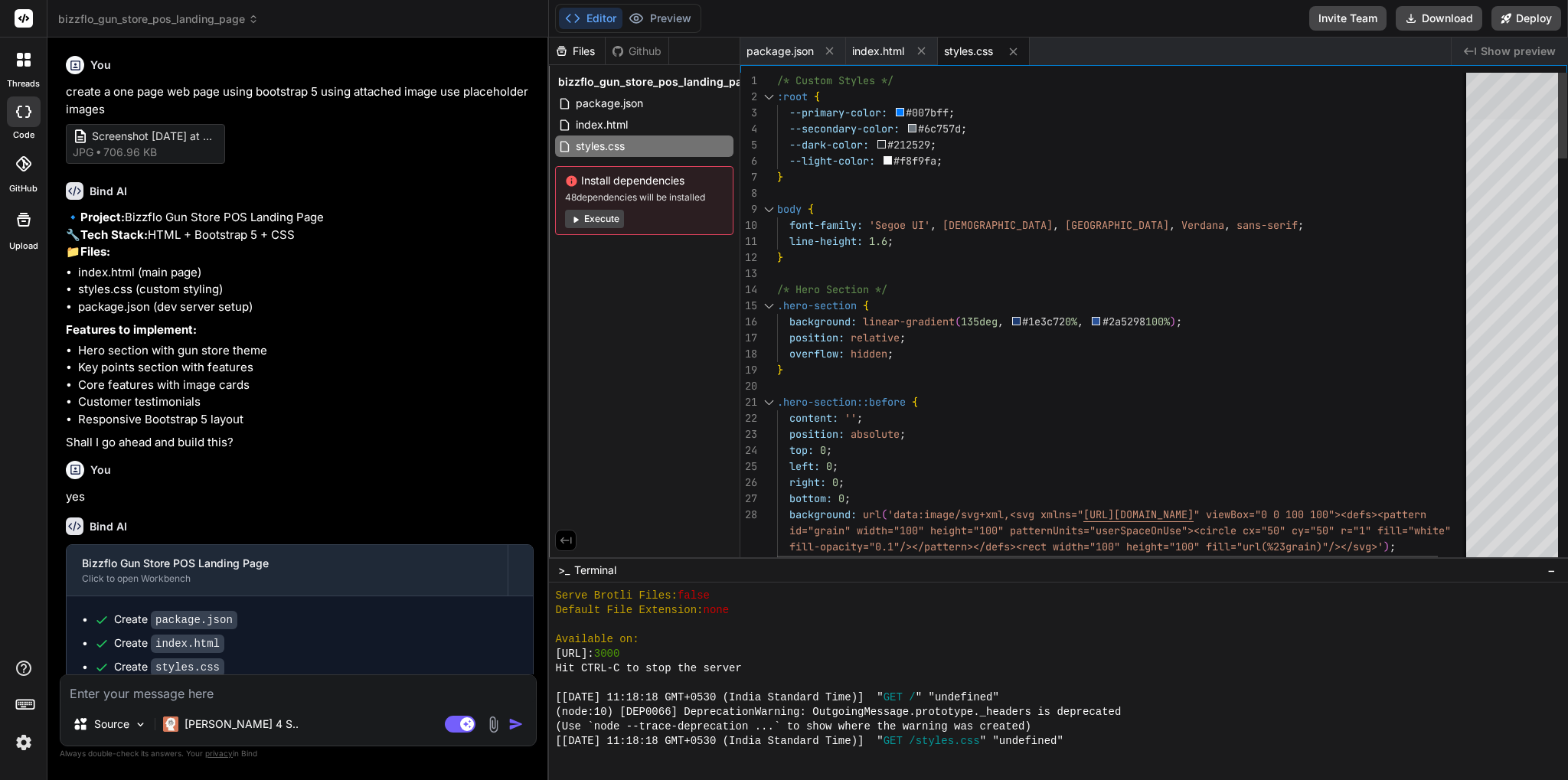
click at [1522, 73] on div at bounding box center [1512, 96] width 92 height 47
click at [609, 119] on span "index.html" at bounding box center [602, 124] width 55 height 18
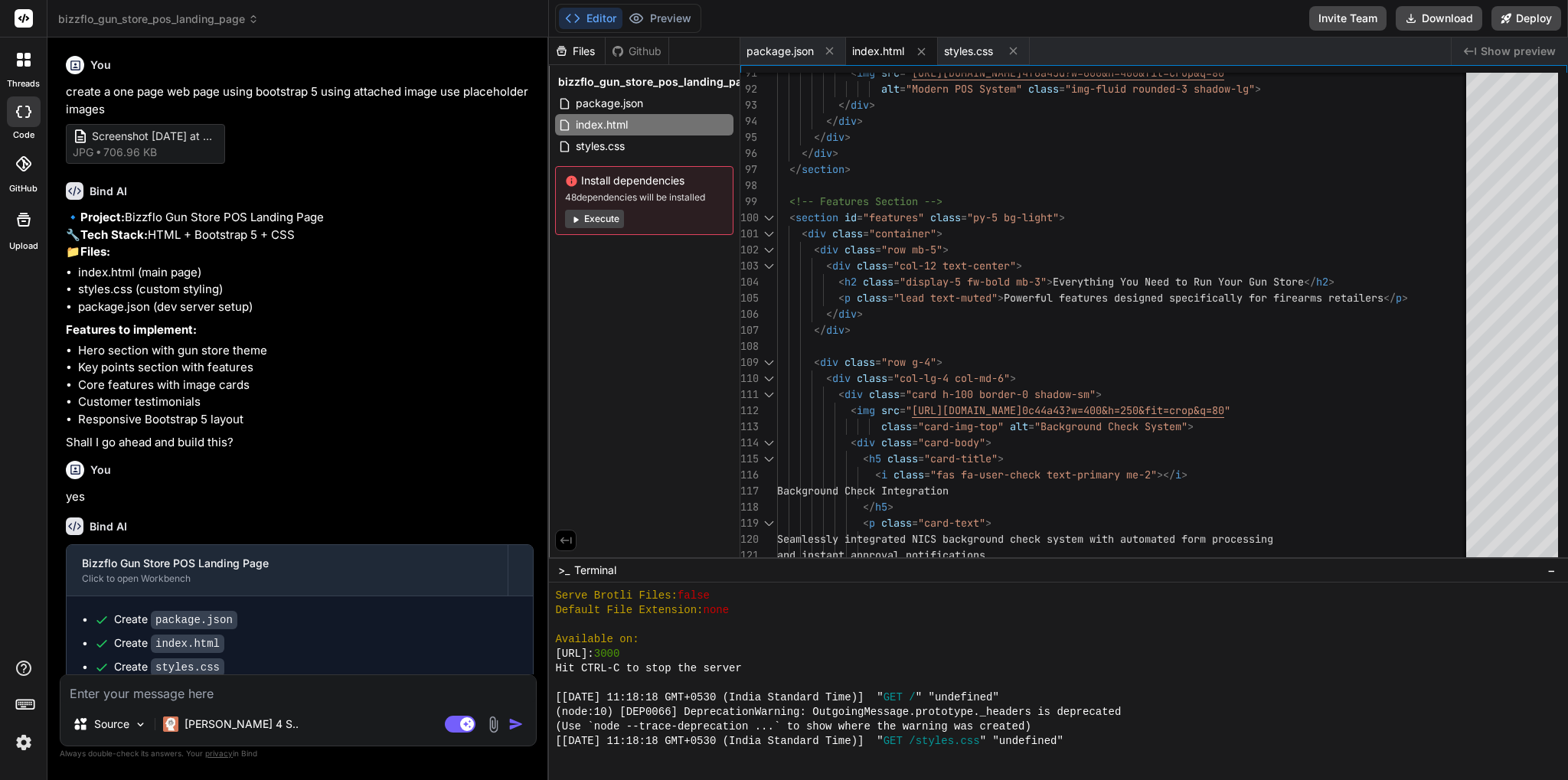
click at [1517, 52] on span "Show preview" at bounding box center [1518, 52] width 75 height 15
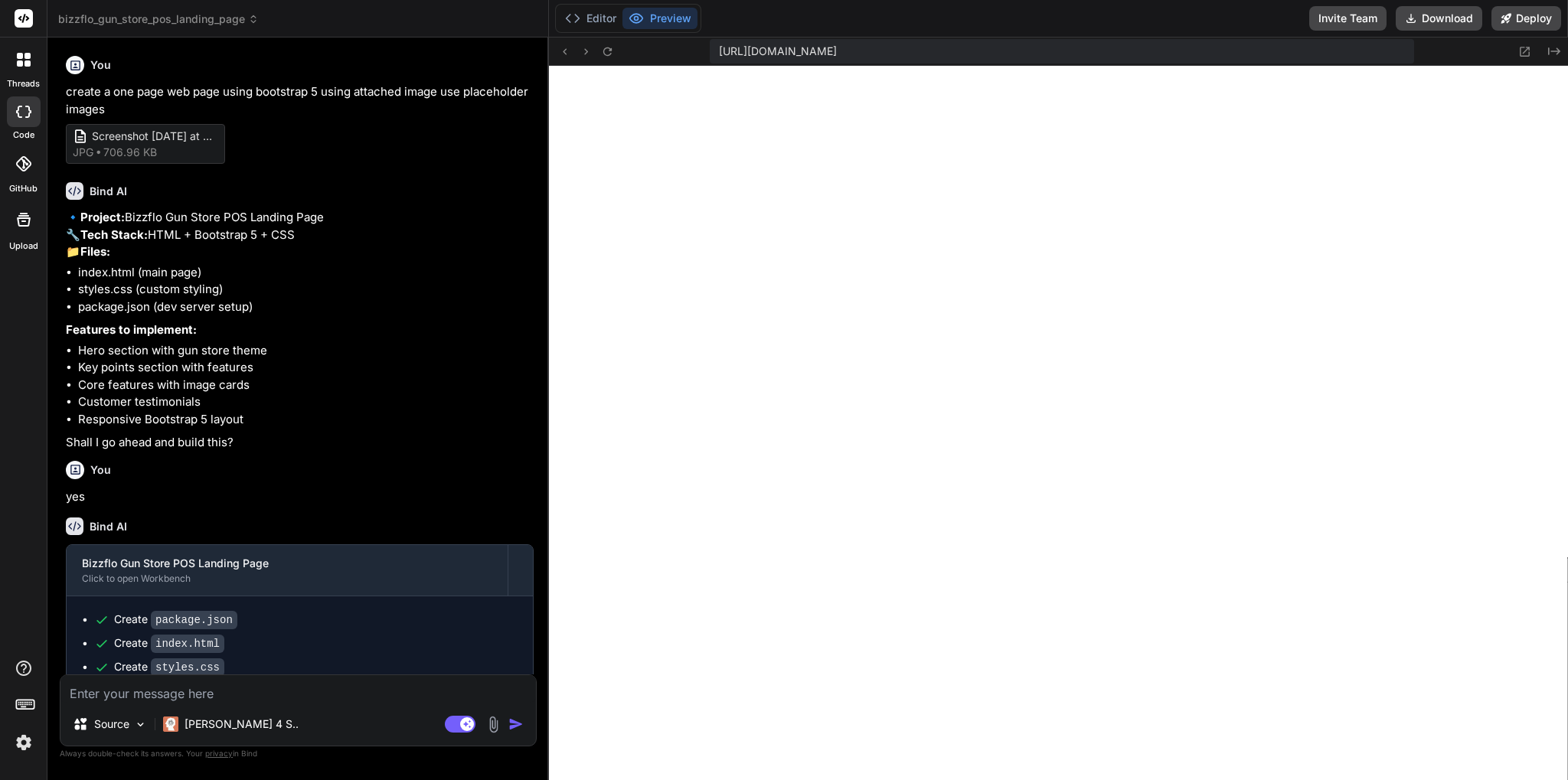
click at [491, 720] on img at bounding box center [493, 725] width 17 height 17
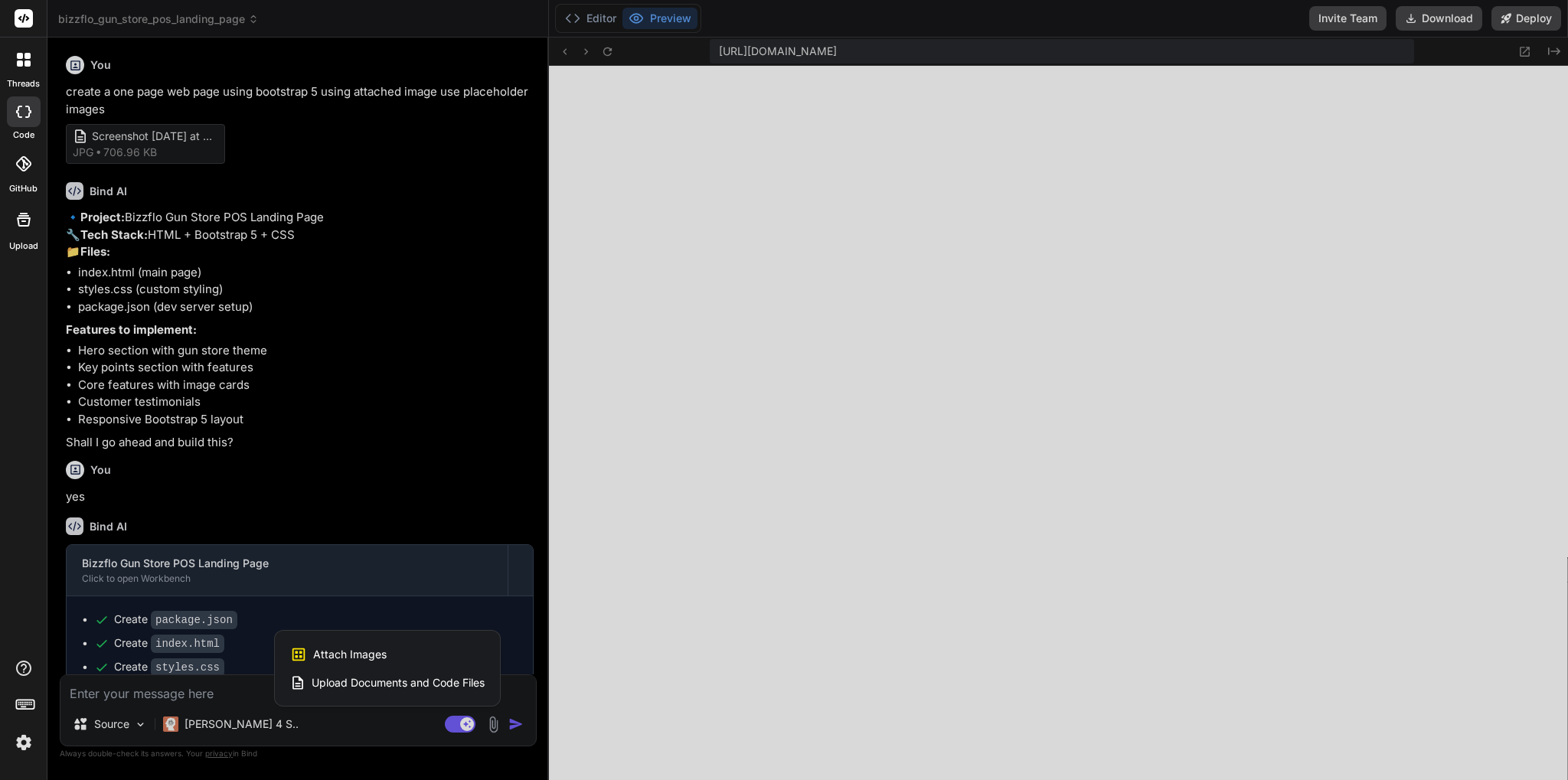
click at [467, 642] on div "Attach Images Image attachments are only supported in Claude and Gemini models." at bounding box center [388, 655] width 195 height 29
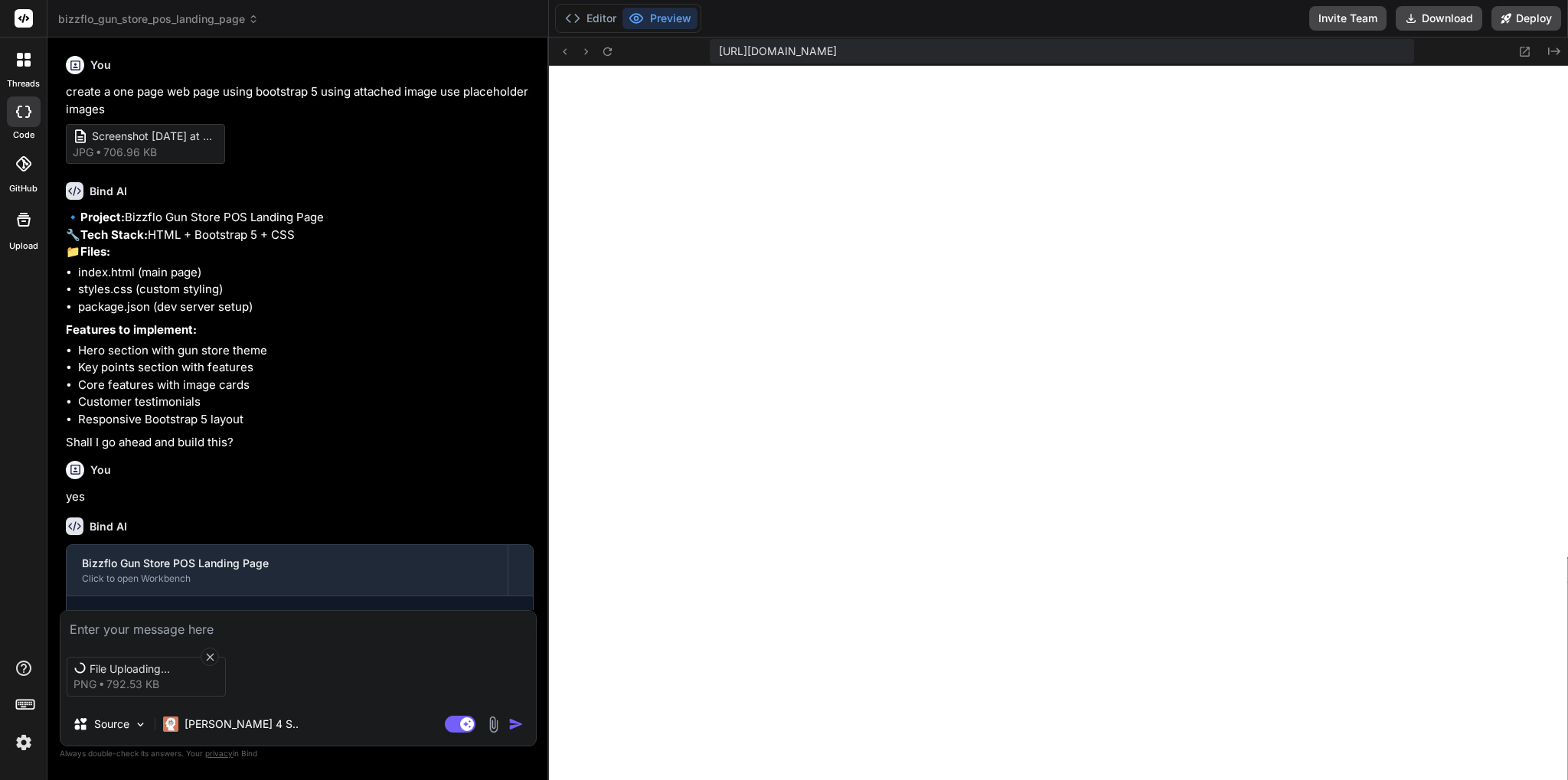
click at [112, 635] on textarea at bounding box center [298, 624] width 476 height 28
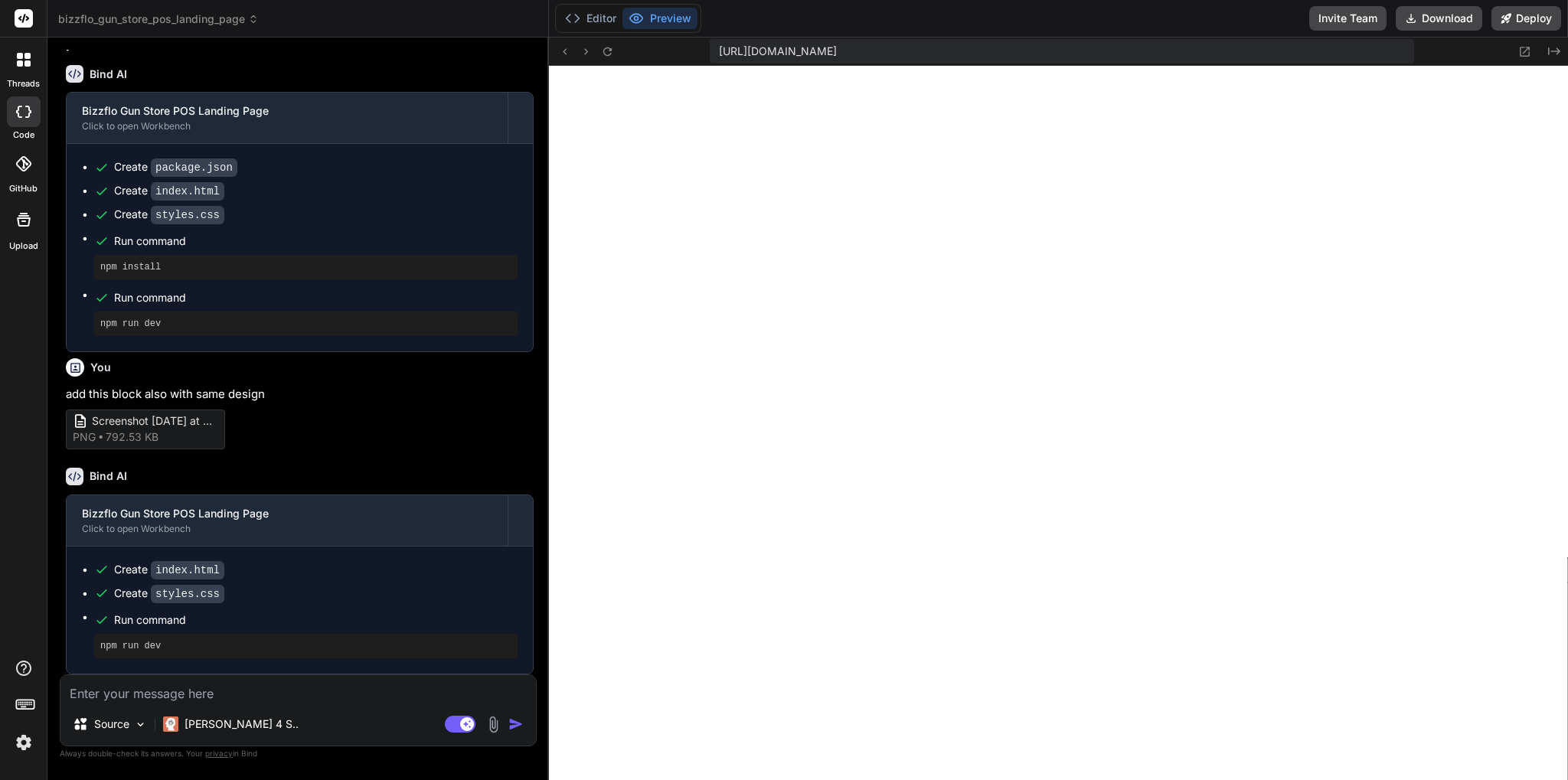
scroll to position [488, 0]
click at [605, 55] on icon at bounding box center [608, 52] width 13 height 13
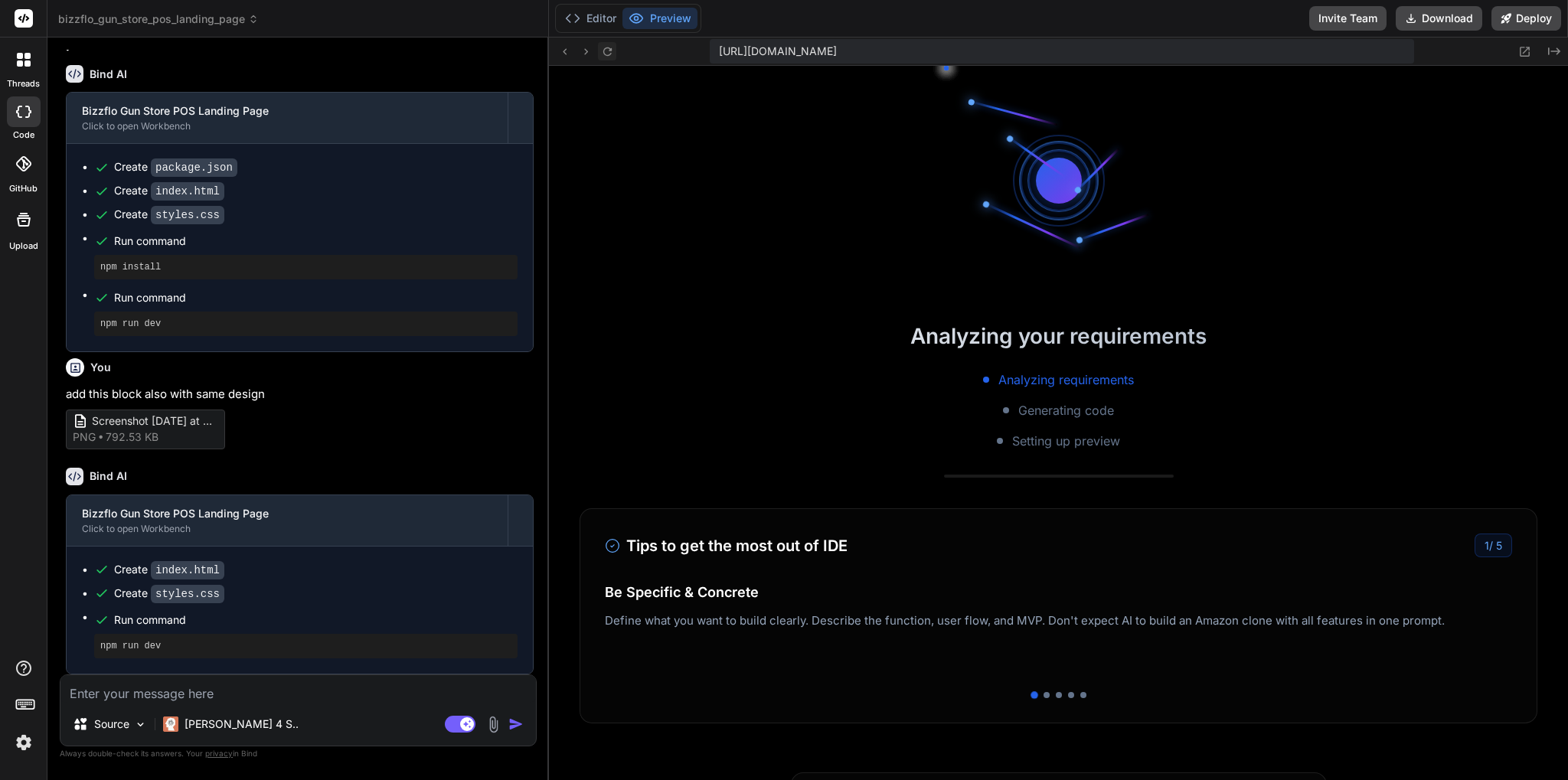
scroll to position [1150, 0]
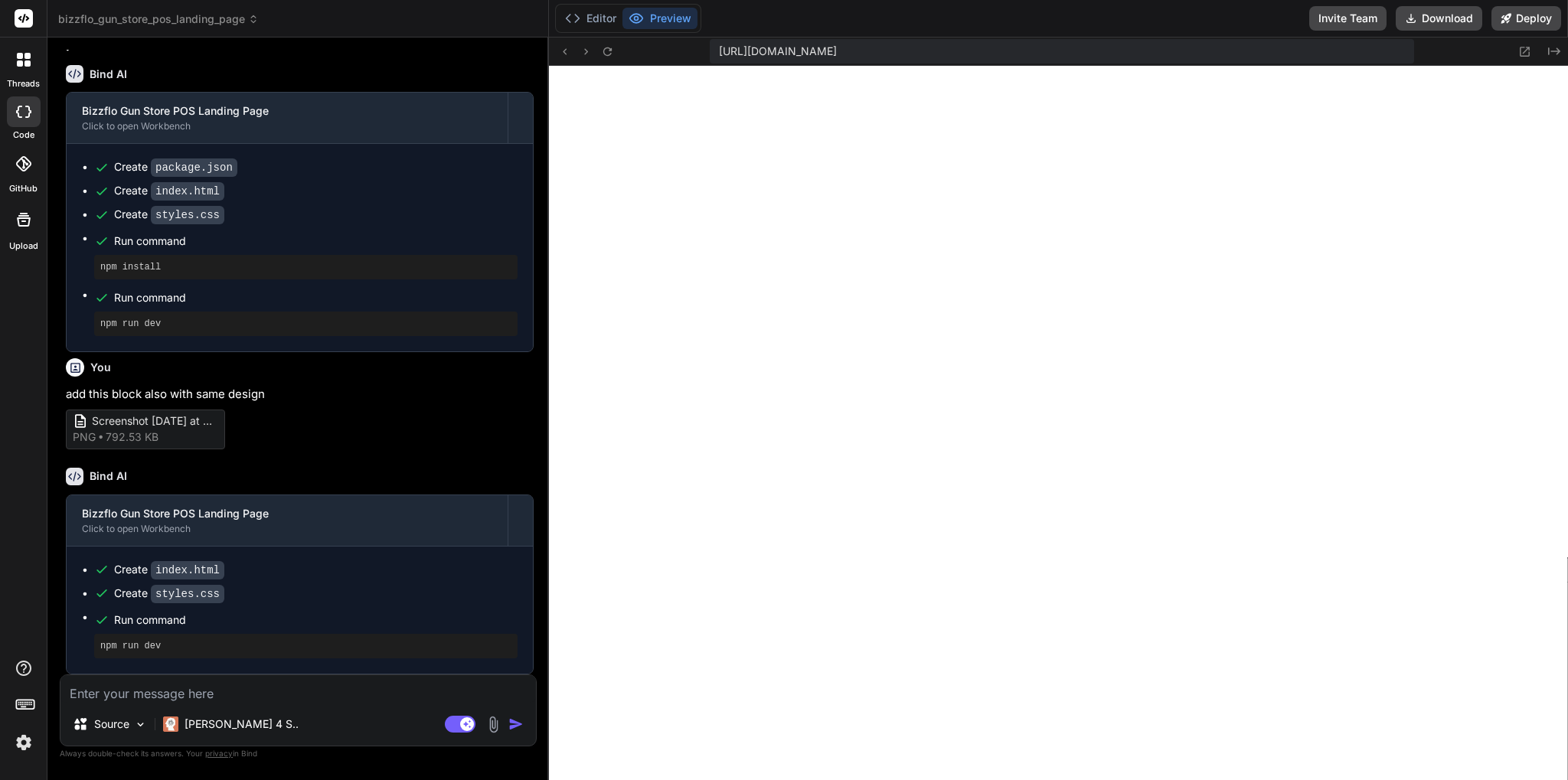
click at [183, 696] on textarea at bounding box center [298, 689] width 476 height 28
click at [206, 697] on textarea "onclick" at bounding box center [298, 689] width 476 height 28
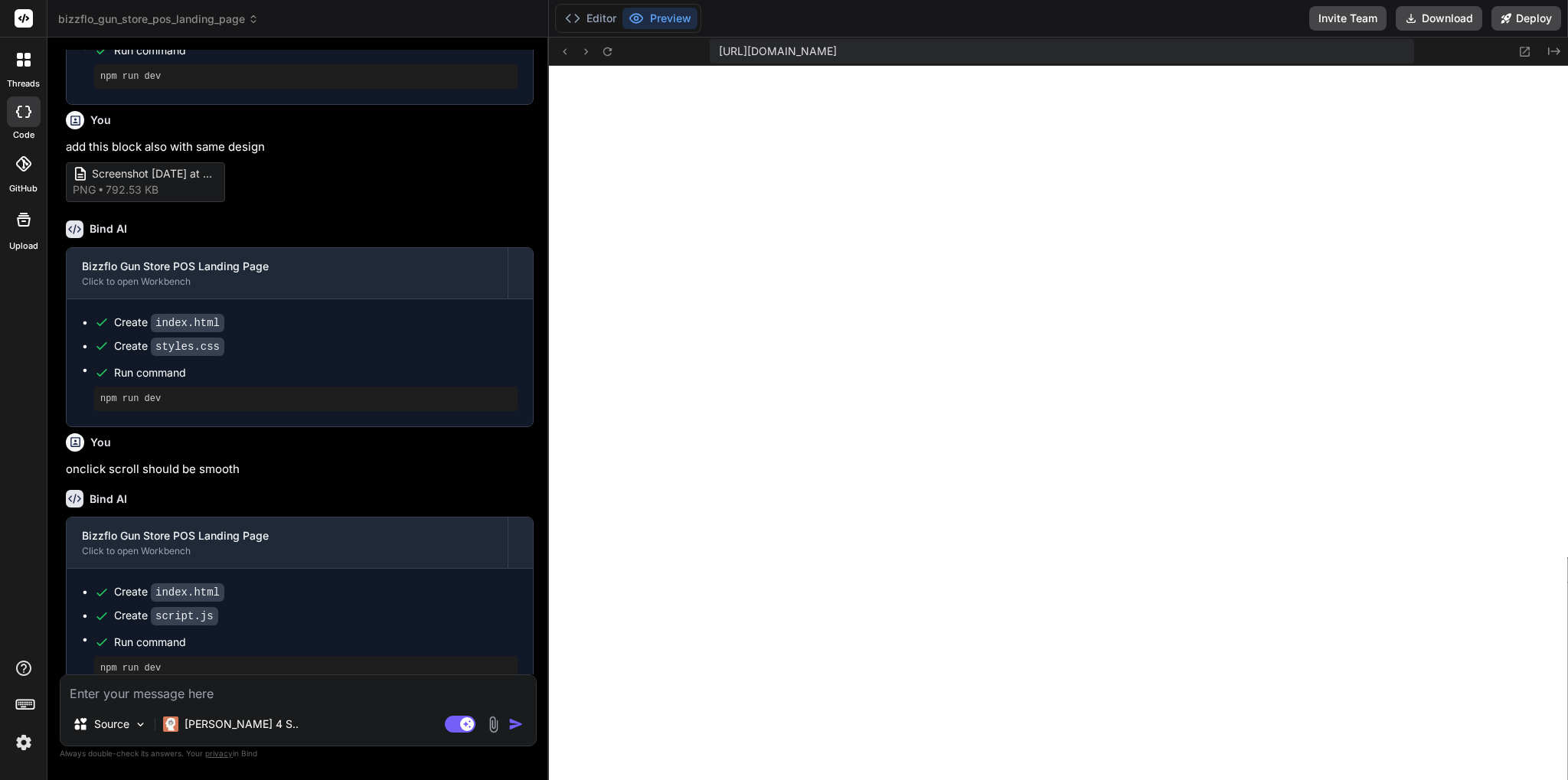
scroll to position [1630, 0]
click at [1552, 47] on icon "Created with Pixso." at bounding box center [1554, 51] width 12 height 12
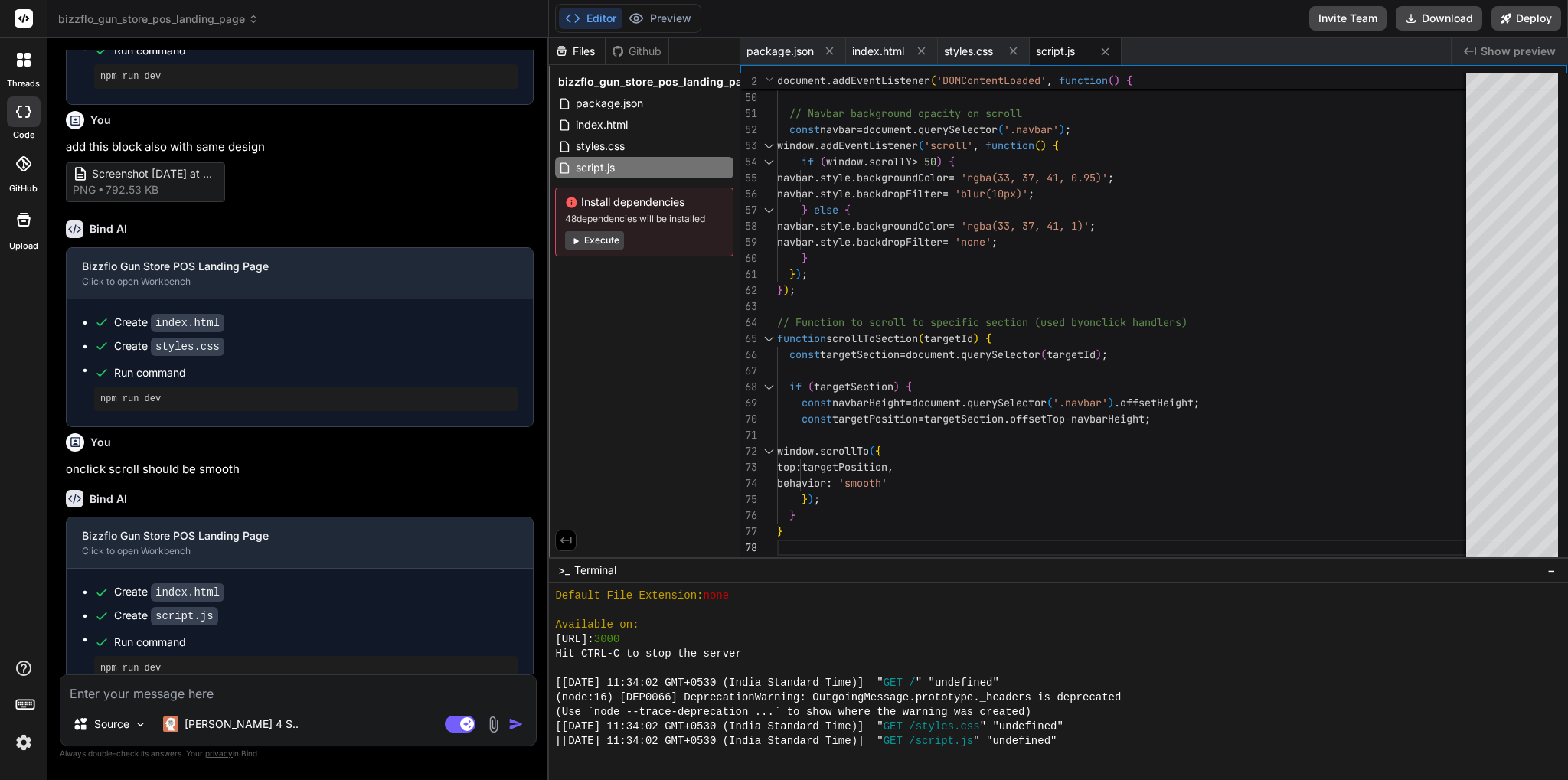
scroll to position [757, 0]
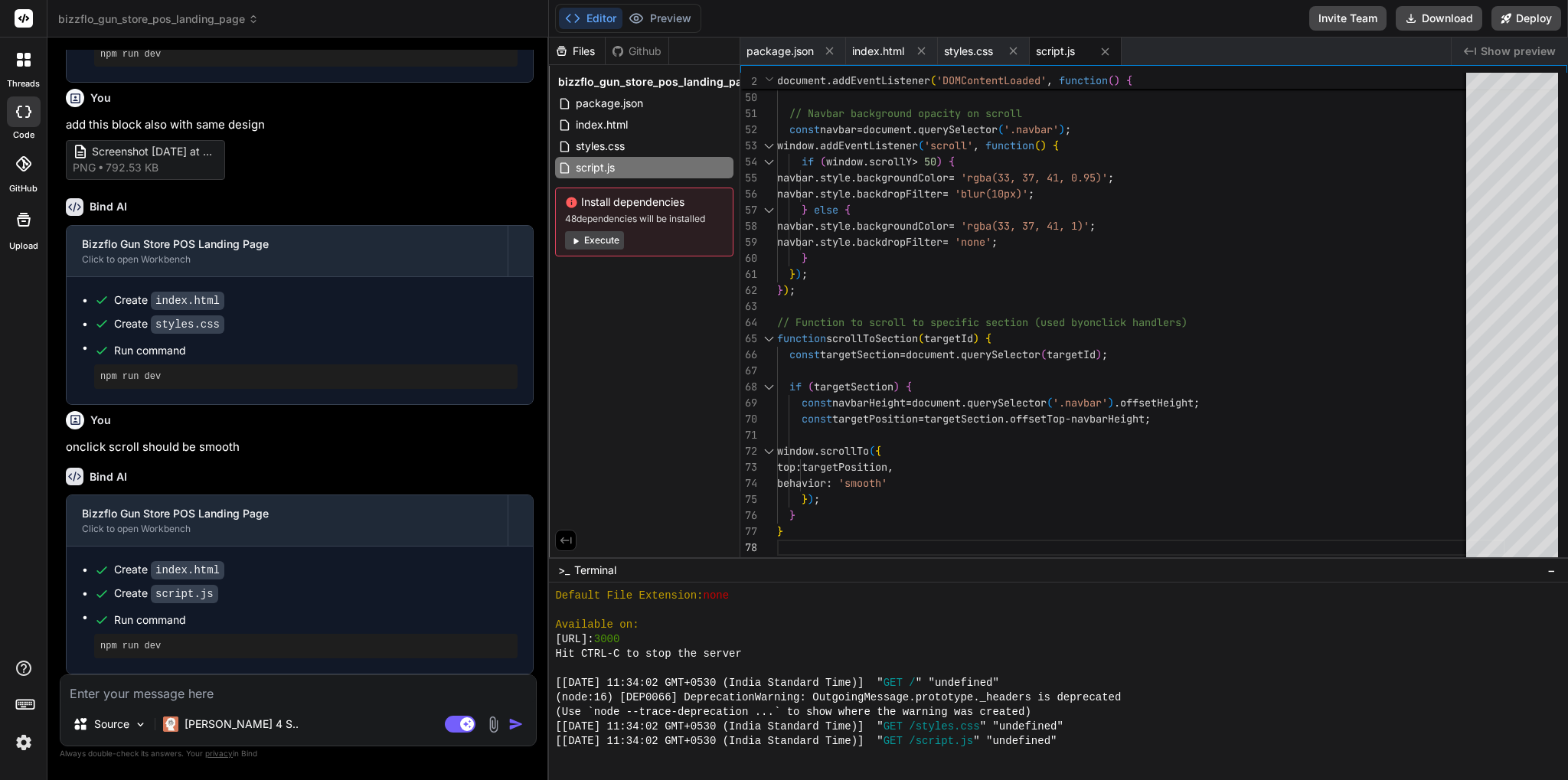
click at [1500, 50] on span "Show preview" at bounding box center [1518, 52] width 75 height 15
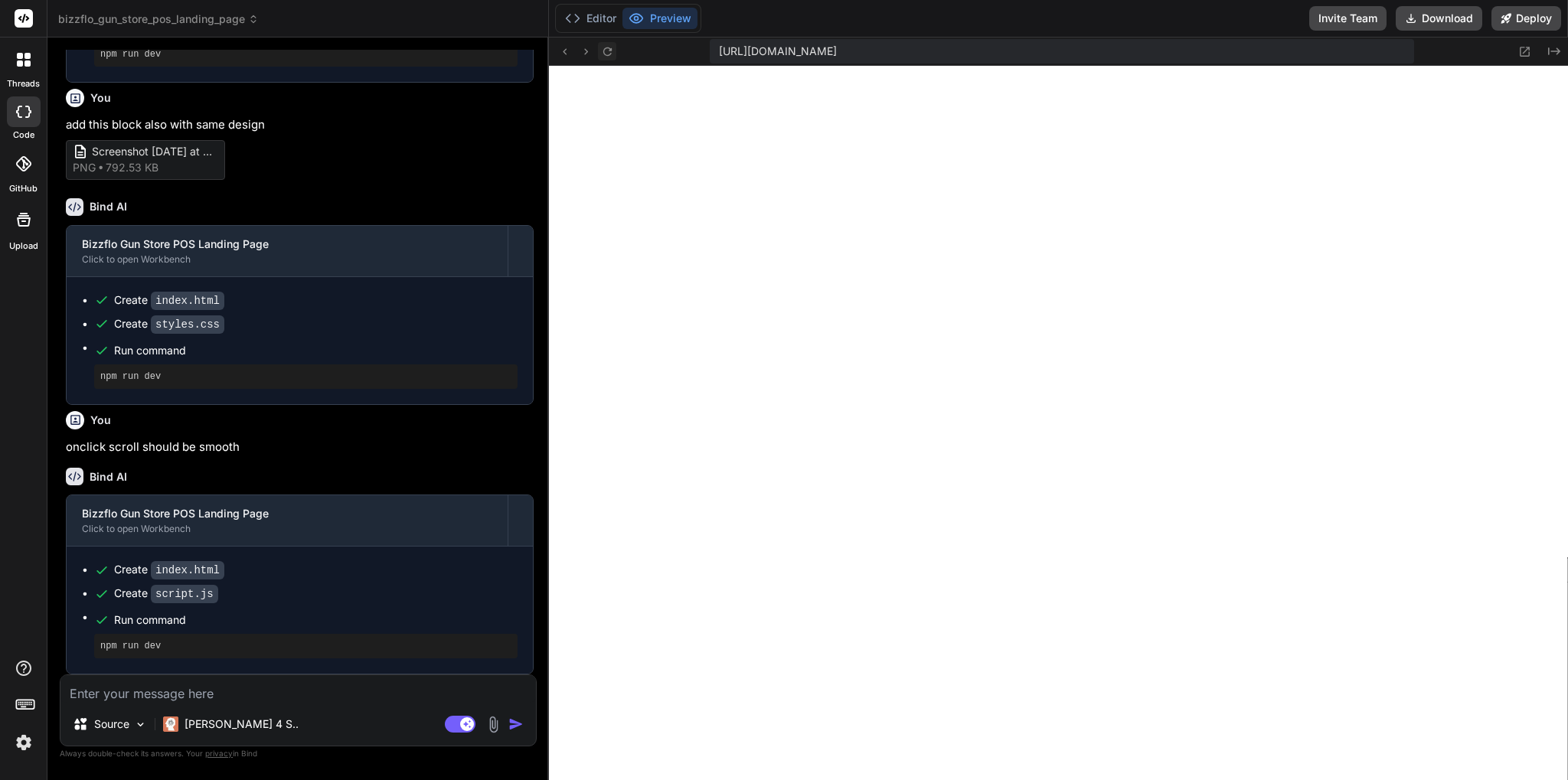
click at [609, 55] on icon at bounding box center [608, 52] width 13 height 13
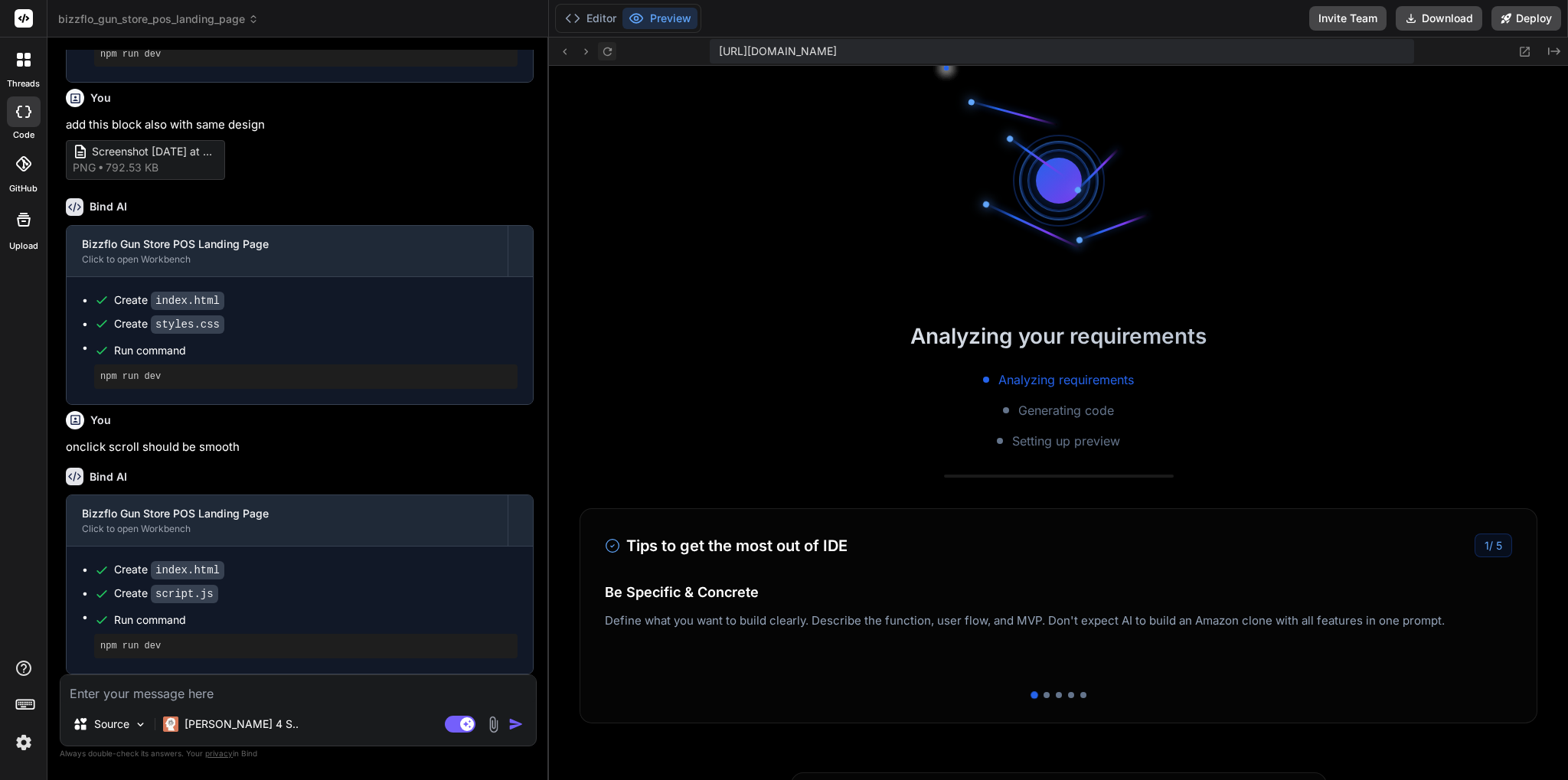
scroll to position [1674, 0]
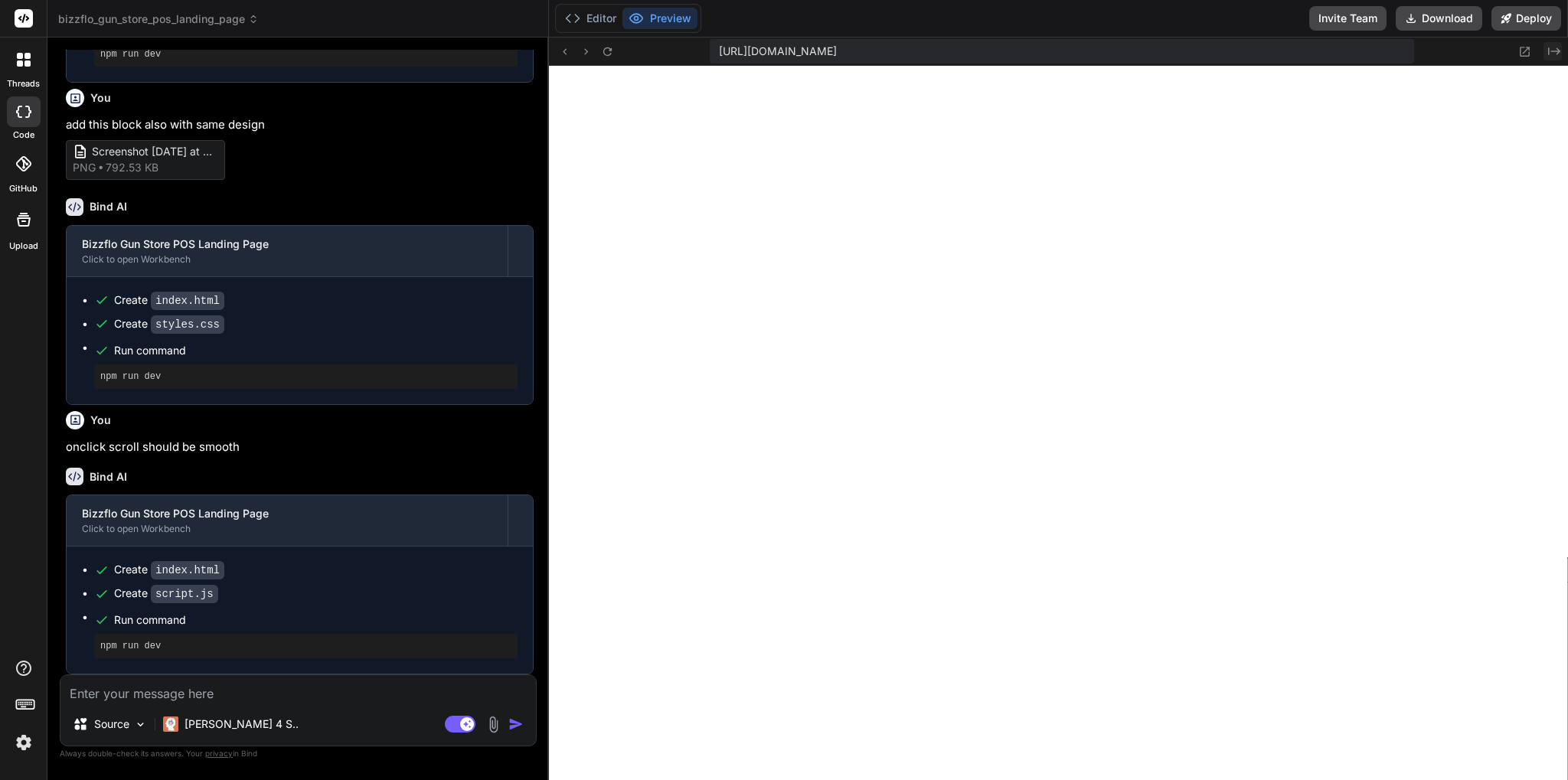
click at [1555, 52] on icon at bounding box center [1554, 52] width 12 height 8
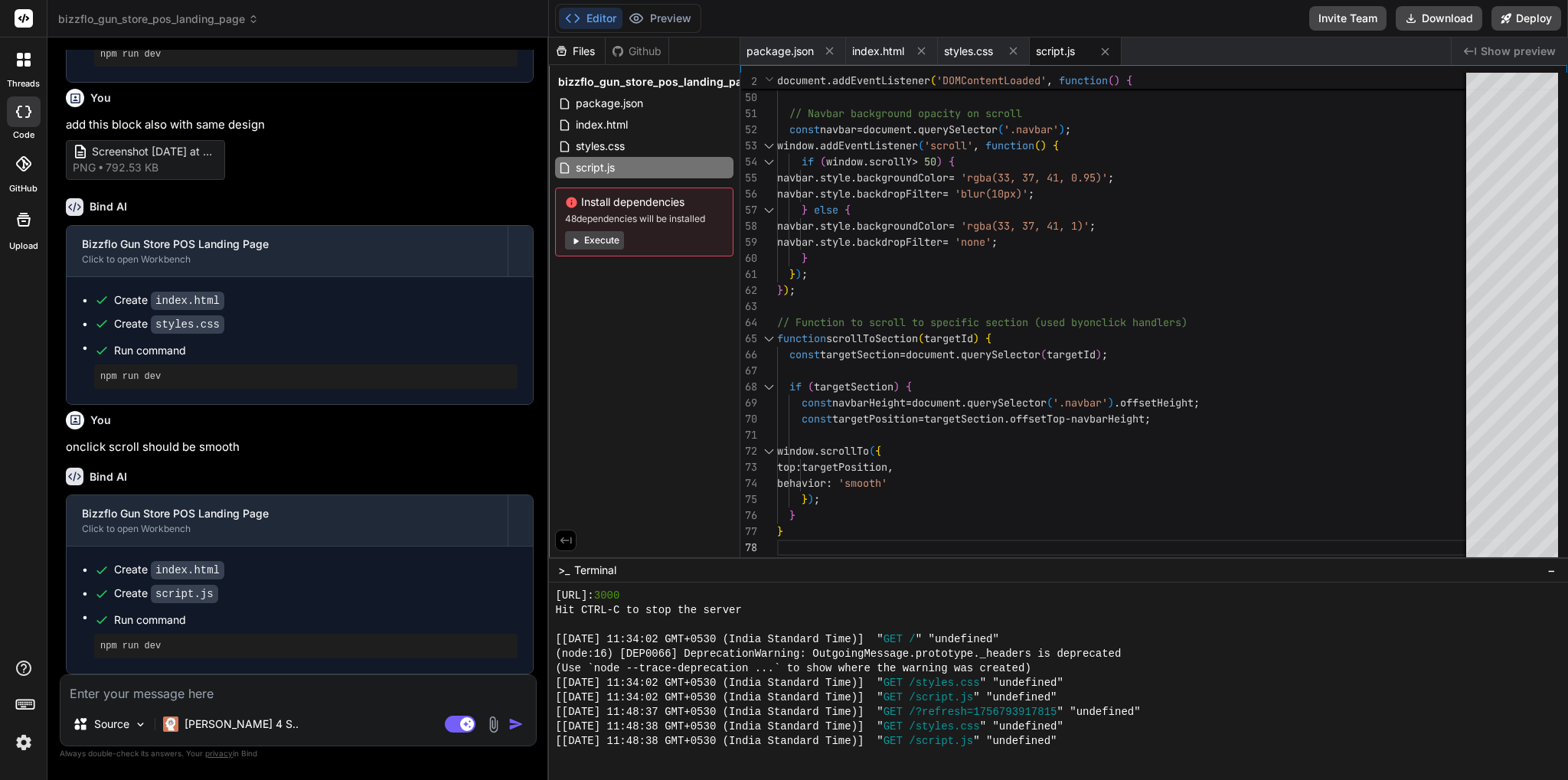
click at [183, 700] on textarea at bounding box center [298, 689] width 476 height 28
click at [125, 450] on p "onclick scroll should be smooth" at bounding box center [300, 447] width 468 height 17
click at [125, 449] on p "onclick scroll should be smooth" at bounding box center [300, 447] width 468 height 17
click at [140, 692] on textarea at bounding box center [298, 689] width 476 height 28
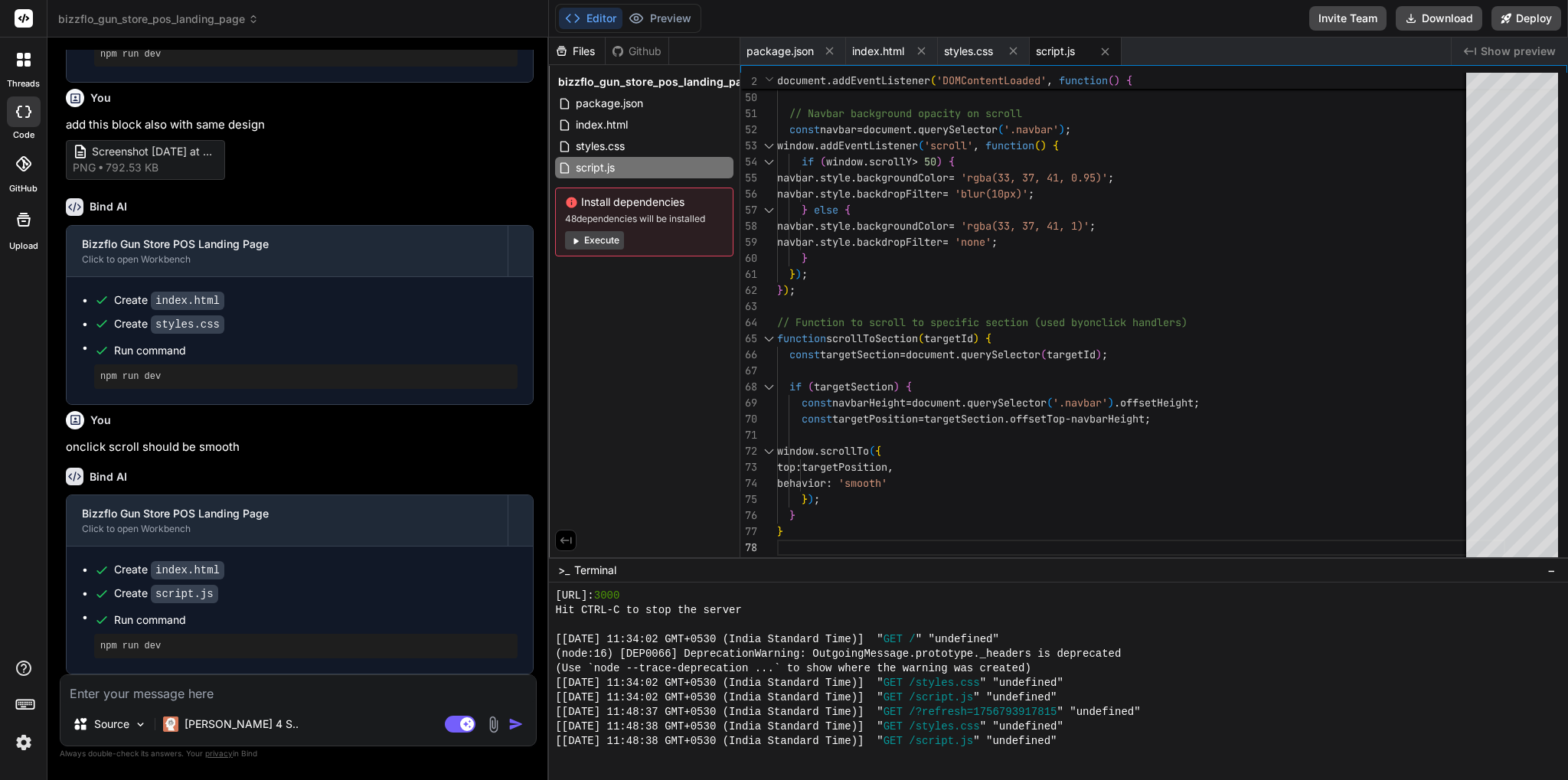
paste textarea "onclick scroll should be smooth"
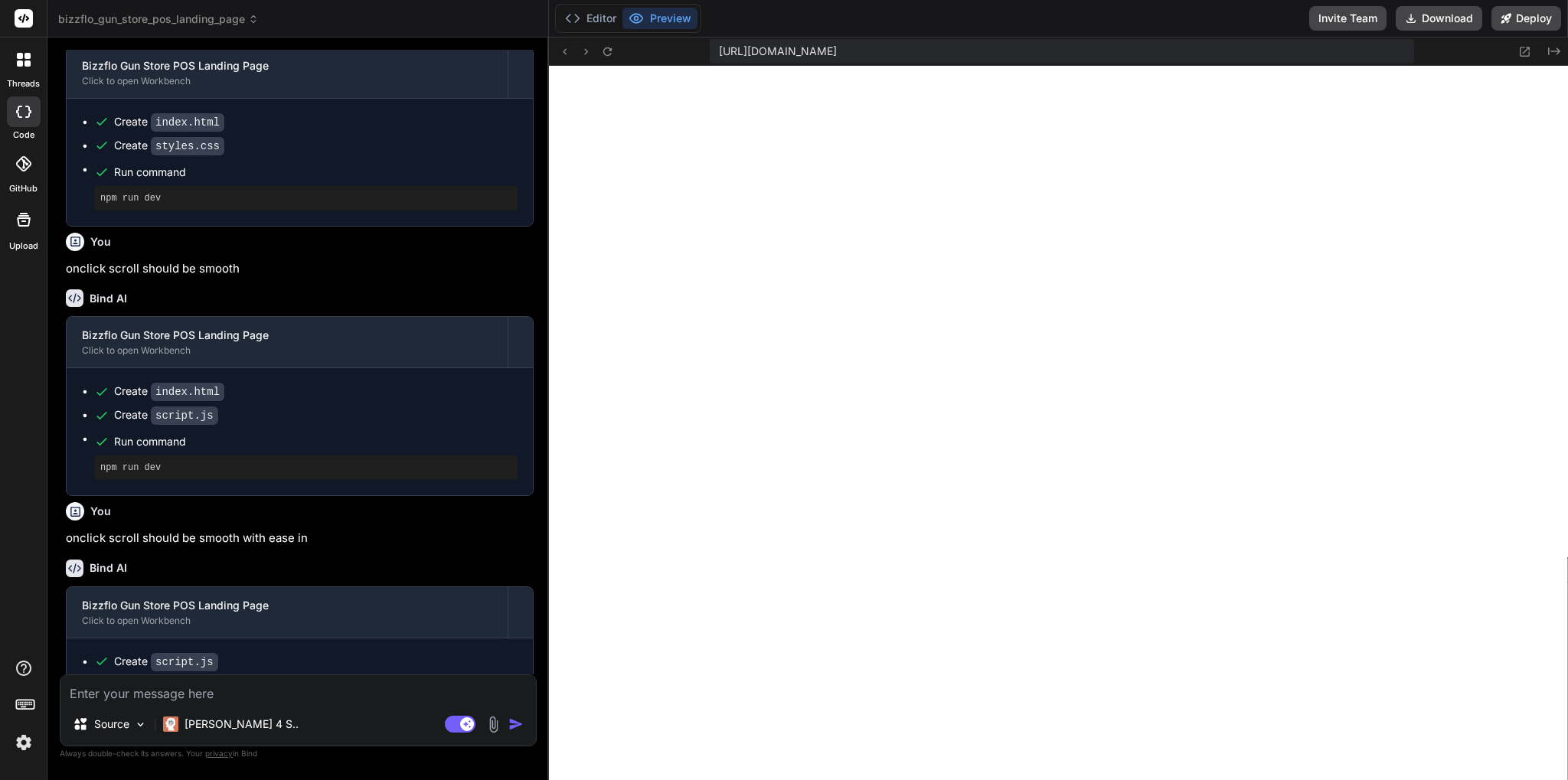
scroll to position [2154, 0]
click at [1429, 14] on button "Download" at bounding box center [1439, 18] width 87 height 25
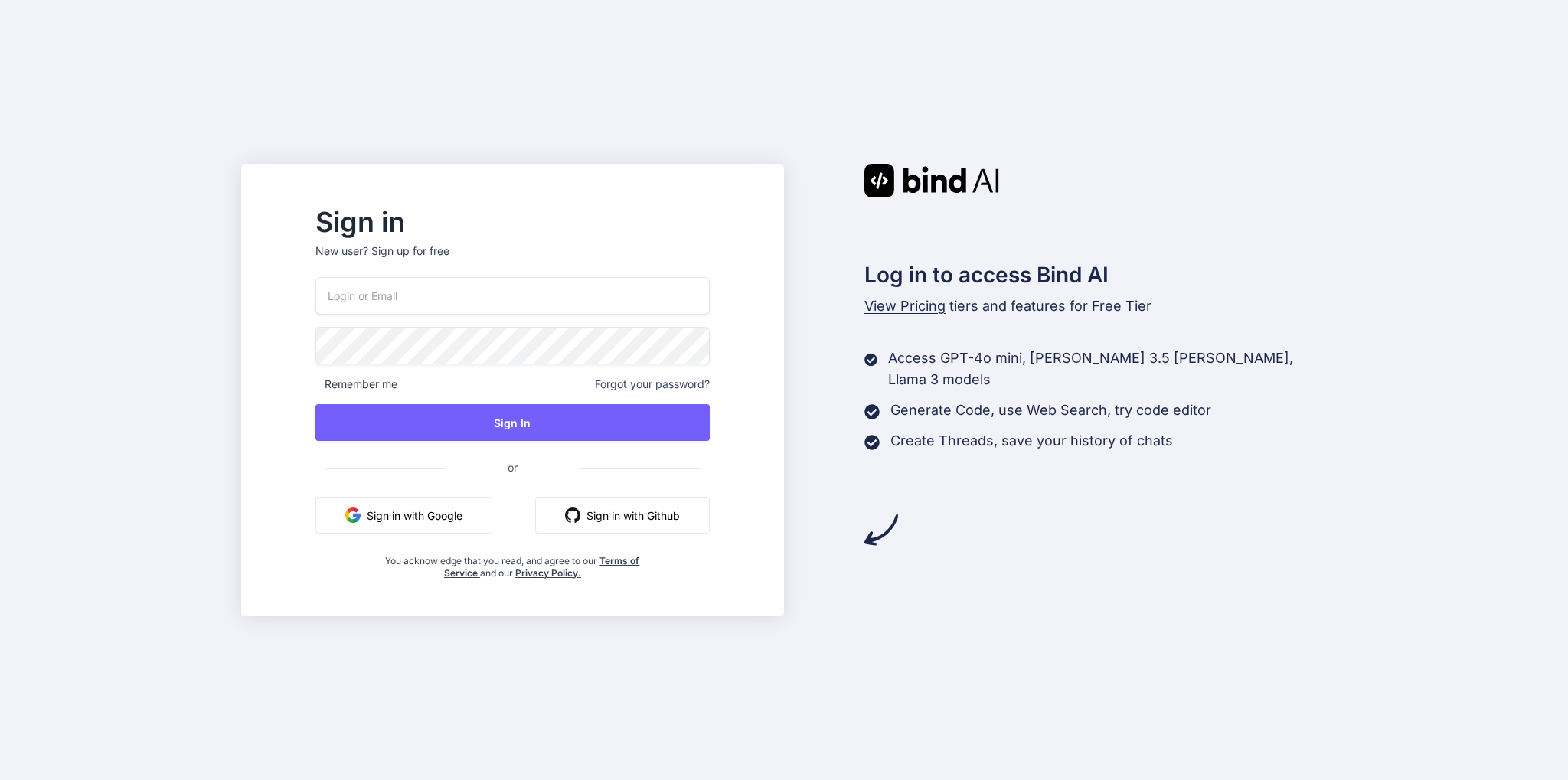
click at [499, 284] on input "email" at bounding box center [512, 295] width 395 height 37
type input "[PERSON_NAME][EMAIL_ADDRESS][PERSON_NAME][DOMAIN_NAME]"
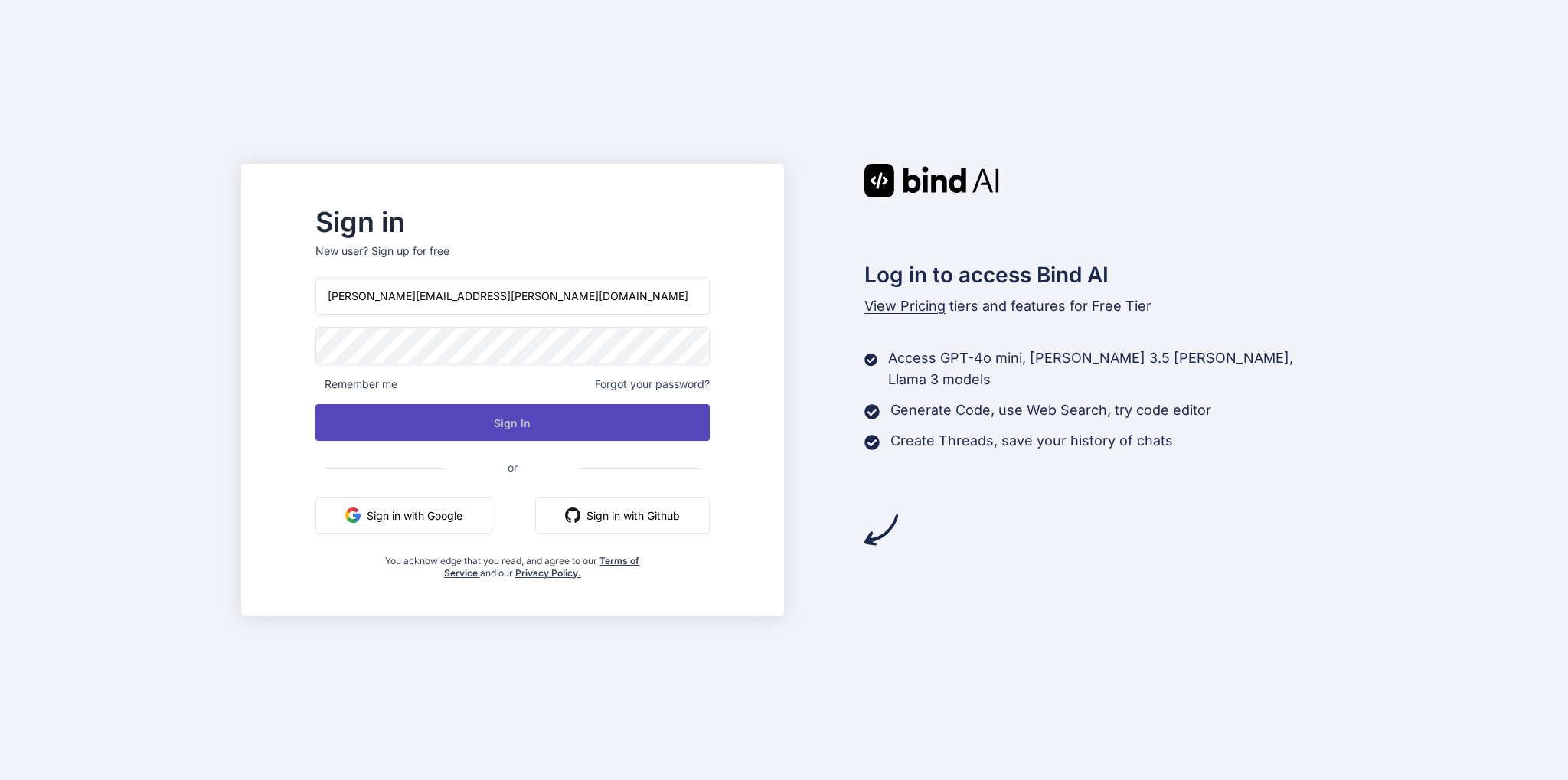
click at [588, 423] on button "Sign In" at bounding box center [512, 422] width 395 height 36
click at [474, 412] on button "Sign In" at bounding box center [512, 422] width 395 height 36
click at [540, 422] on button "Sign In" at bounding box center [512, 422] width 395 height 36
click at [539, 418] on button "Sign In" at bounding box center [512, 422] width 395 height 36
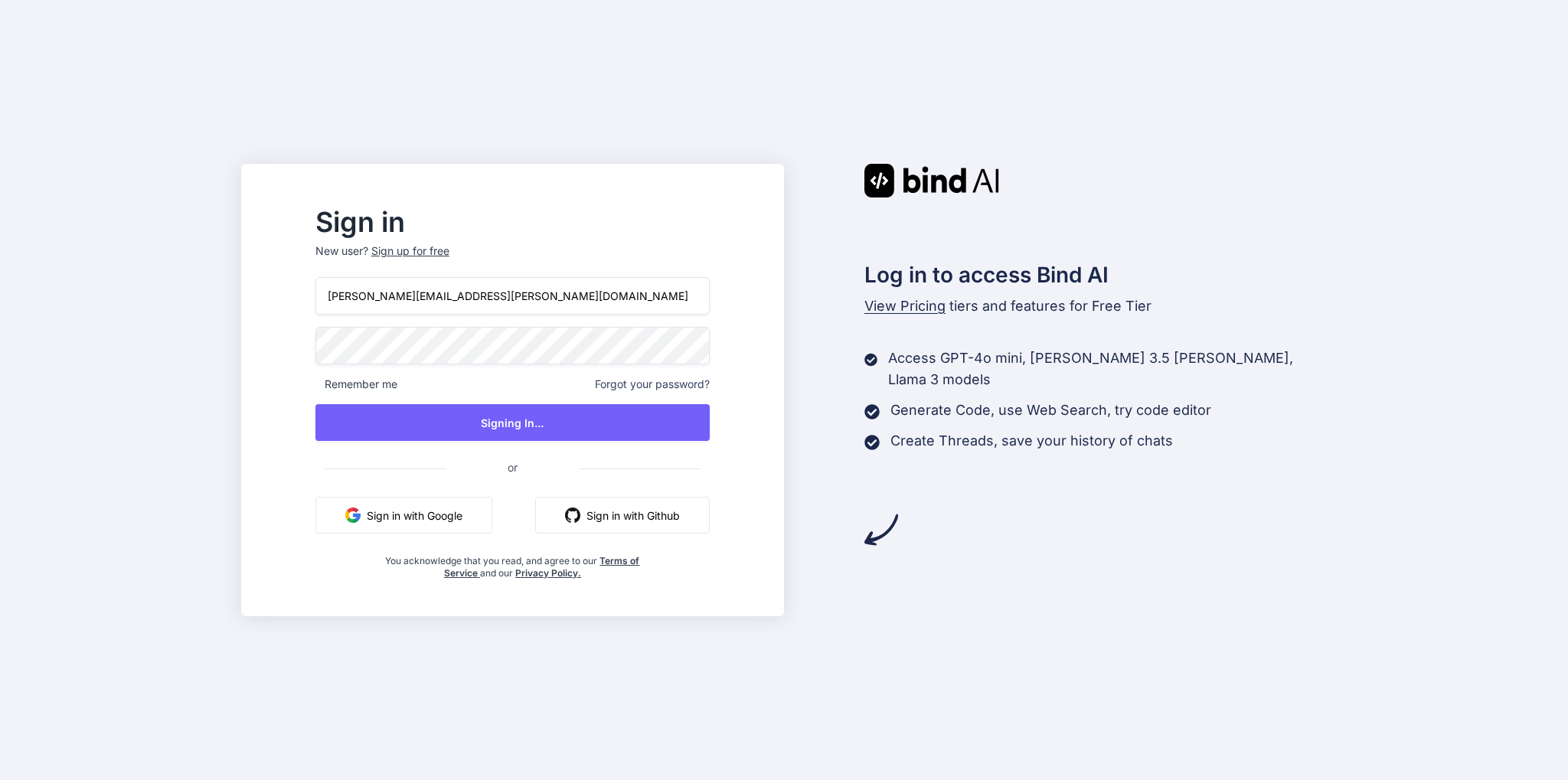
click at [41, 403] on div "Sign in New user? Sign up for free nagesh@vemula.org Remember me Forgot your pa…" at bounding box center [784, 390] width 1568 height 780
